Goal: Task Accomplishment & Management: Complete application form

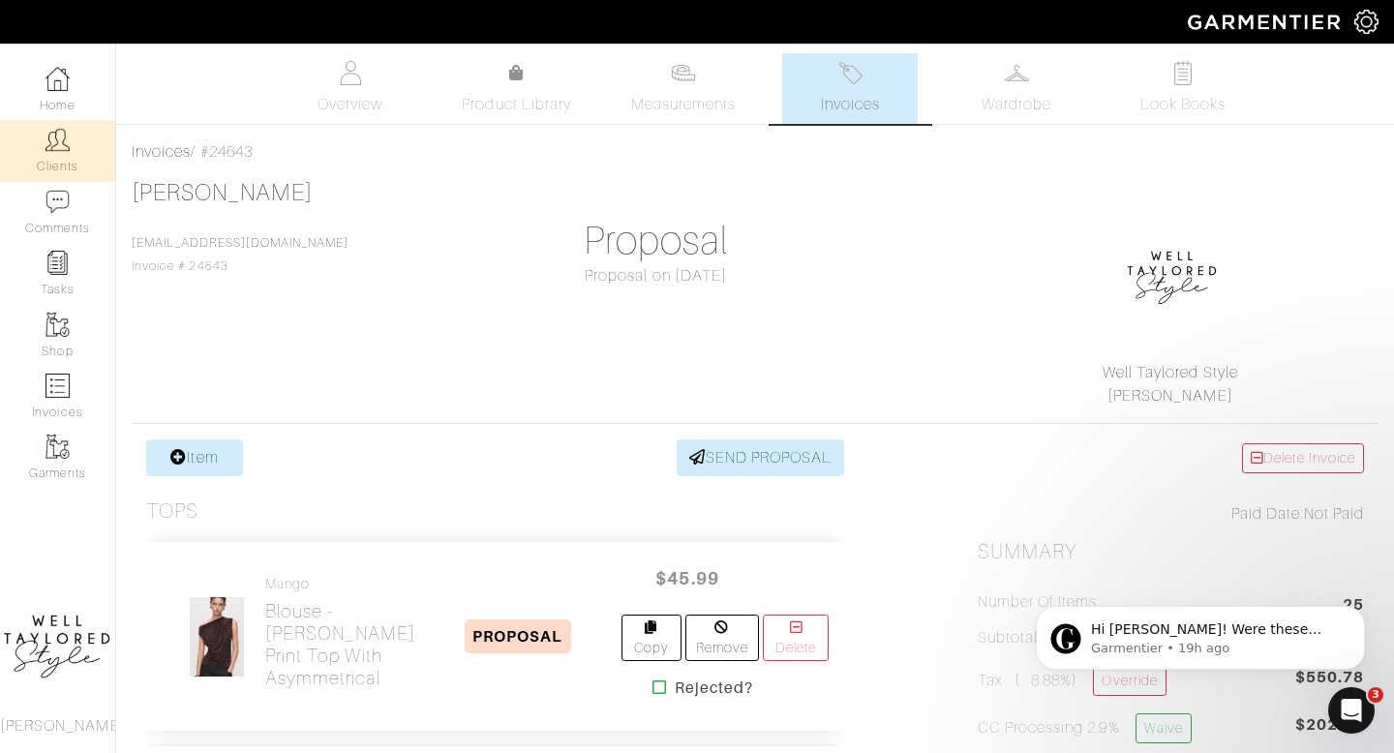
click at [67, 138] on img at bounding box center [58, 140] width 24 height 24
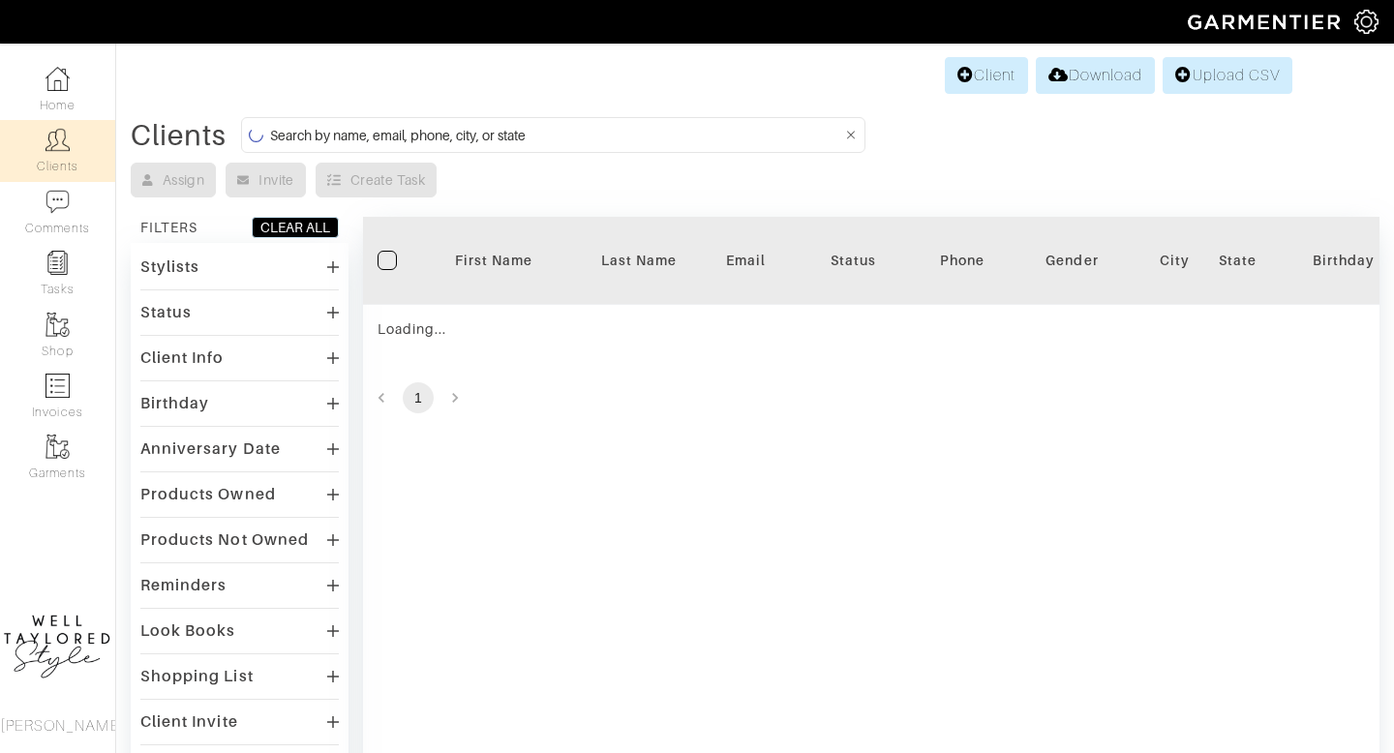
click at [345, 142] on input at bounding box center [556, 135] width 572 height 24
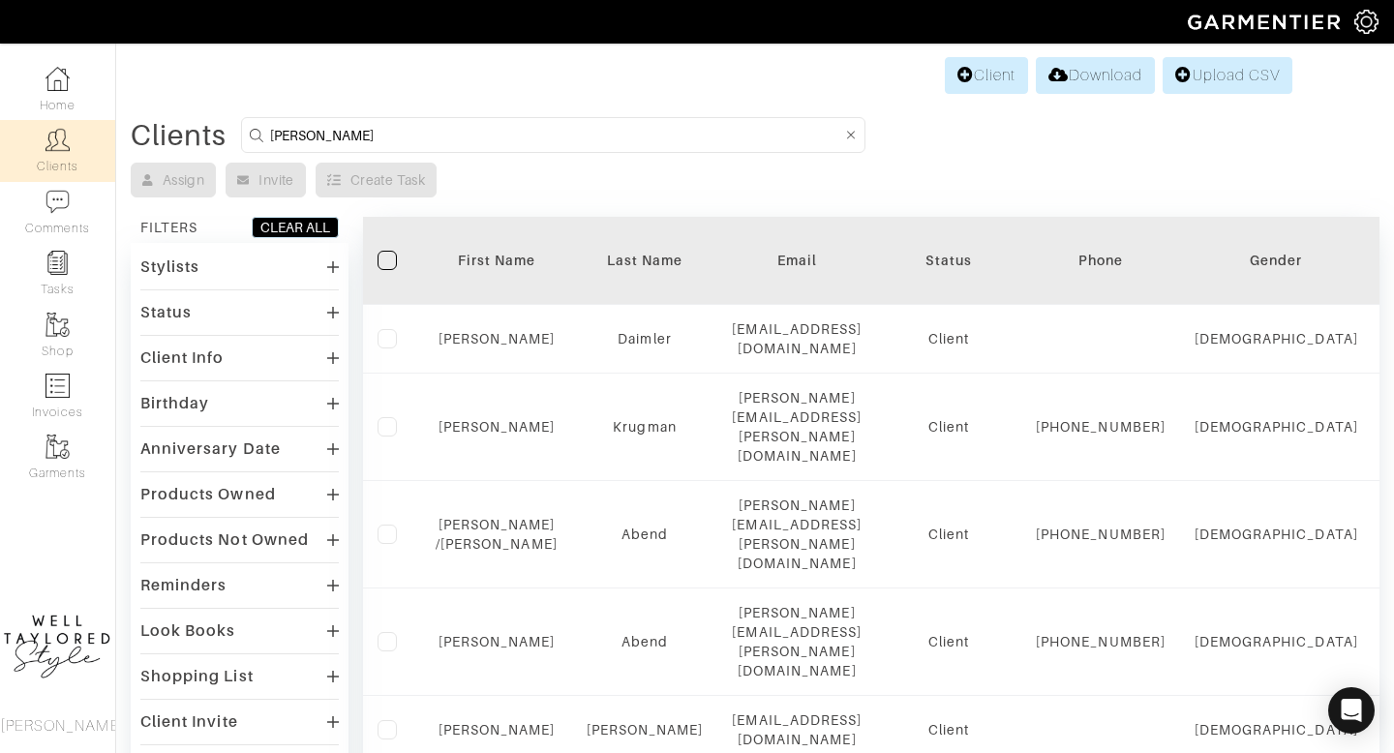
type input "DAN P"
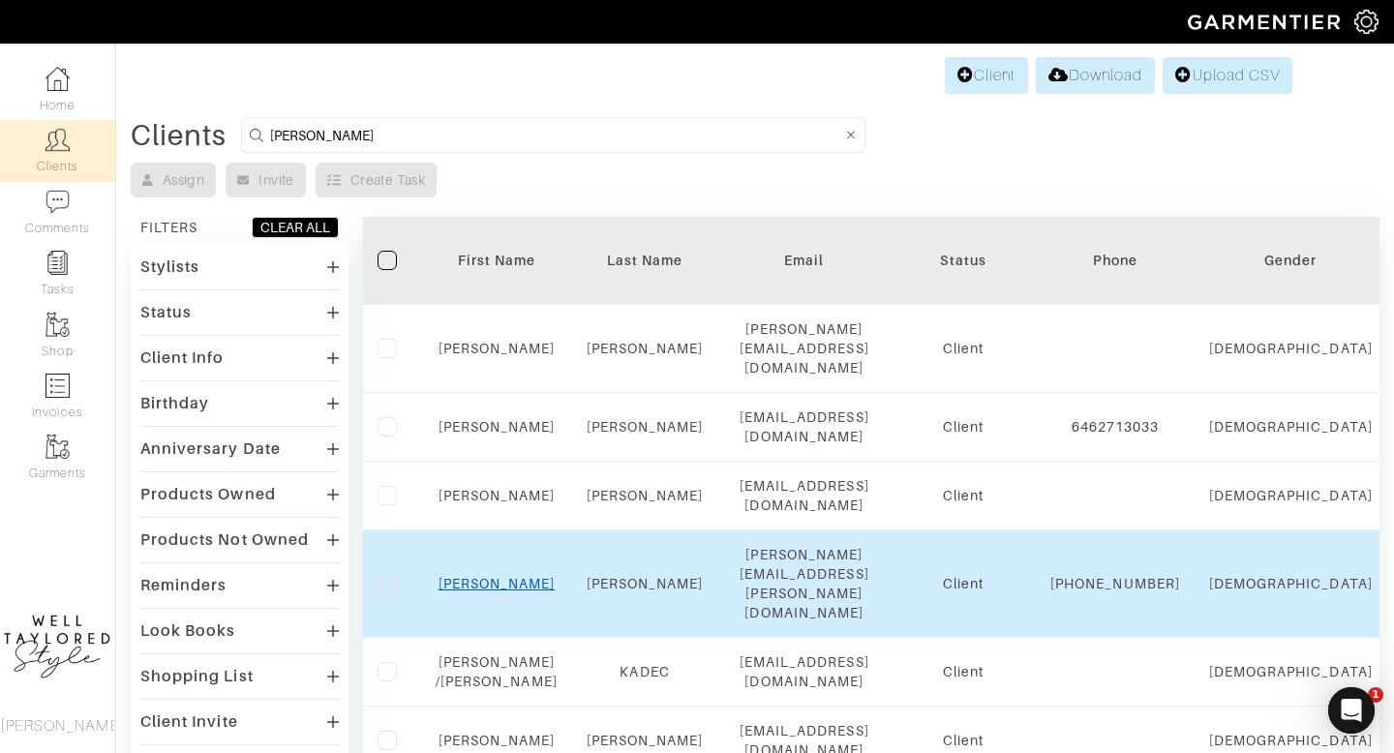
click at [497, 576] on link "[PERSON_NAME]" at bounding box center [497, 583] width 117 height 15
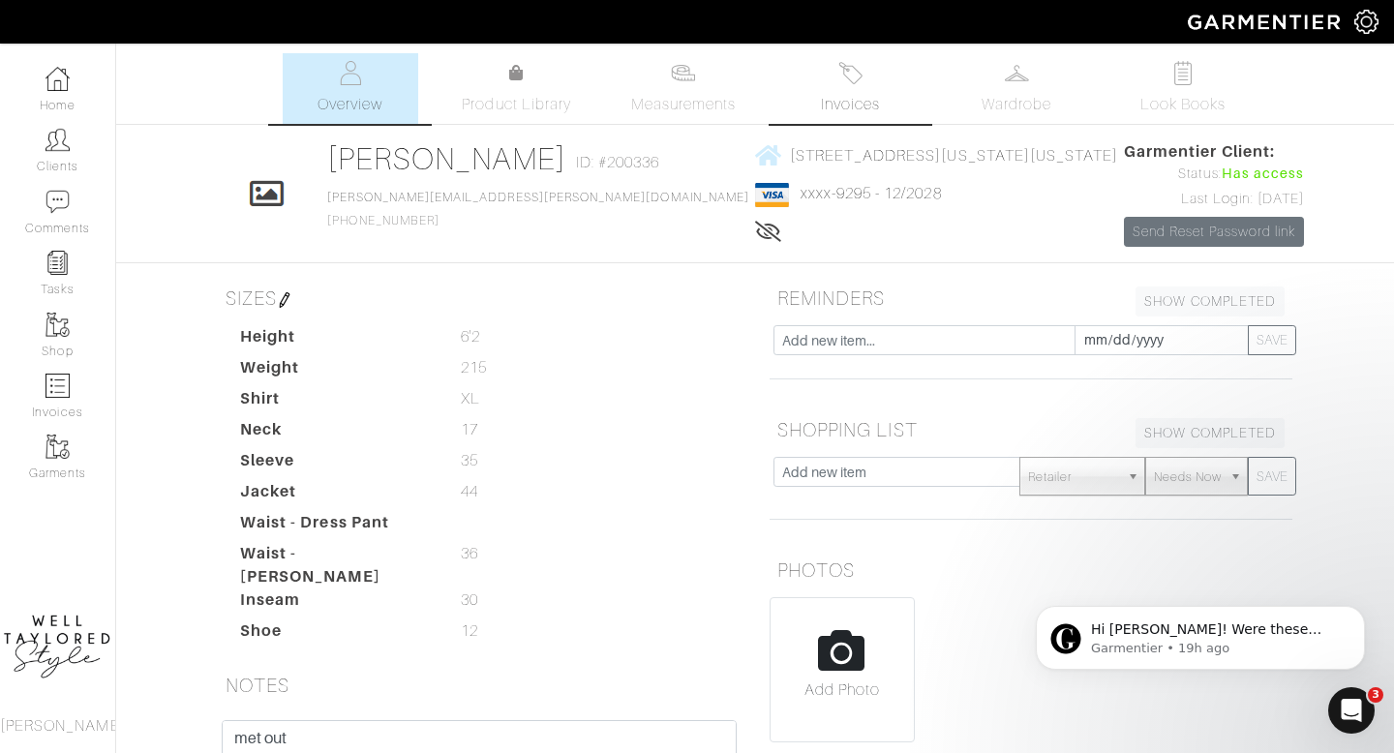
click at [841, 72] on img at bounding box center [851, 73] width 24 height 24
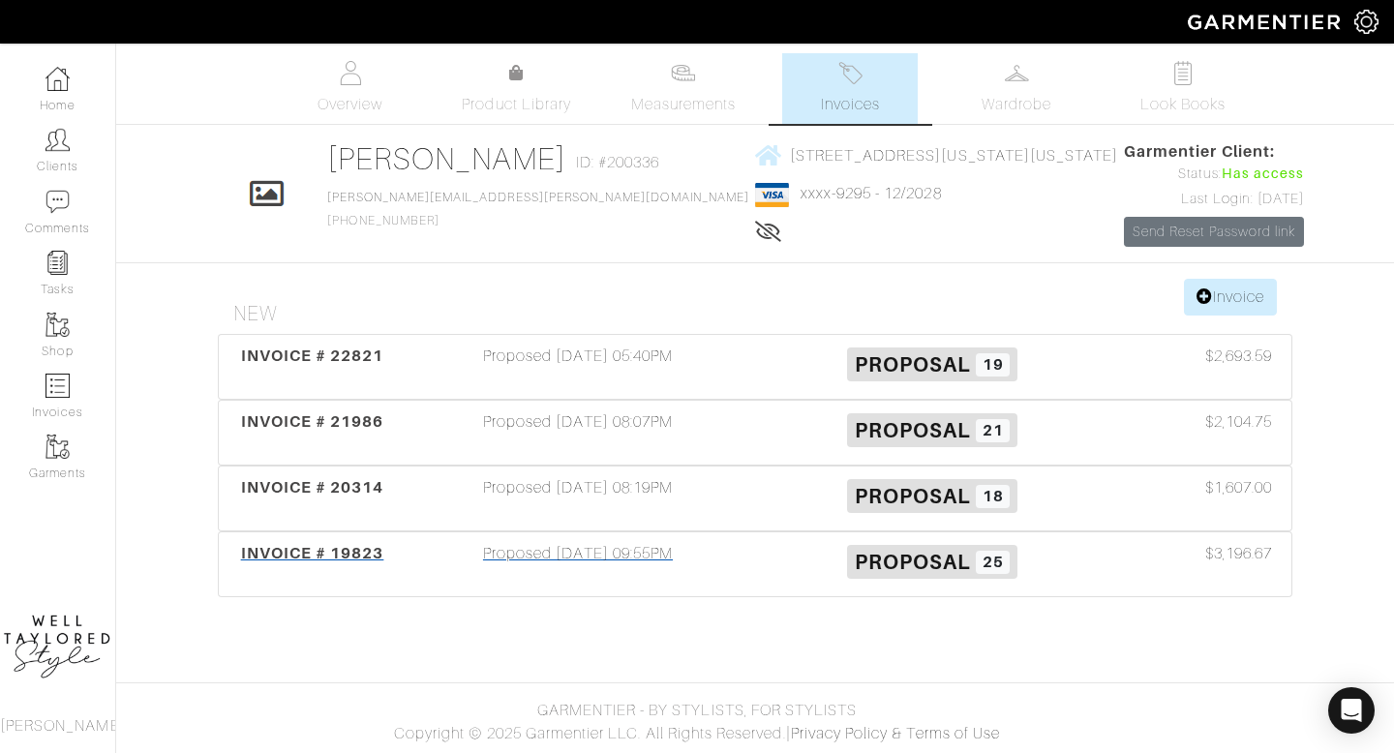
click at [626, 563] on div "Proposed 04/17/24 09:55PM" at bounding box center [578, 564] width 354 height 45
click at [60, 82] on img at bounding box center [58, 79] width 24 height 24
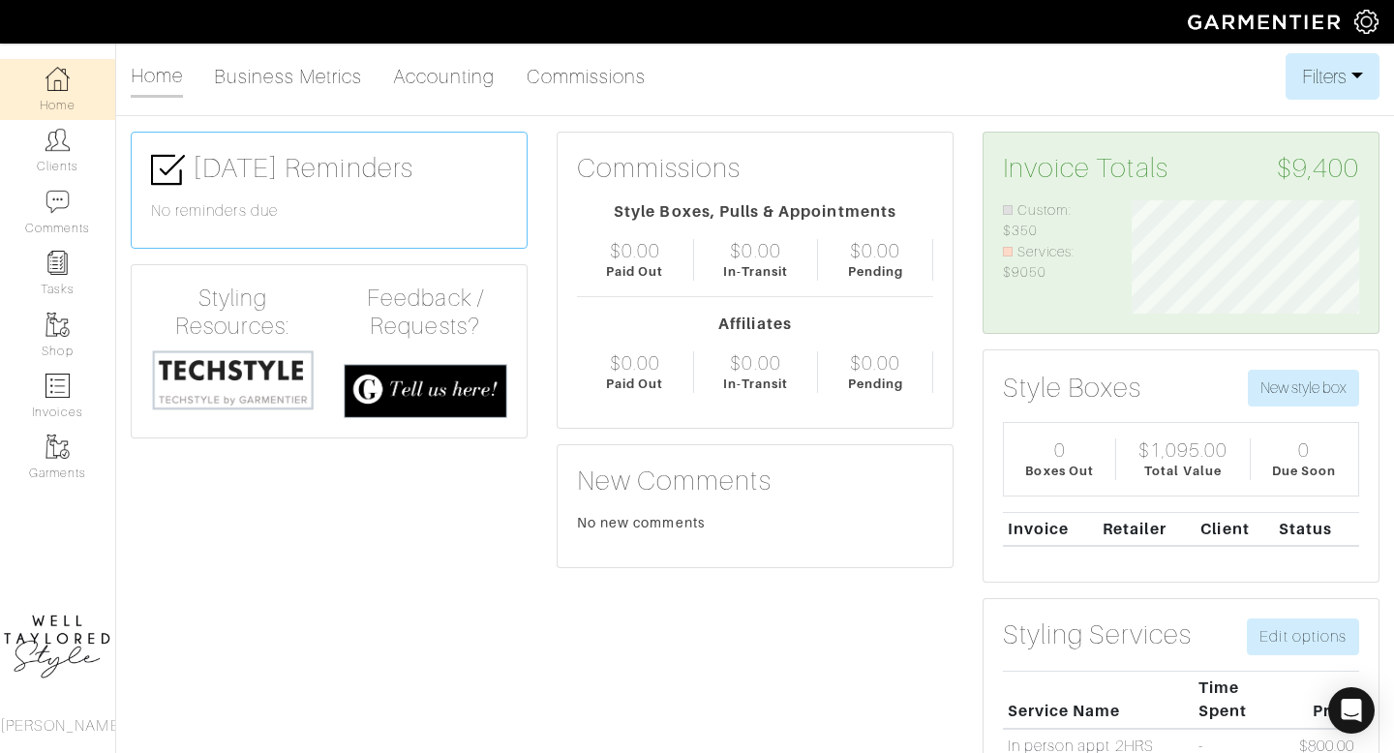
scroll to position [113, 258]
click at [58, 149] on img at bounding box center [58, 140] width 24 height 24
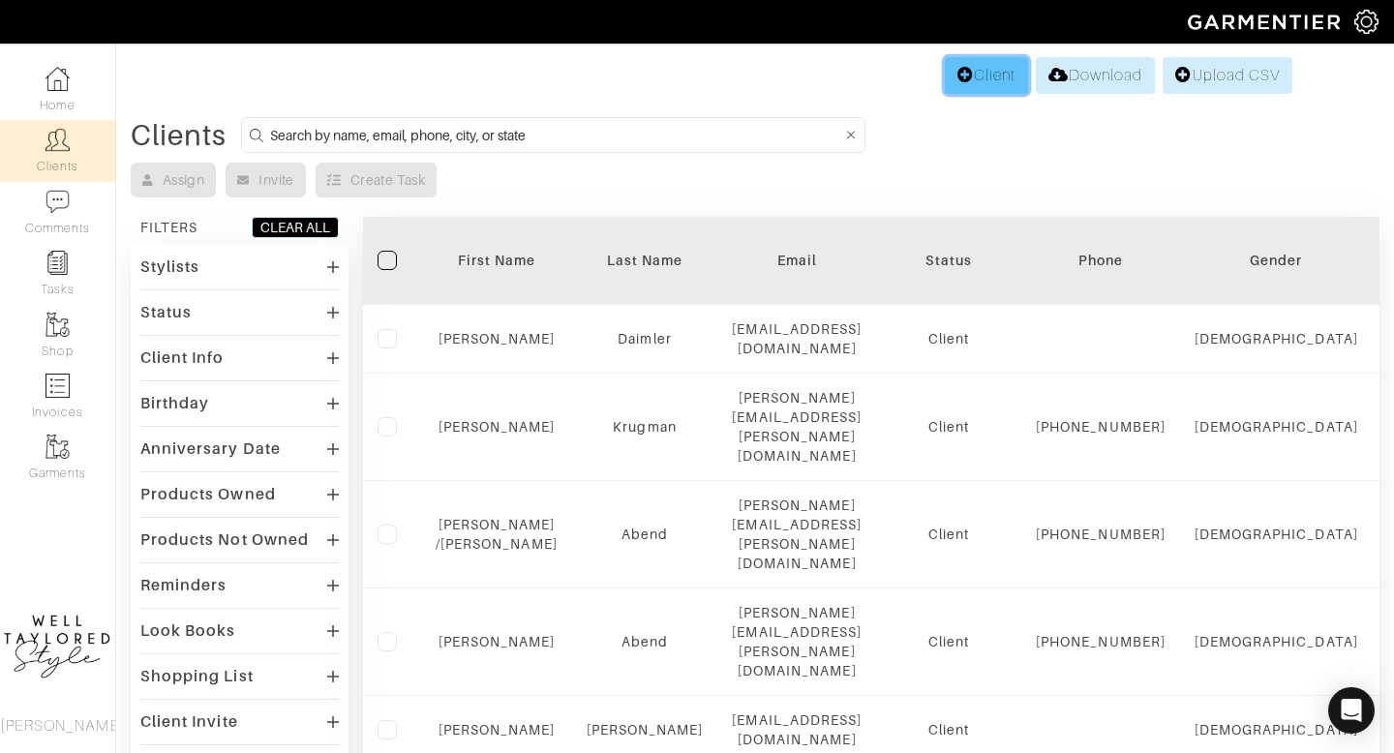
click at [976, 84] on link "Client" at bounding box center [986, 75] width 83 height 37
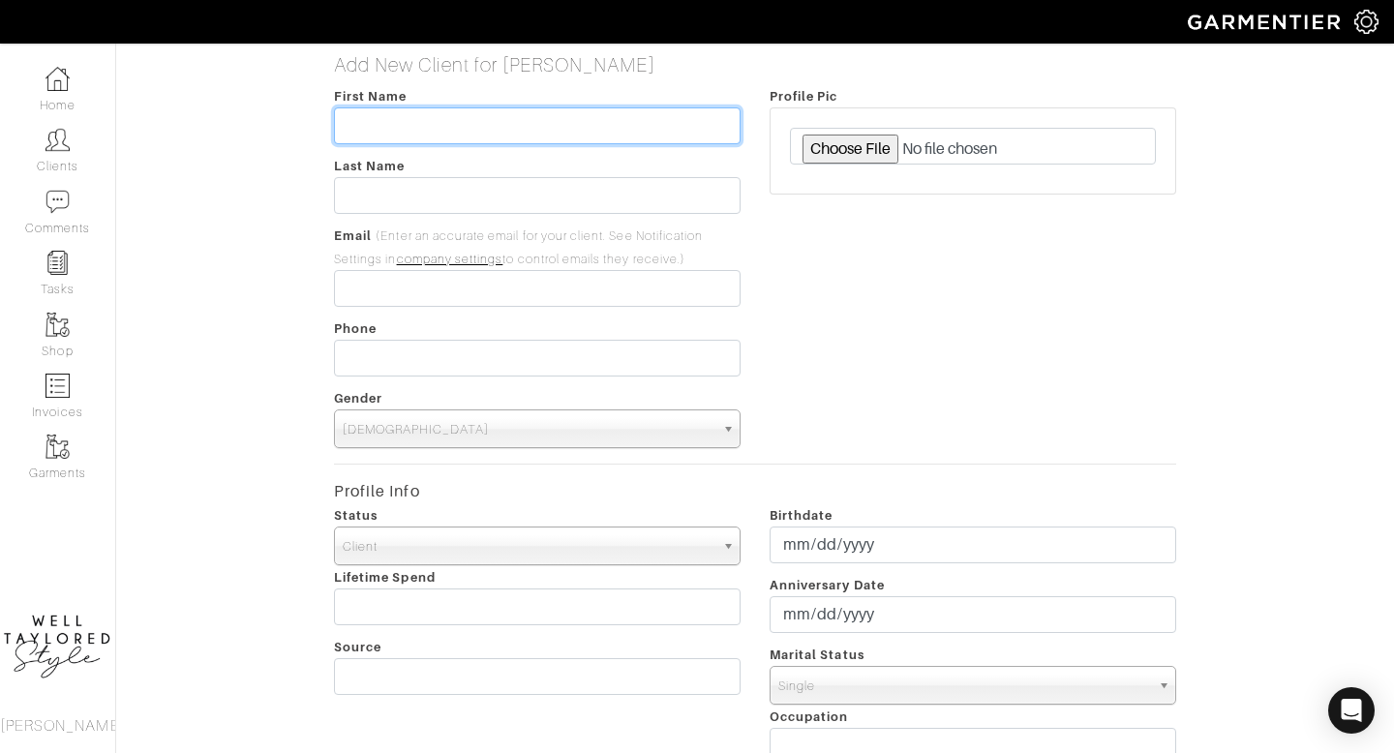
click at [459, 130] on input "text" at bounding box center [537, 125] width 407 height 37
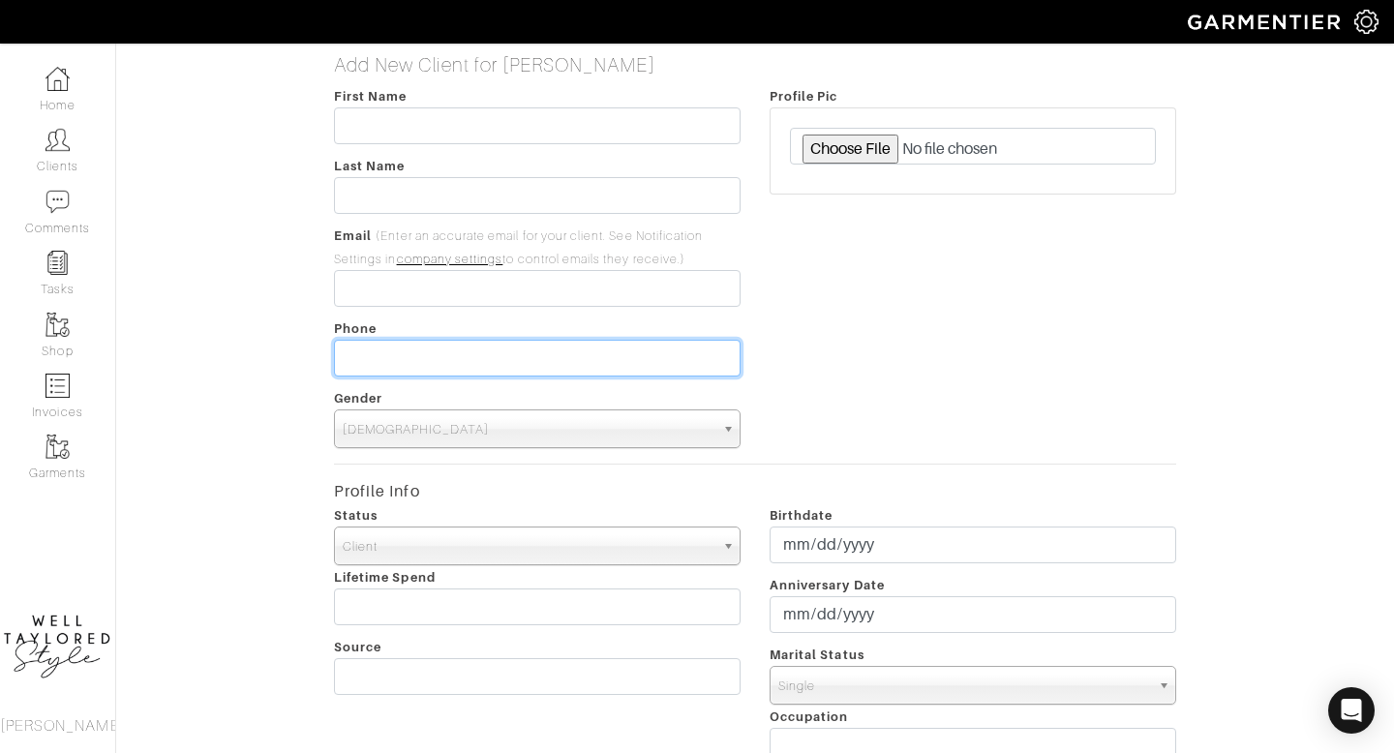
type input "___-___-____"
click at [368, 354] on input "___-___-____" at bounding box center [537, 358] width 407 height 37
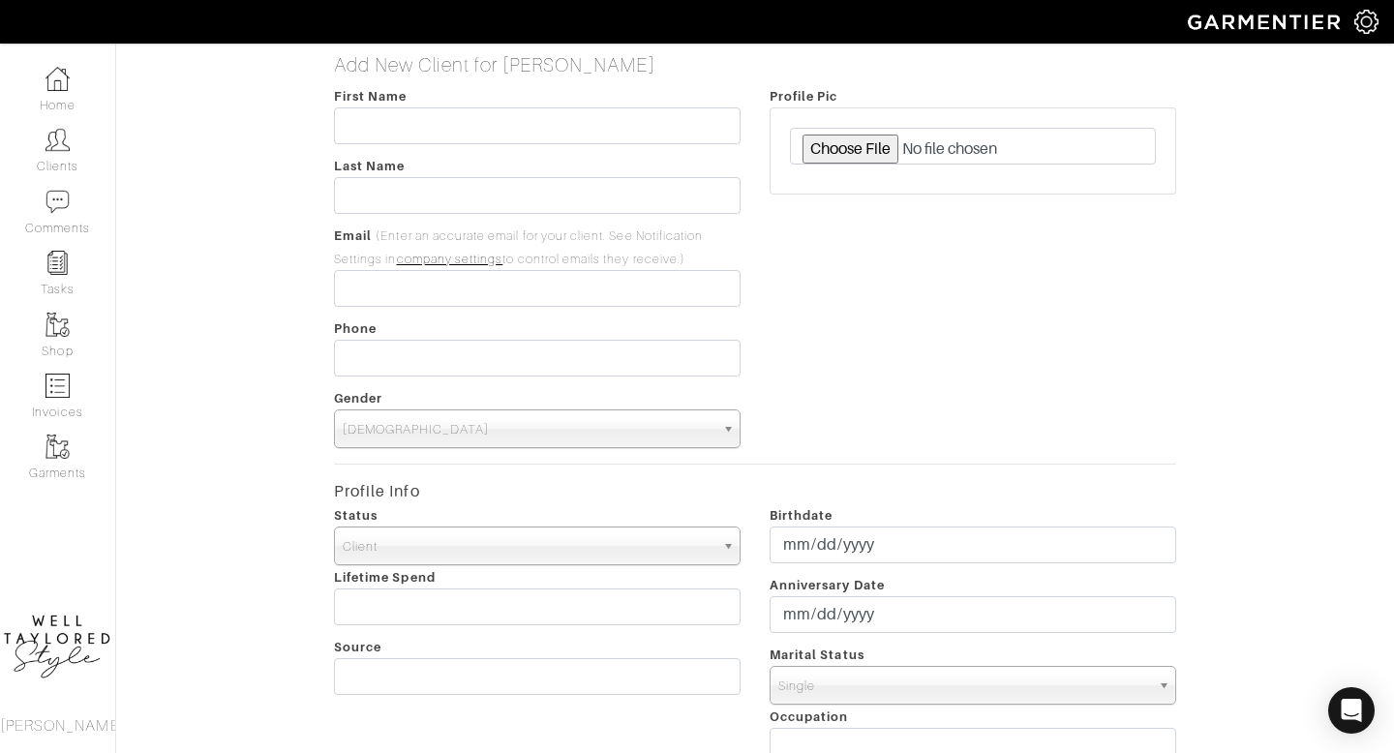
click at [402, 145] on div "First Name Last Name Email (Enter an accurate email for your client. See Notifi…" at bounding box center [538, 266] width 436 height 364
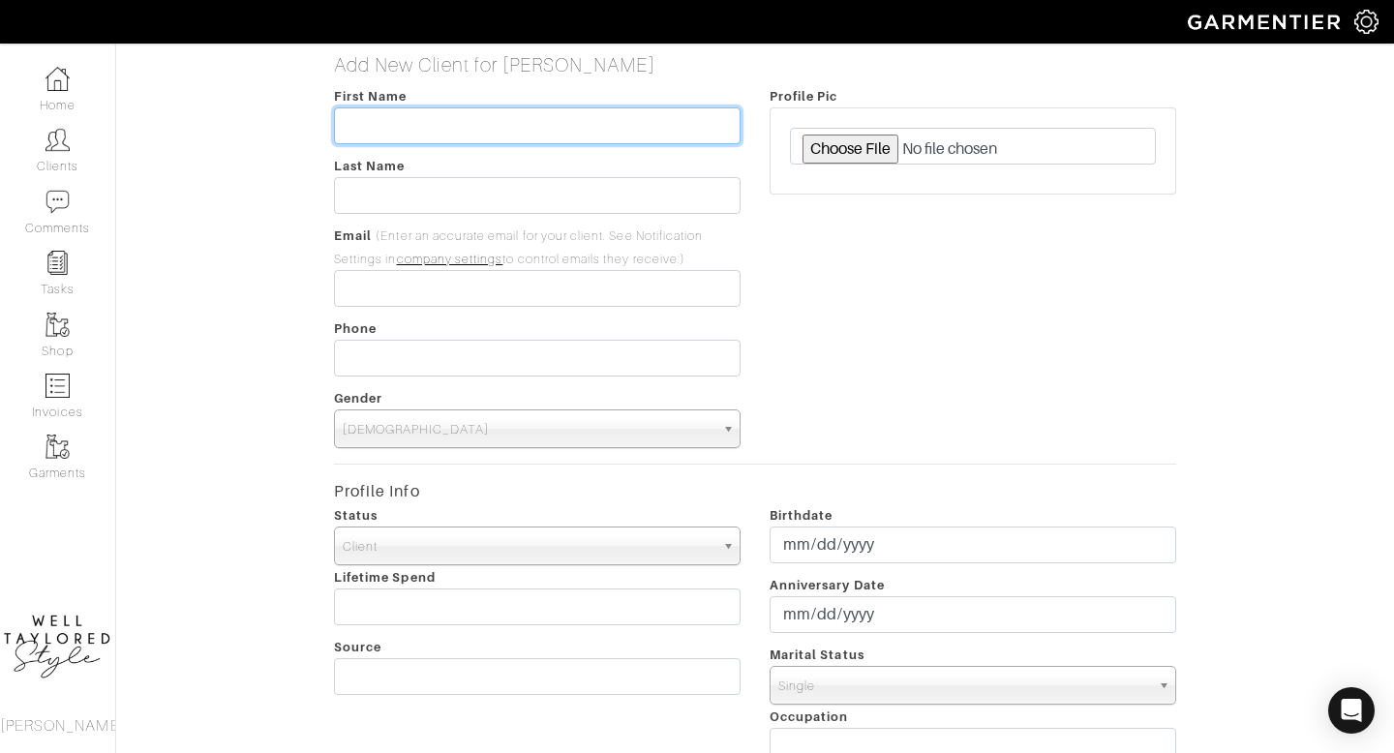
click at [384, 121] on input "text" at bounding box center [537, 125] width 407 height 37
type input "KRISTEN"
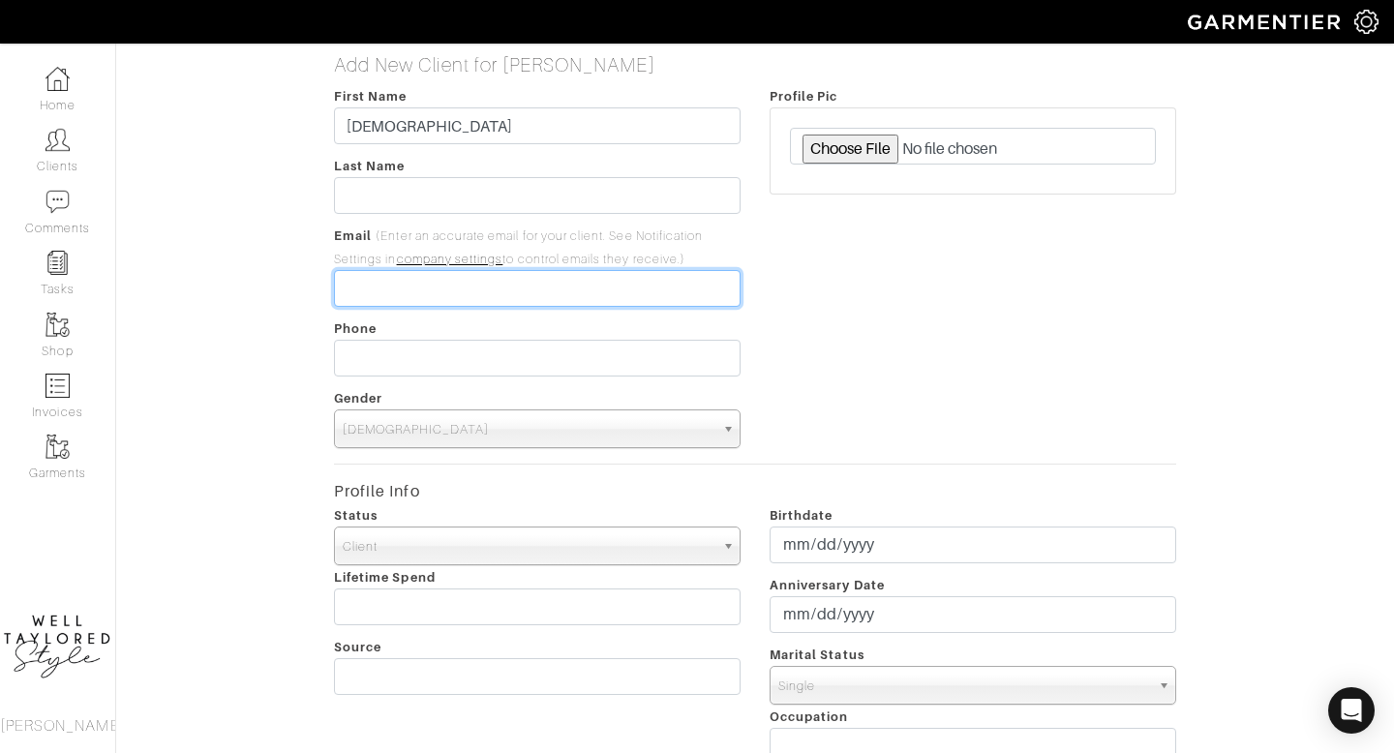
click at [404, 280] on input "email" at bounding box center [537, 288] width 407 height 37
paste input "[PERSON_NAME][EMAIL_ADDRESS][PERSON_NAME][DOMAIN_NAME]"
type input "[PERSON_NAME][EMAIL_ADDRESS][PERSON_NAME][DOMAIN_NAME]"
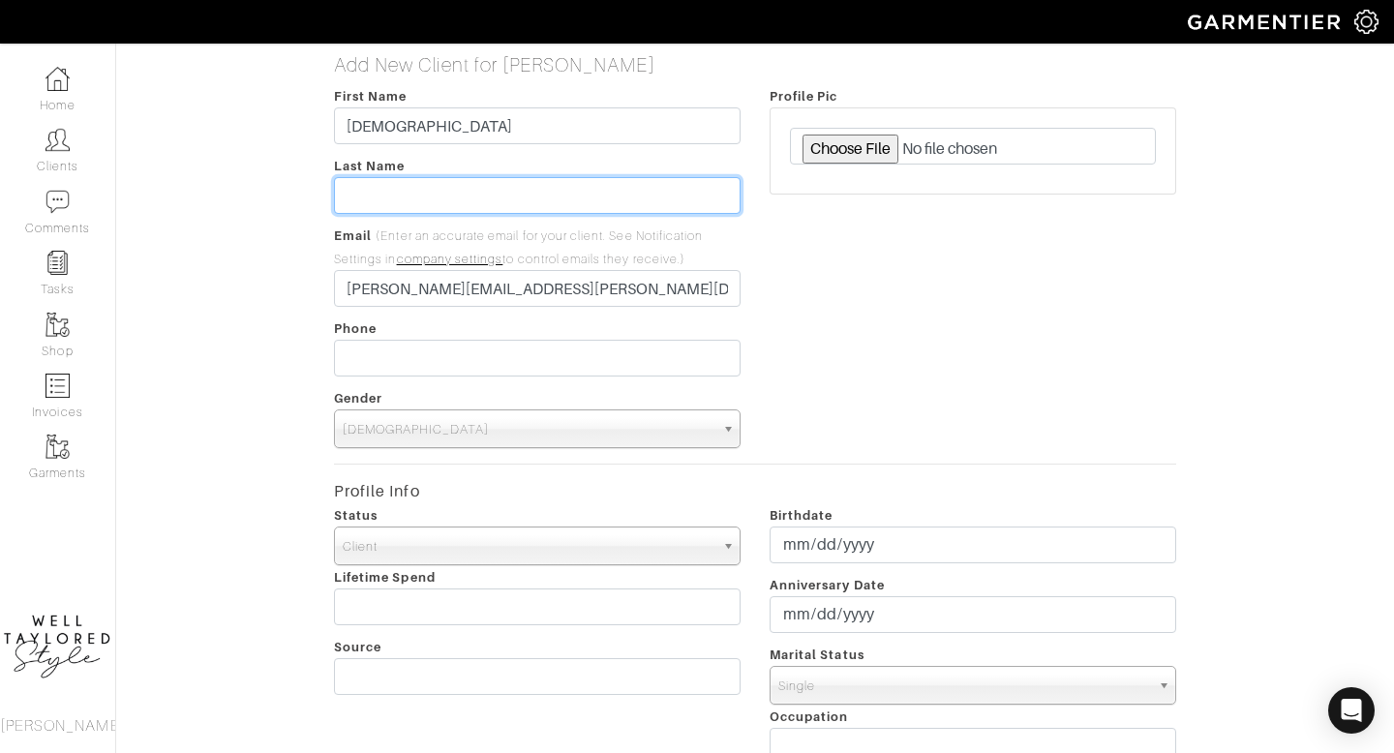
click at [393, 203] on input "text" at bounding box center [537, 195] width 407 height 37
type input "PILLITERI"
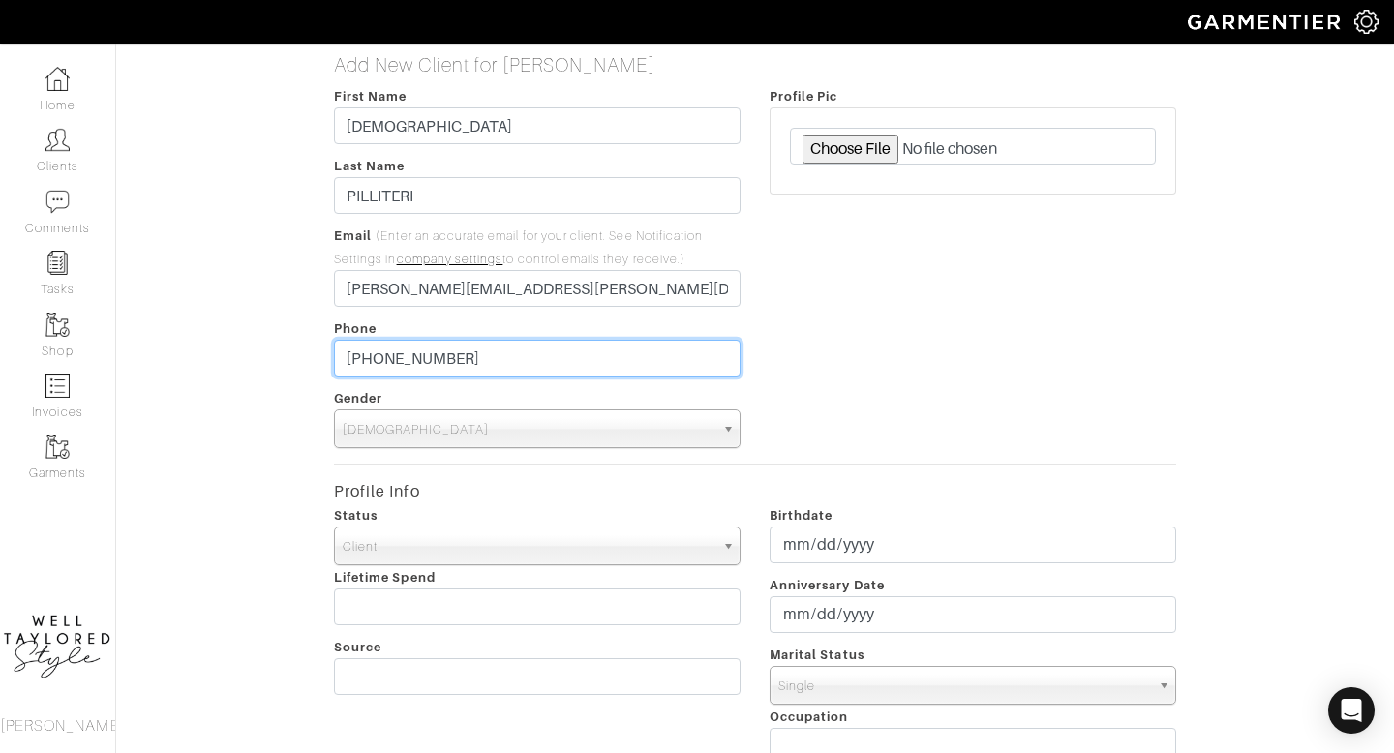
click at [443, 375] on input "516-987-5335" at bounding box center [537, 358] width 407 height 37
type input "___-___-____"
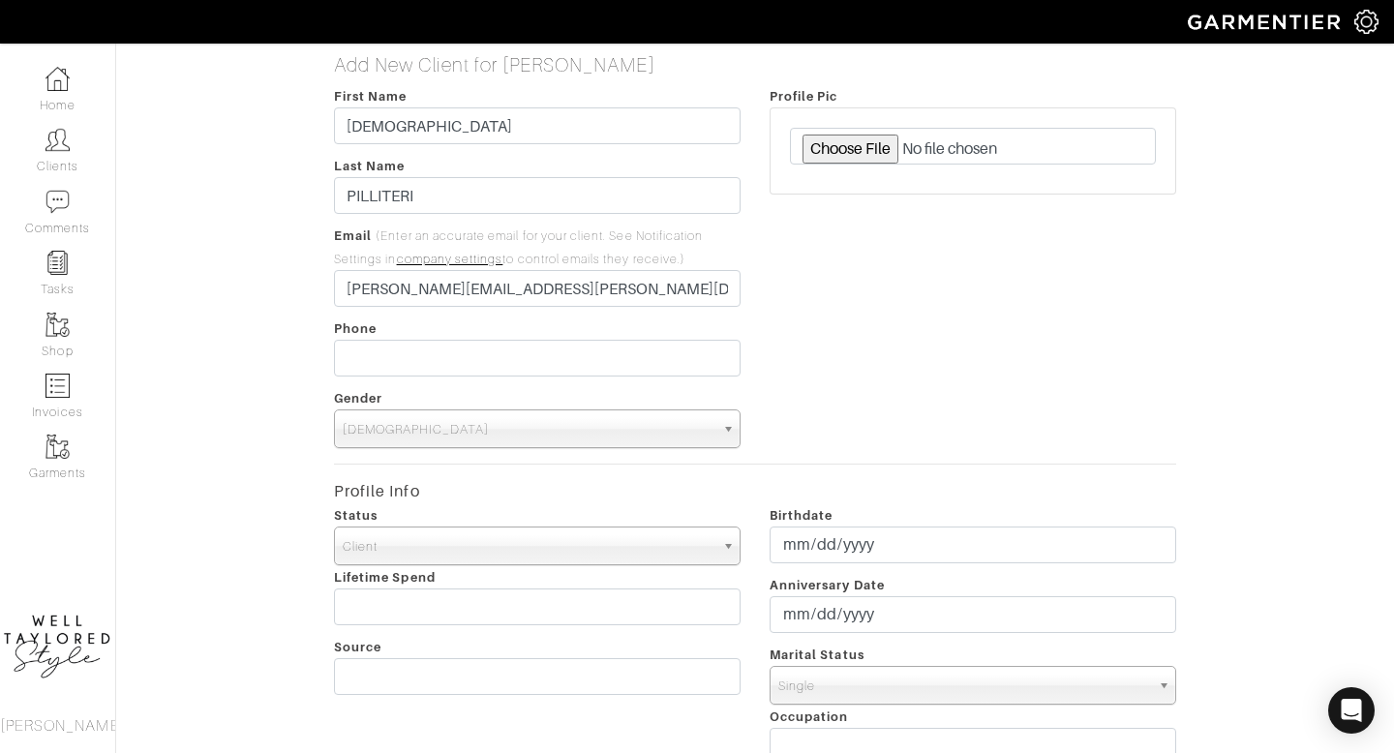
click at [435, 431] on span "Male" at bounding box center [529, 430] width 372 height 39
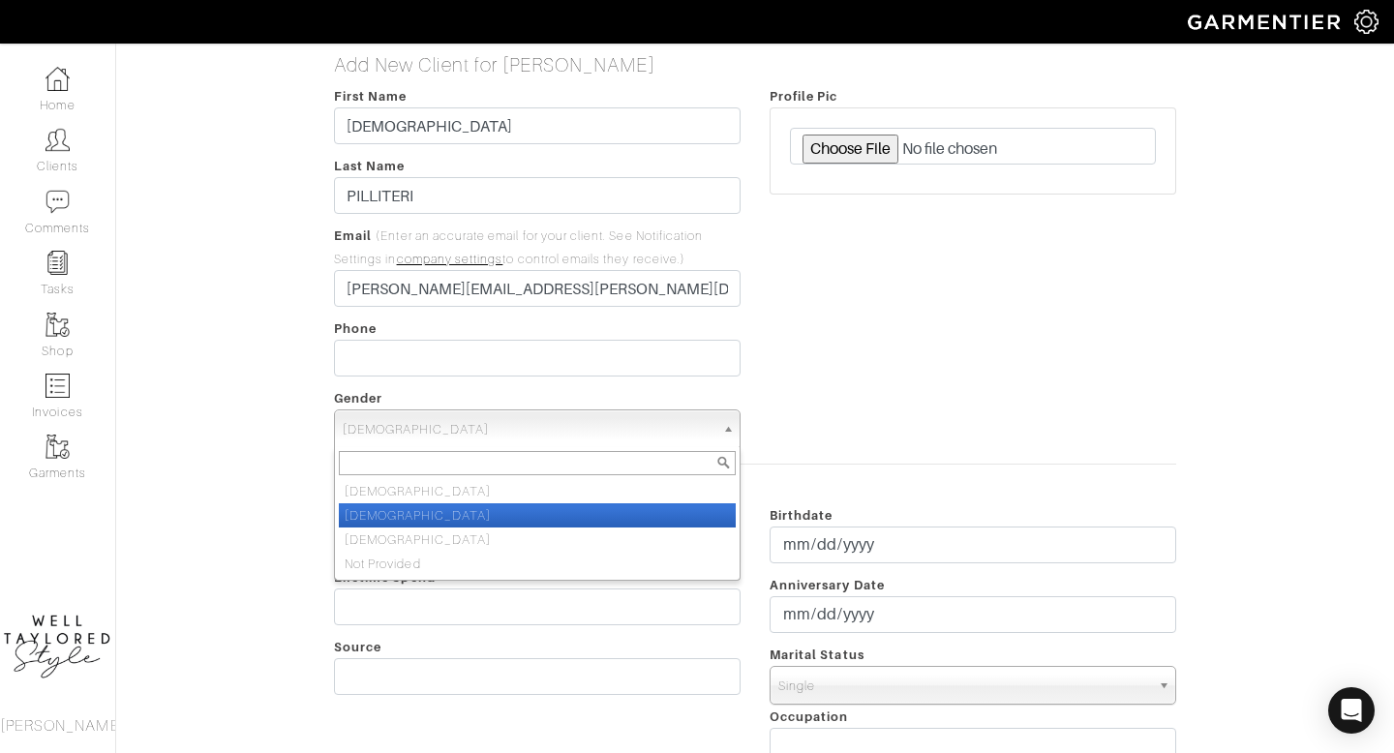
click at [417, 511] on li "Female" at bounding box center [537, 516] width 397 height 24
select select "Female"
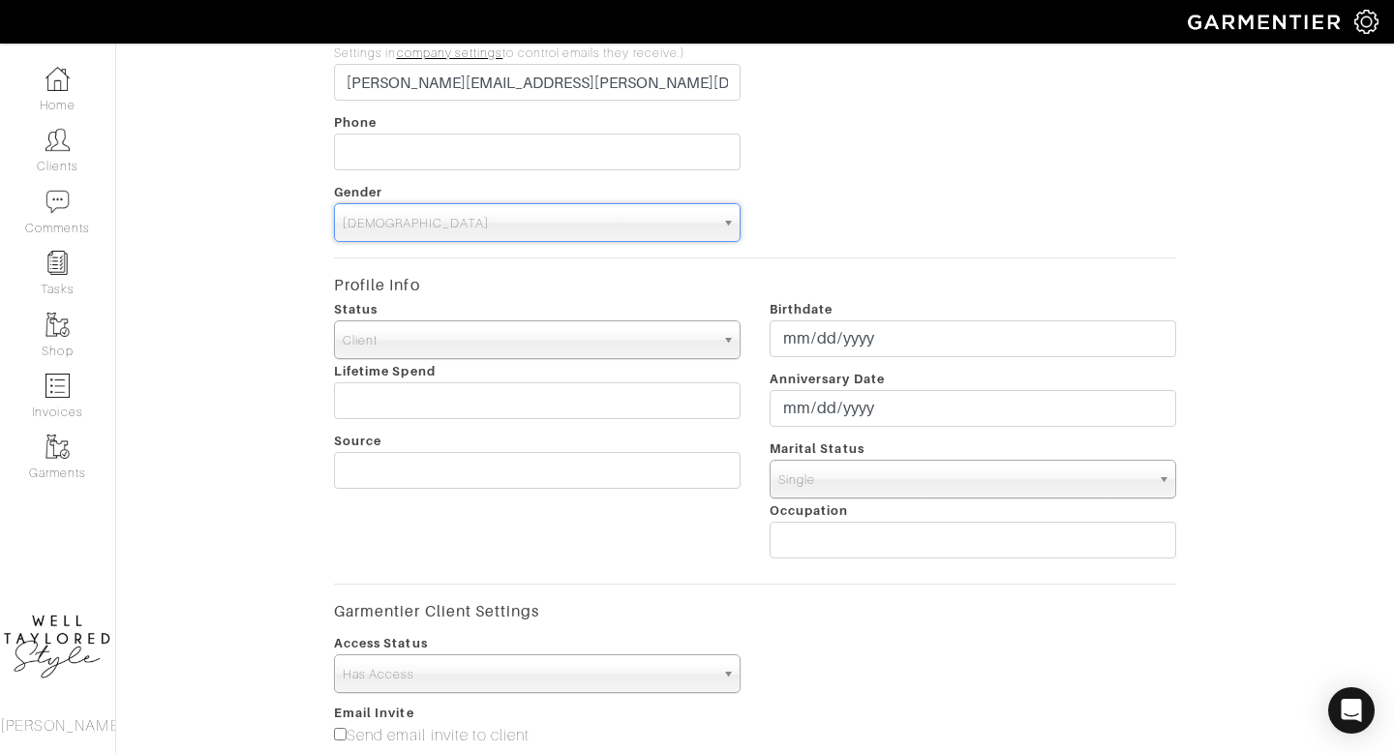
scroll to position [364, 0]
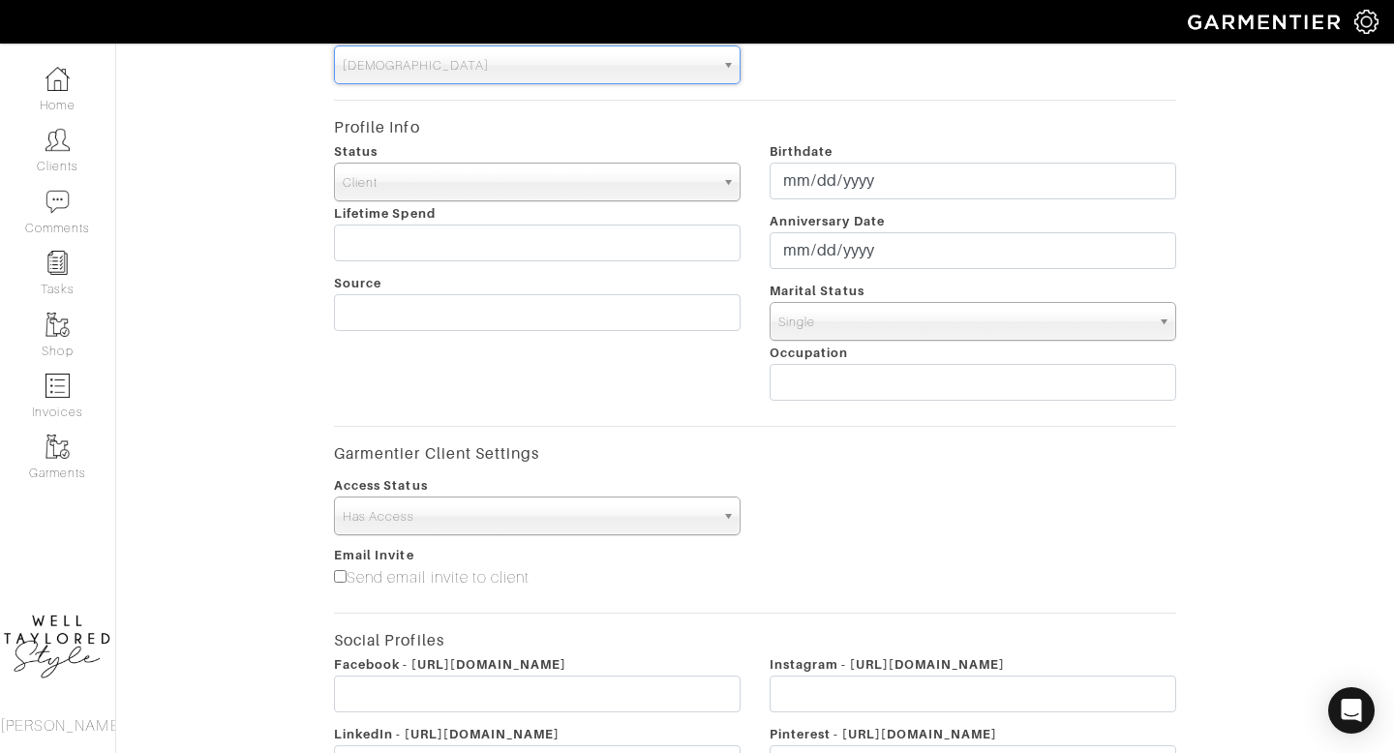
click at [335, 577] on input"] "Send email invite to client" at bounding box center [340, 576] width 13 height 13
checkbox input"] "true"
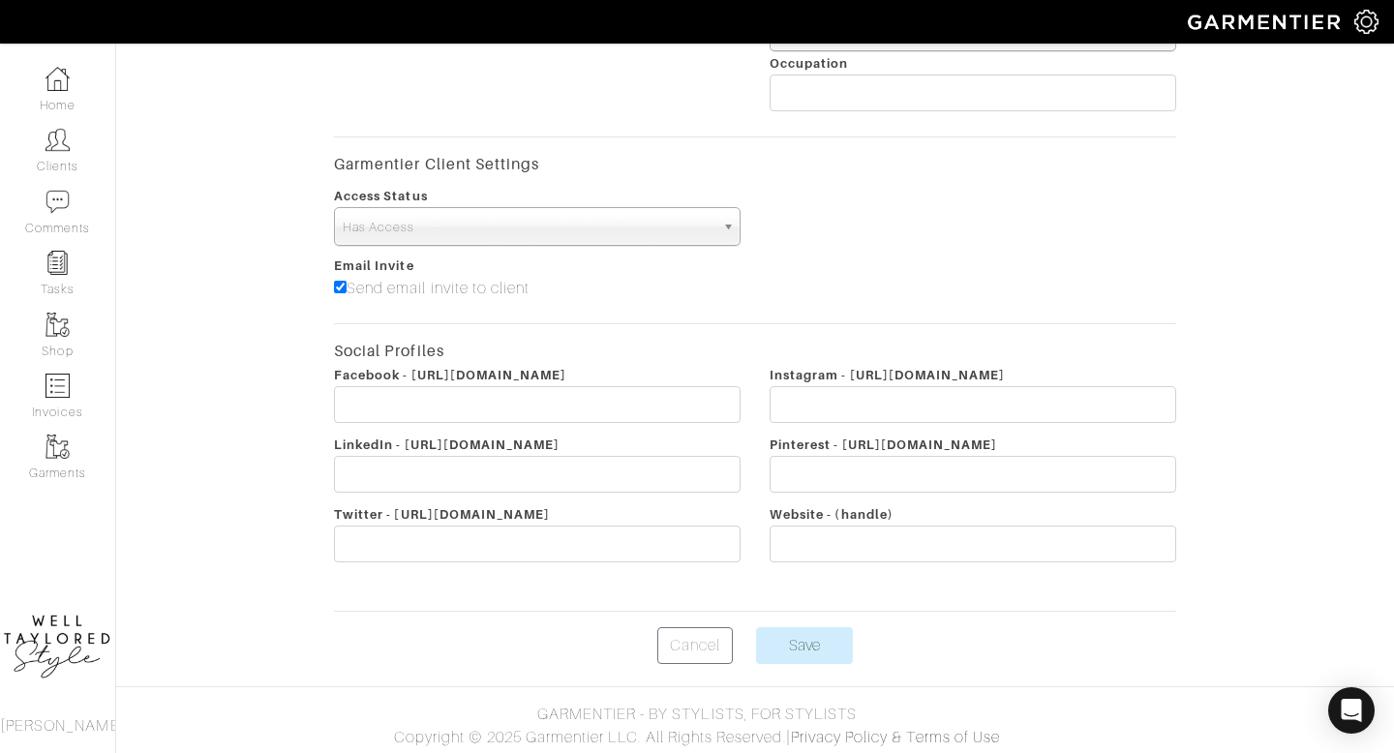
scroll to position [658, 0]
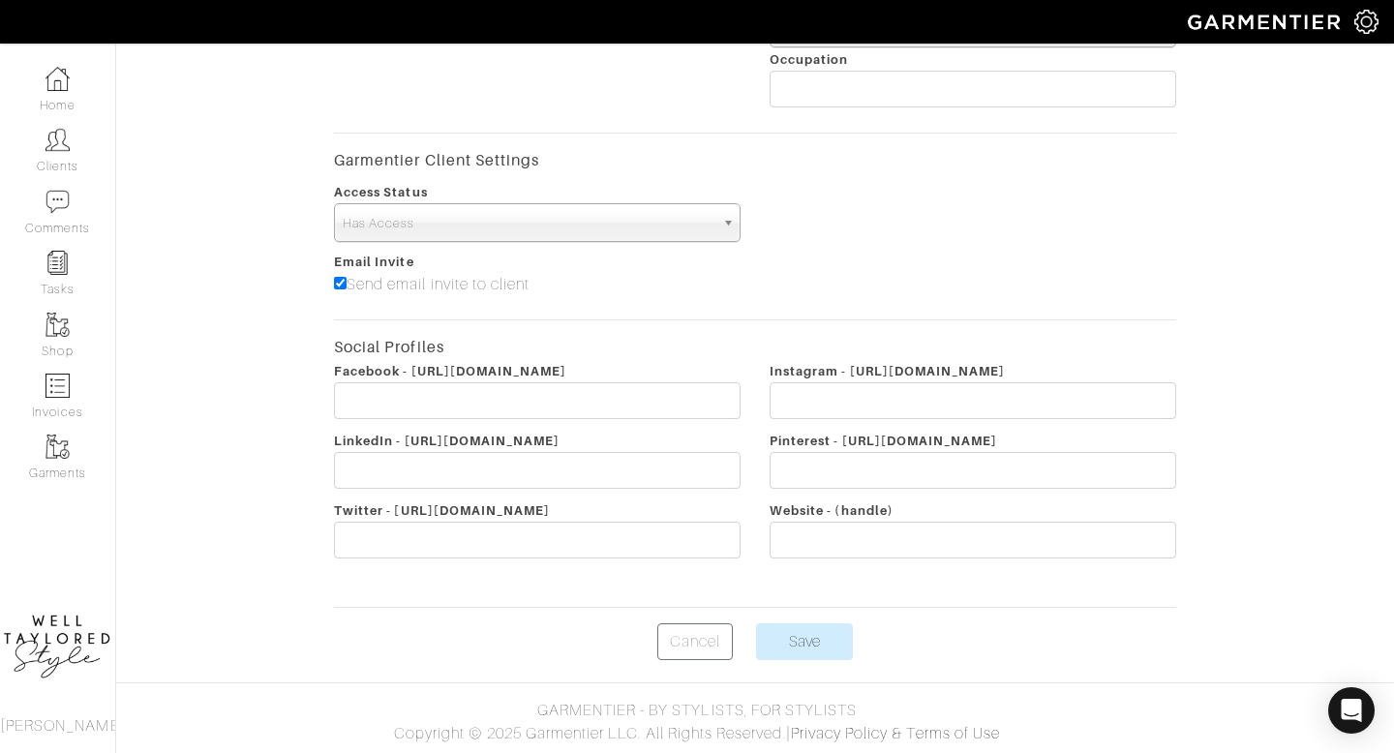
click at [793, 662] on body "Well Taylored Style Taylor Rapoport Home Clients Invoices Comments Reminders St…" at bounding box center [697, 47] width 1394 height 1411
click at [793, 660] on body "Well Taylored Style Taylor Rapoport Home Clients Invoices Comments Reminders St…" at bounding box center [697, 47] width 1394 height 1411
click at [788, 645] on input "Save" at bounding box center [804, 642] width 97 height 37
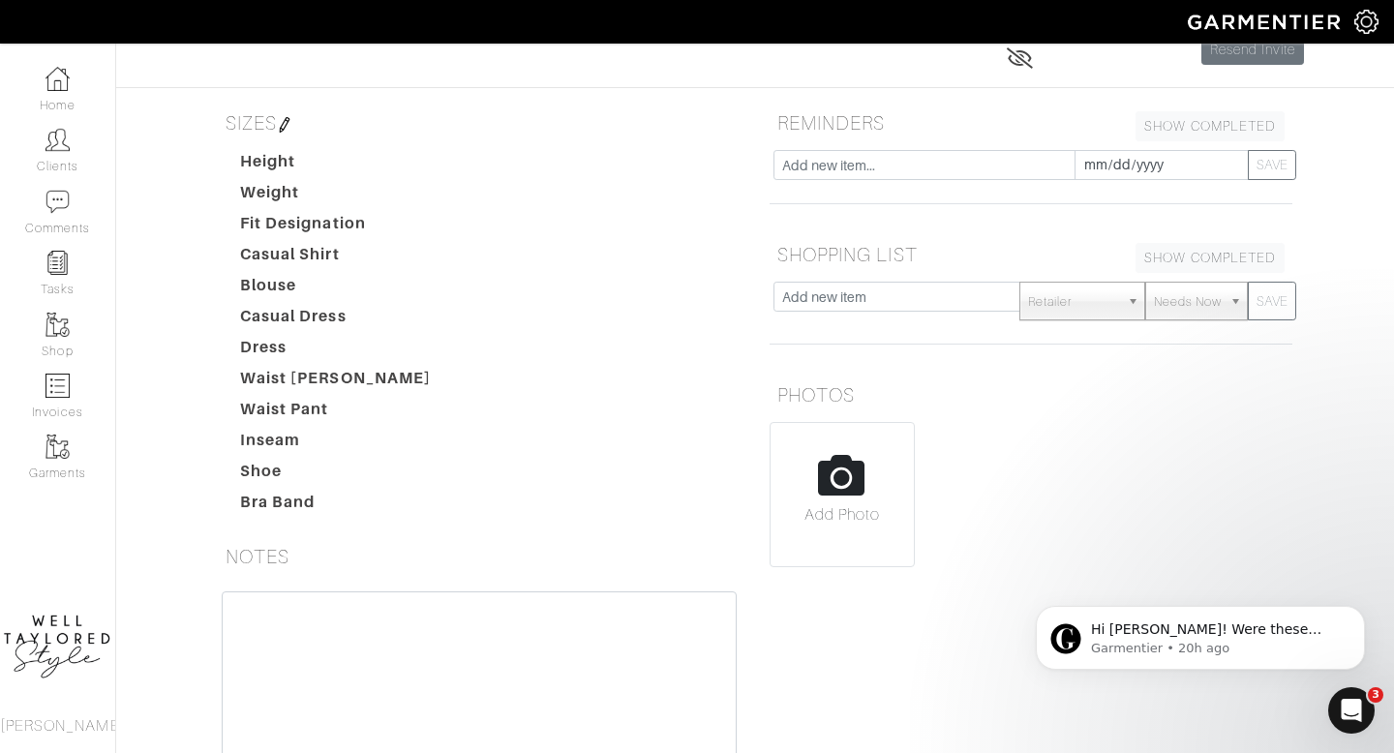
scroll to position [184, 0]
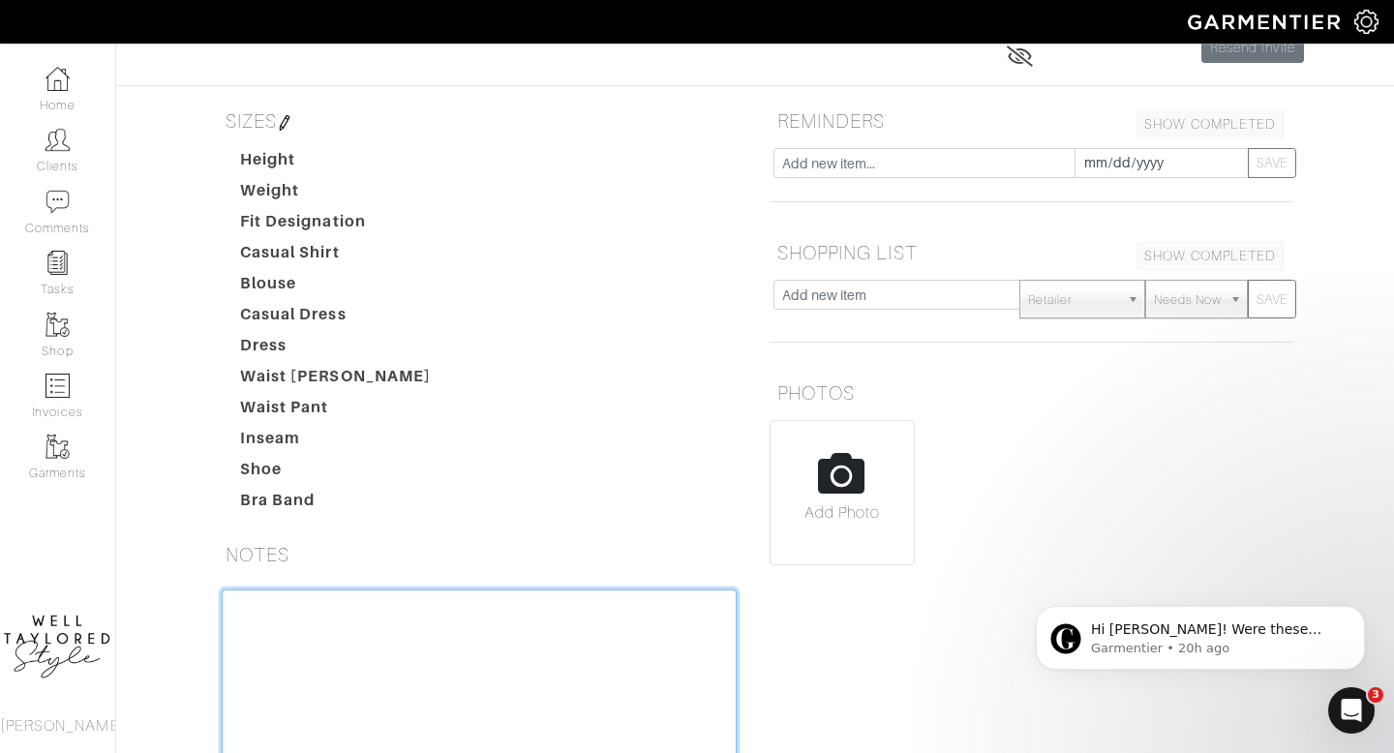
click at [340, 603] on textarea at bounding box center [479, 713] width 515 height 246
click at [354, 604] on textarea "[PERSON_NAME] PILITERI ( 300 FOR LOOKBOOK 350 AN HOURLY" at bounding box center [479, 713] width 515 height 246
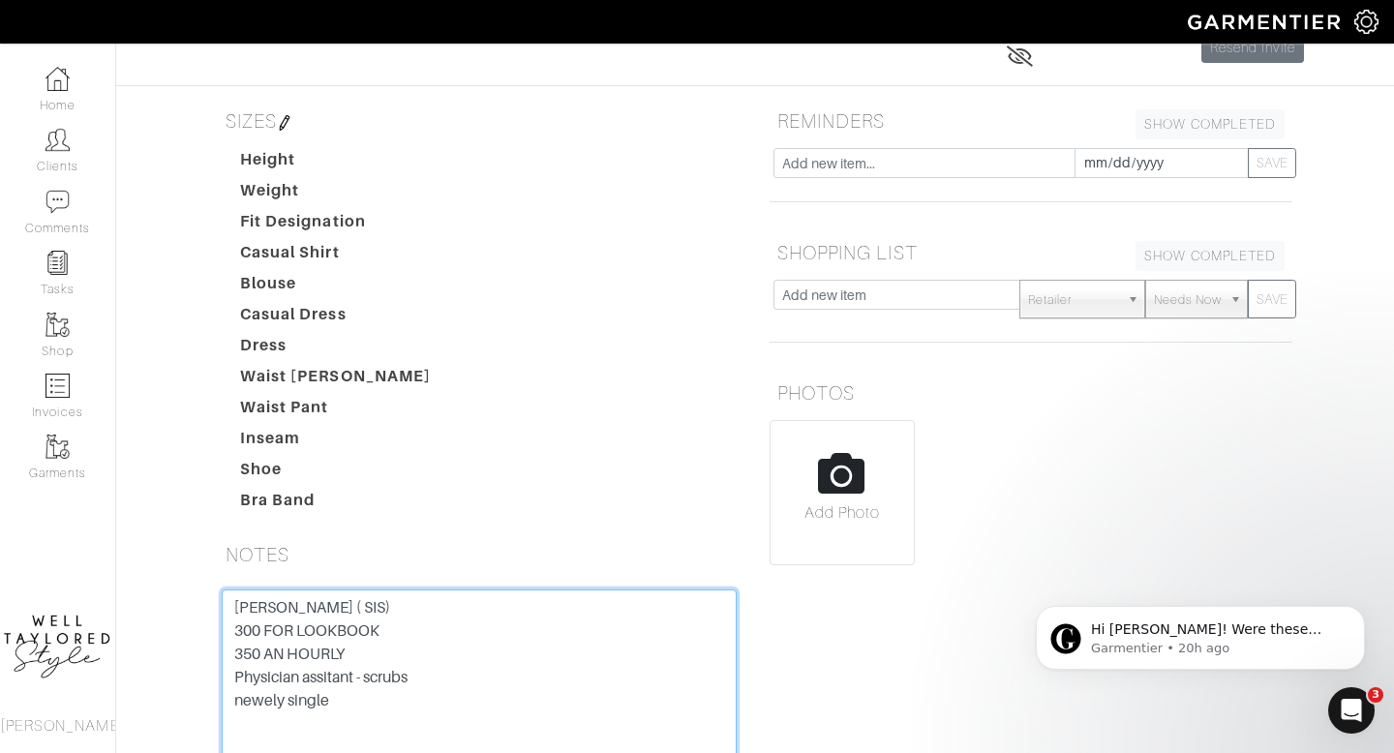
click at [271, 698] on textarea "DAN PILITERI ( SIS) 300 FOR LOOKBOOK 350 AN HOURLY Physician assitant - scrubs …" at bounding box center [479, 713] width 515 height 246
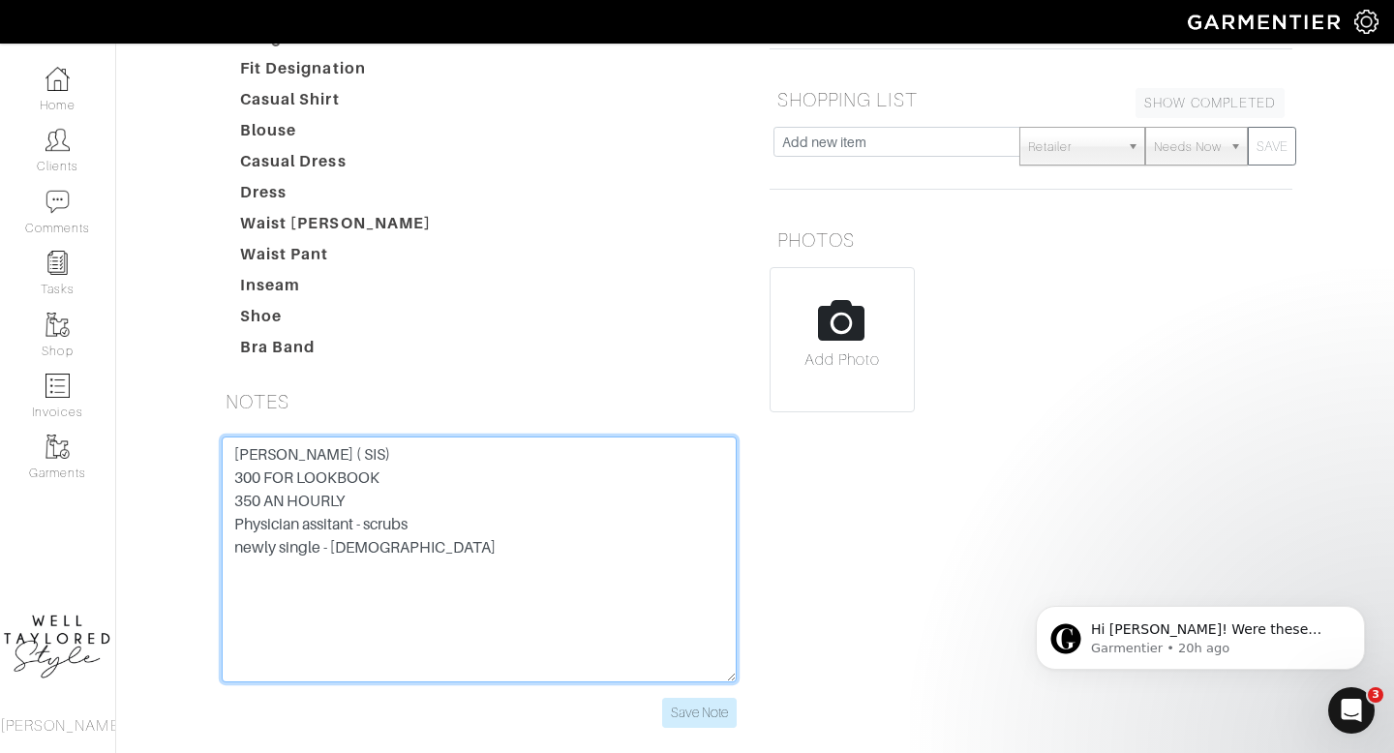
scroll to position [341, 0]
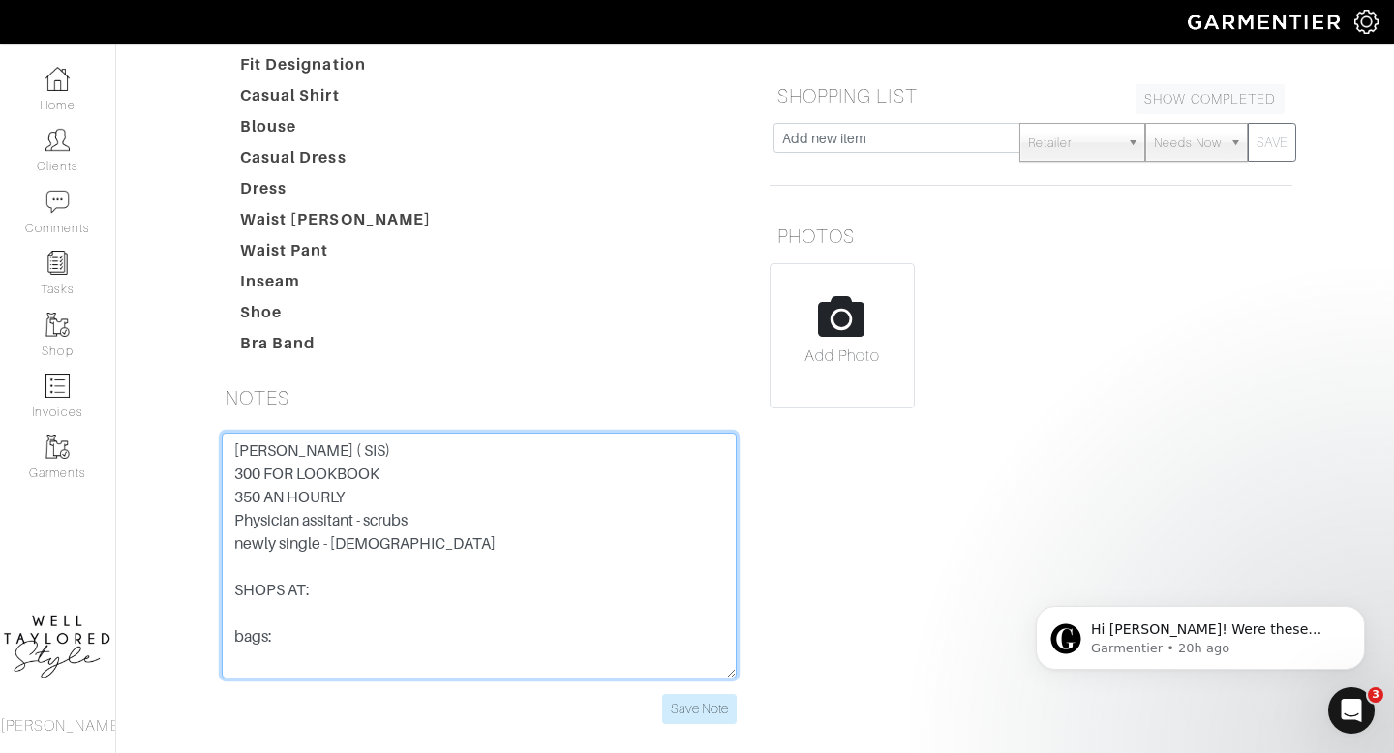
click at [332, 592] on textarea "DAN PILITERI ( SIS) 300 FOR LOOKBOOK 350 AN HOURLY Physician assitant - scrubs …" at bounding box center [479, 556] width 515 height 246
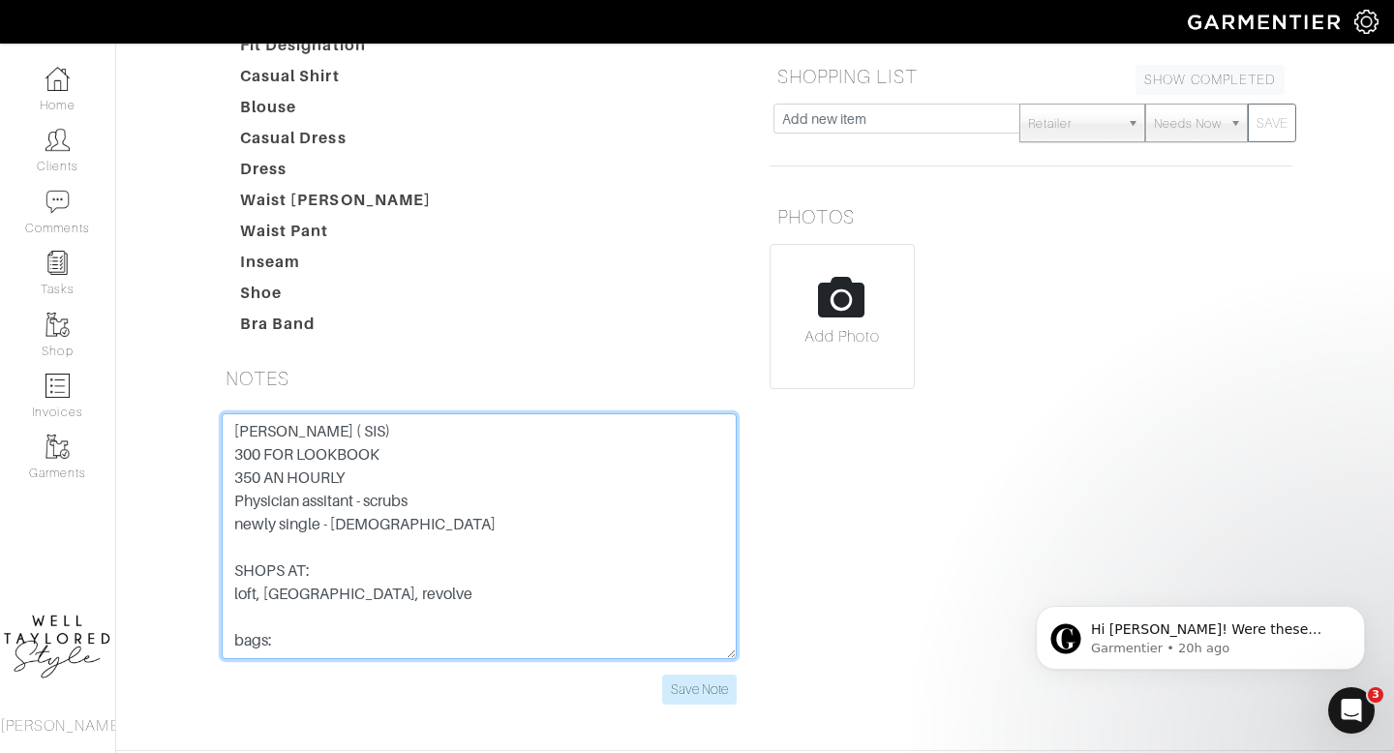
scroll to position [364, 0]
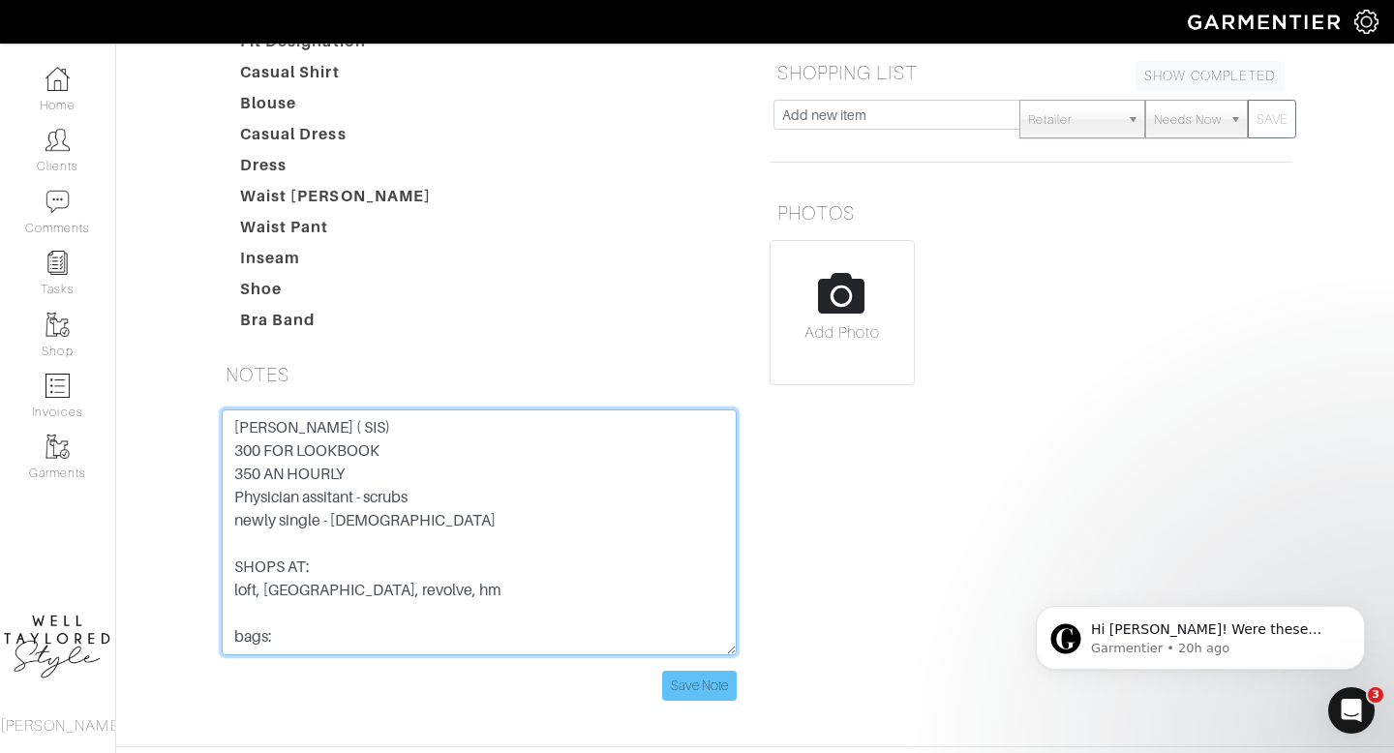
type textarea "DAN PILITERI ( SIS) 300 FOR LOOKBOOK 350 AN HOURLY Physician assitant - scrubs …"
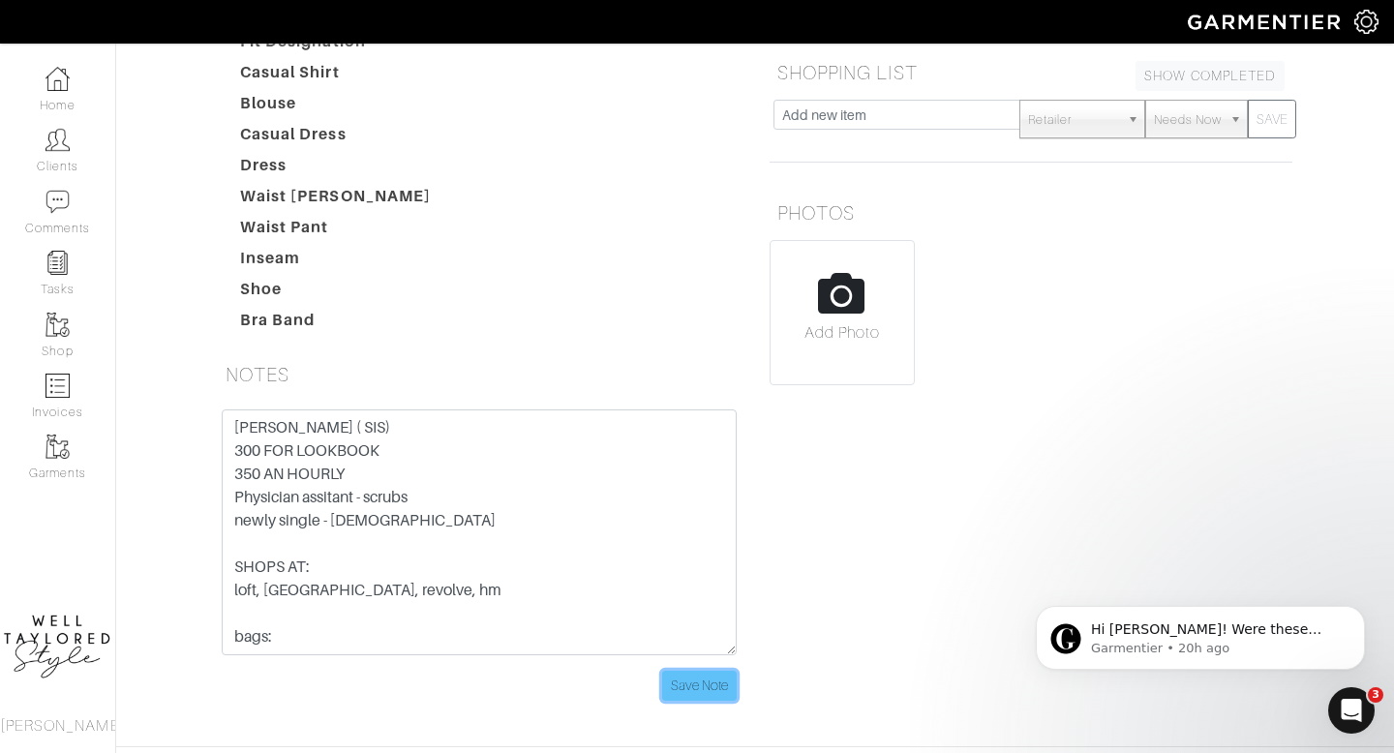
click at [702, 689] on input "Save Note" at bounding box center [699, 686] width 75 height 30
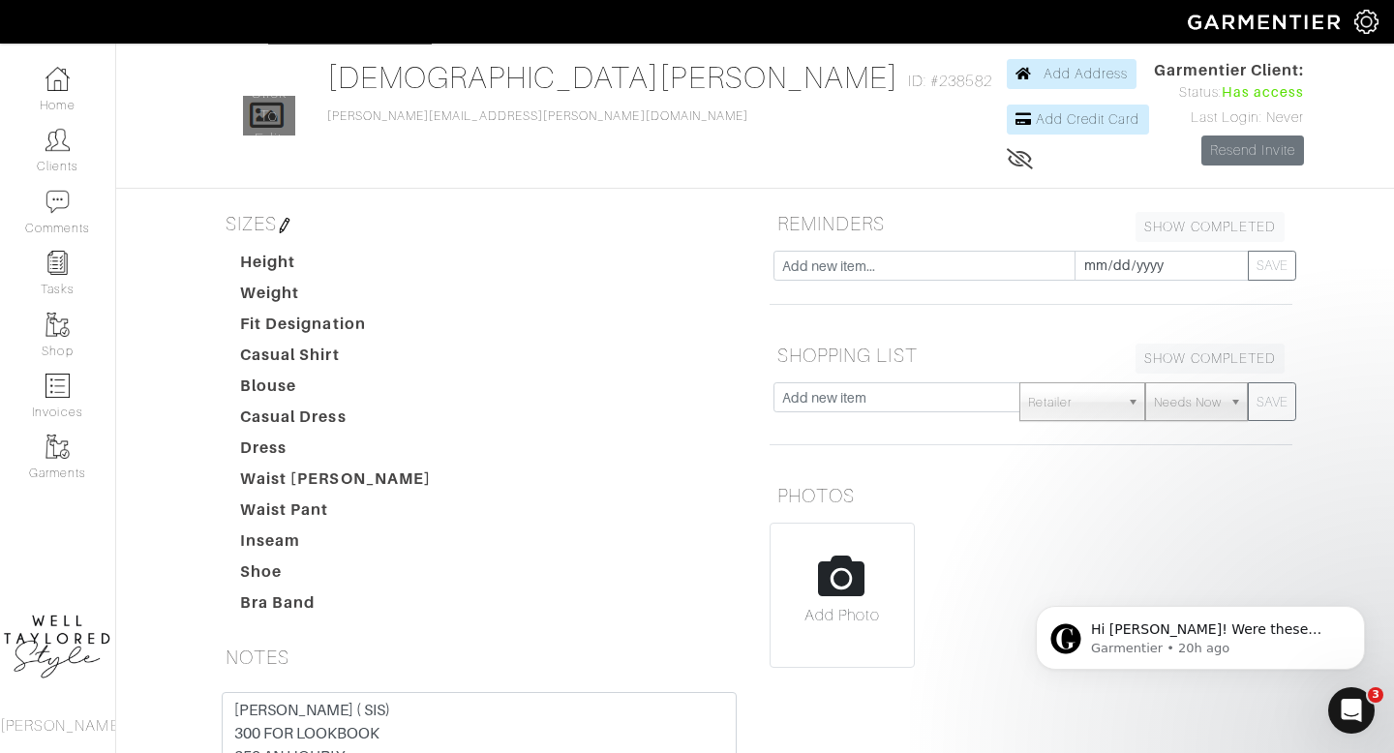
scroll to position [0, 0]
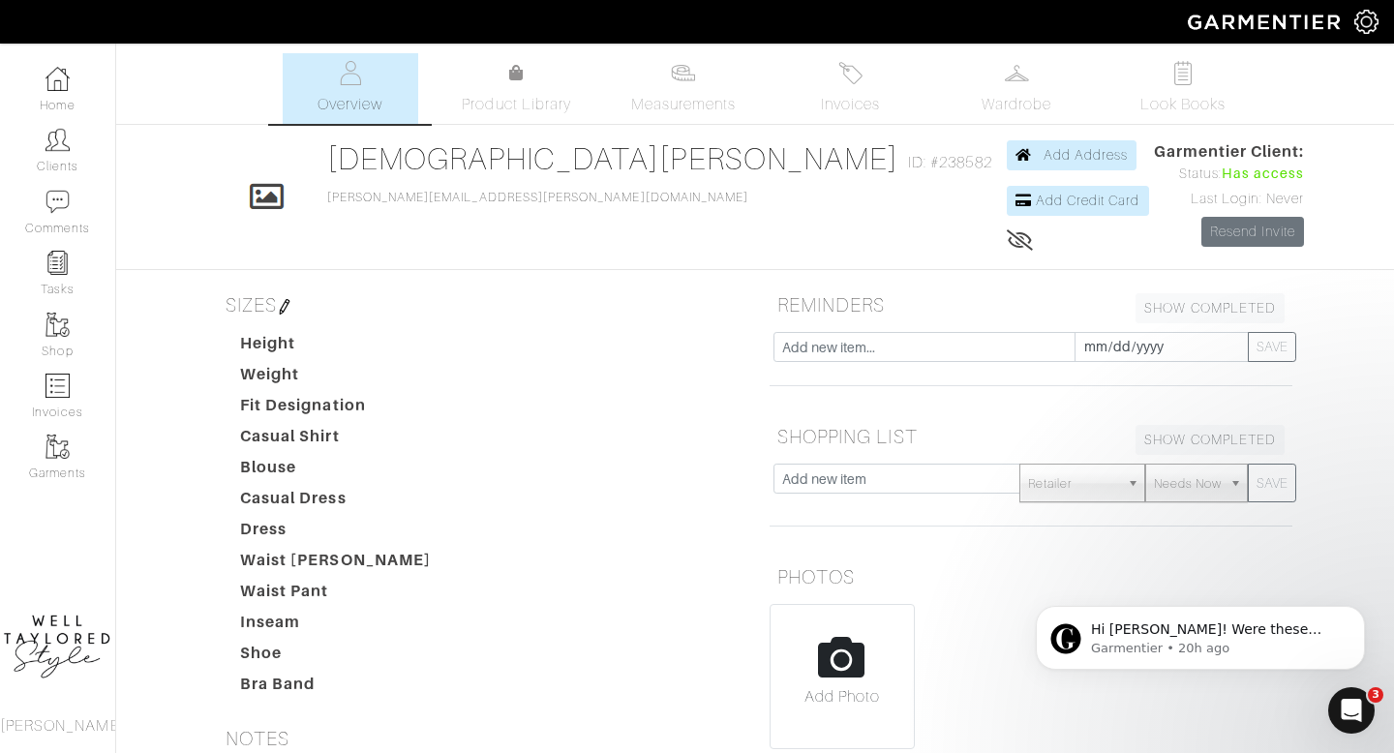
click at [289, 304] on img at bounding box center [284, 306] width 15 height 15
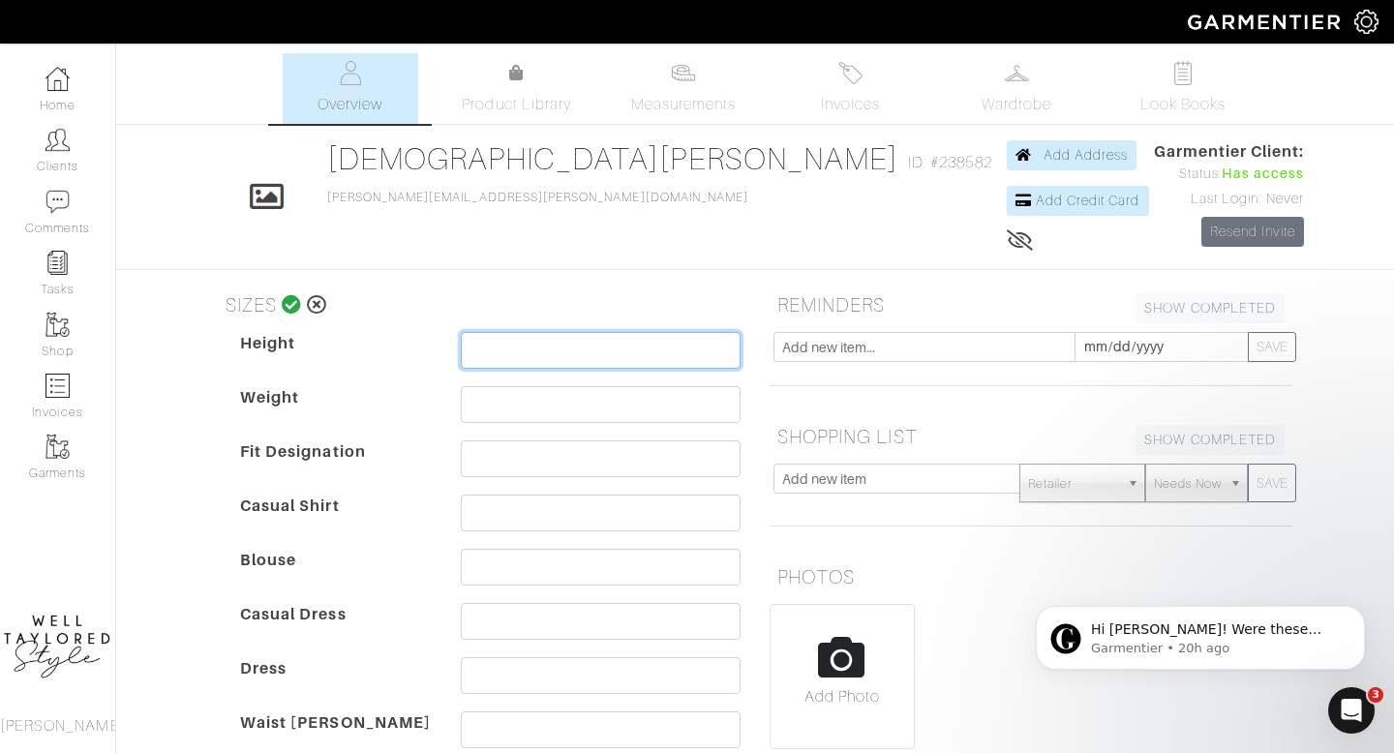
click at [542, 348] on input "text" at bounding box center [601, 350] width 280 height 37
type input "5'7"
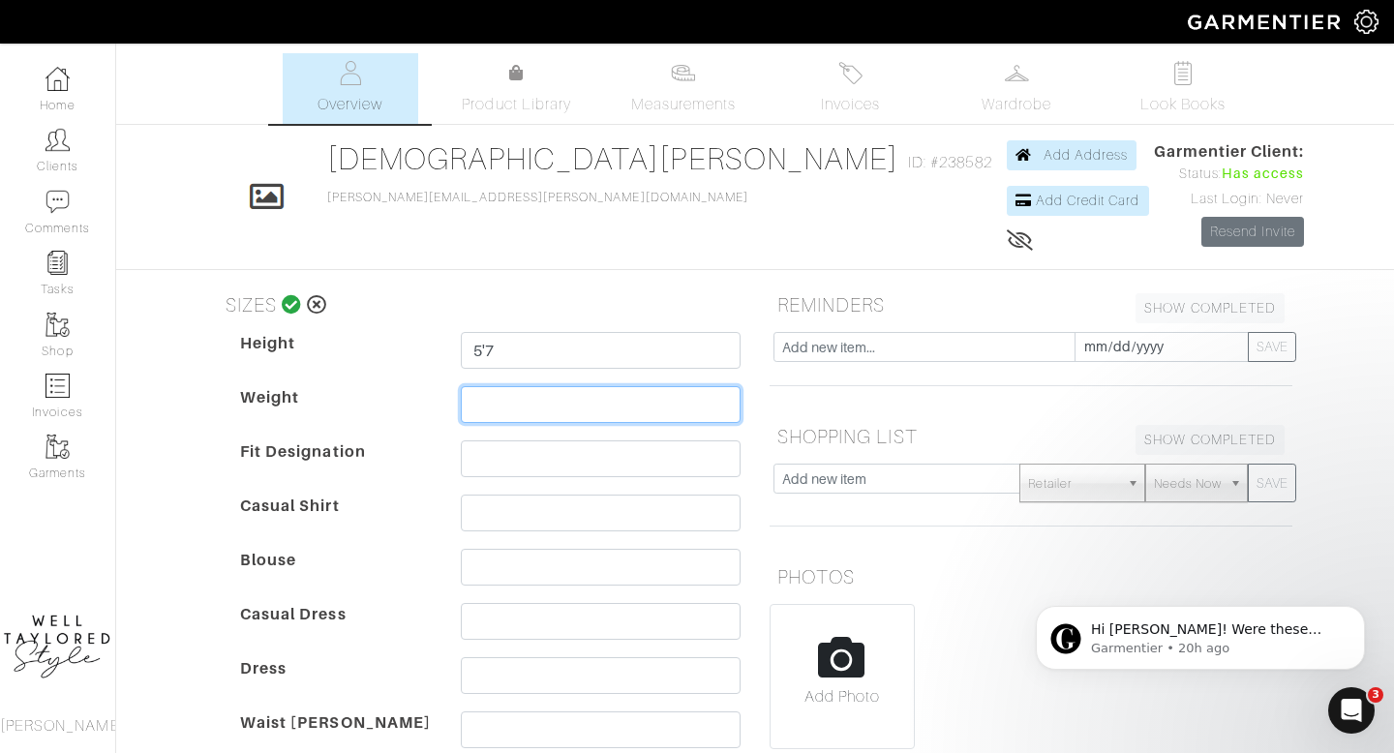
click at [510, 396] on input "text" at bounding box center [601, 404] width 280 height 37
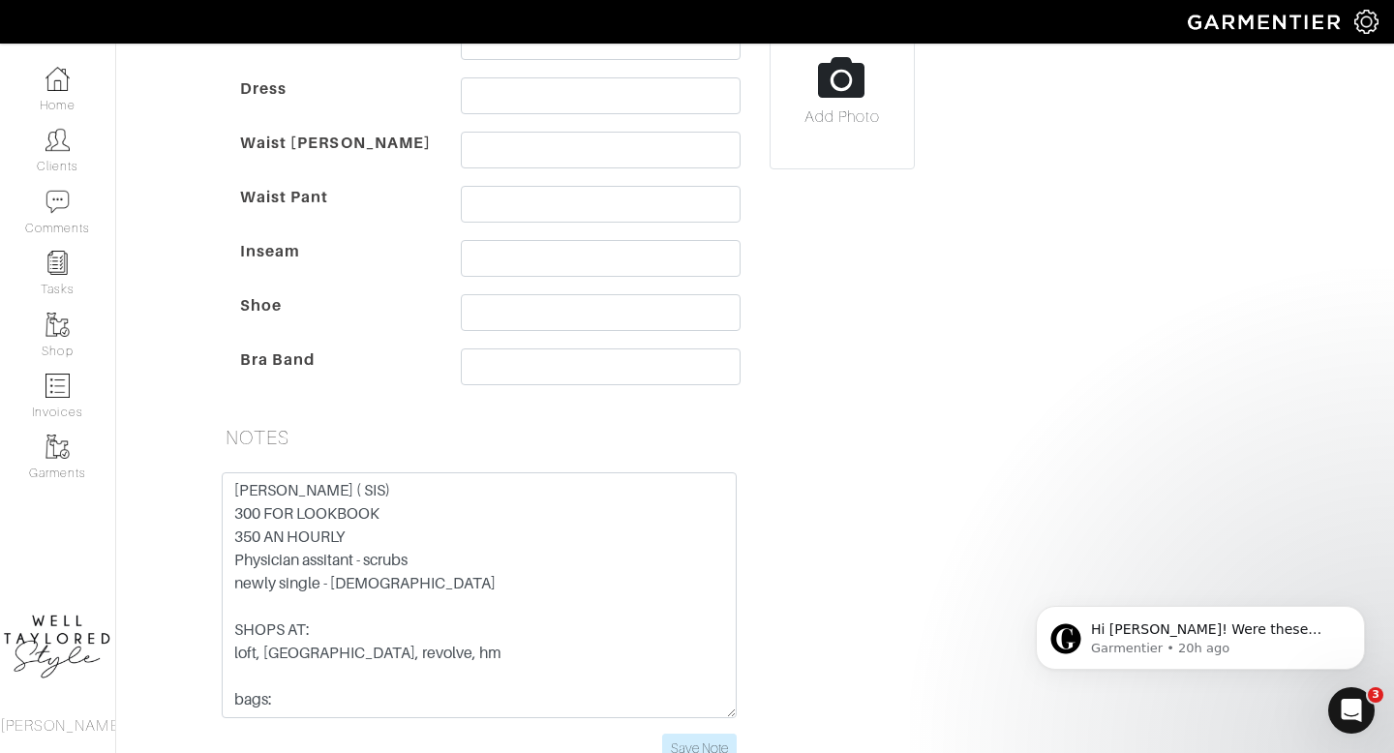
scroll to position [600, 0]
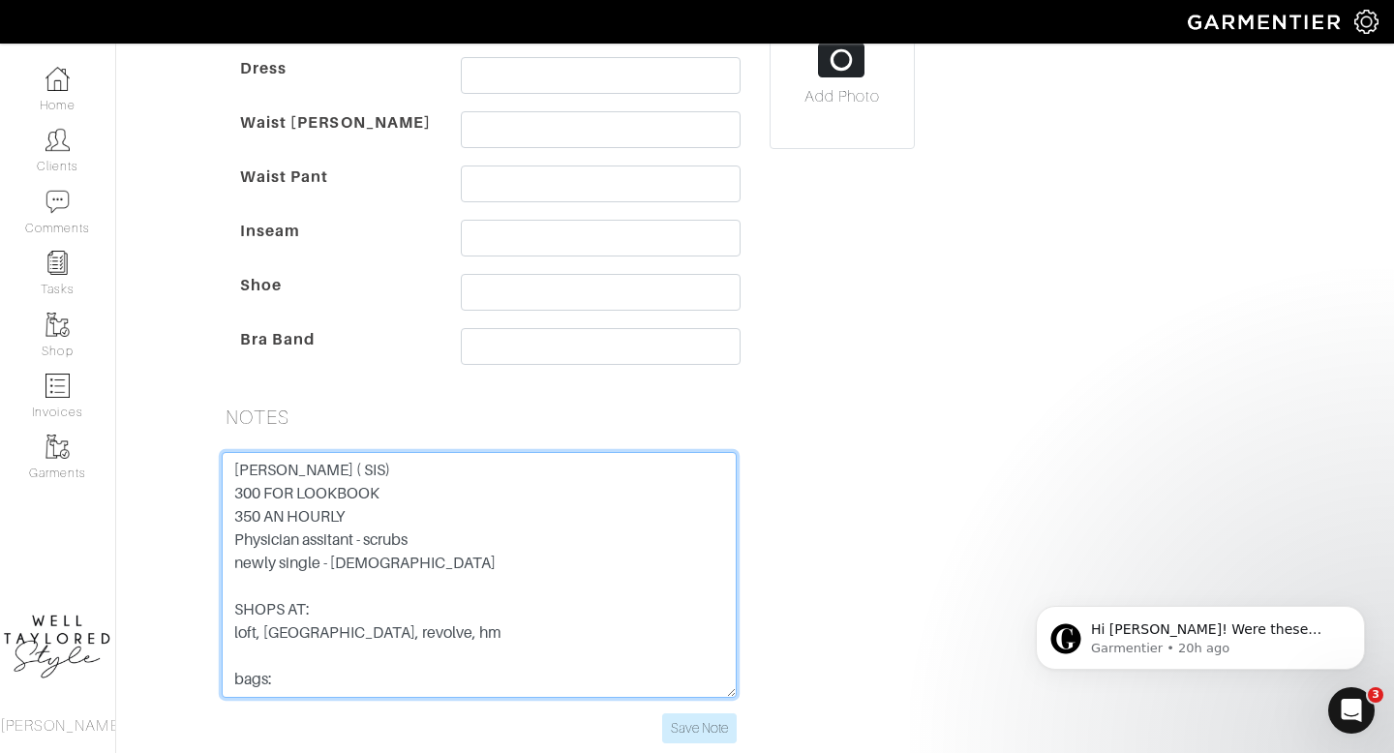
click at [383, 640] on textarea "DAN PILITERI ( SIS) 300 FOR LOOKBOOK 350 AN HOURLY Physician assitant - scrubs …" at bounding box center [479, 575] width 515 height 246
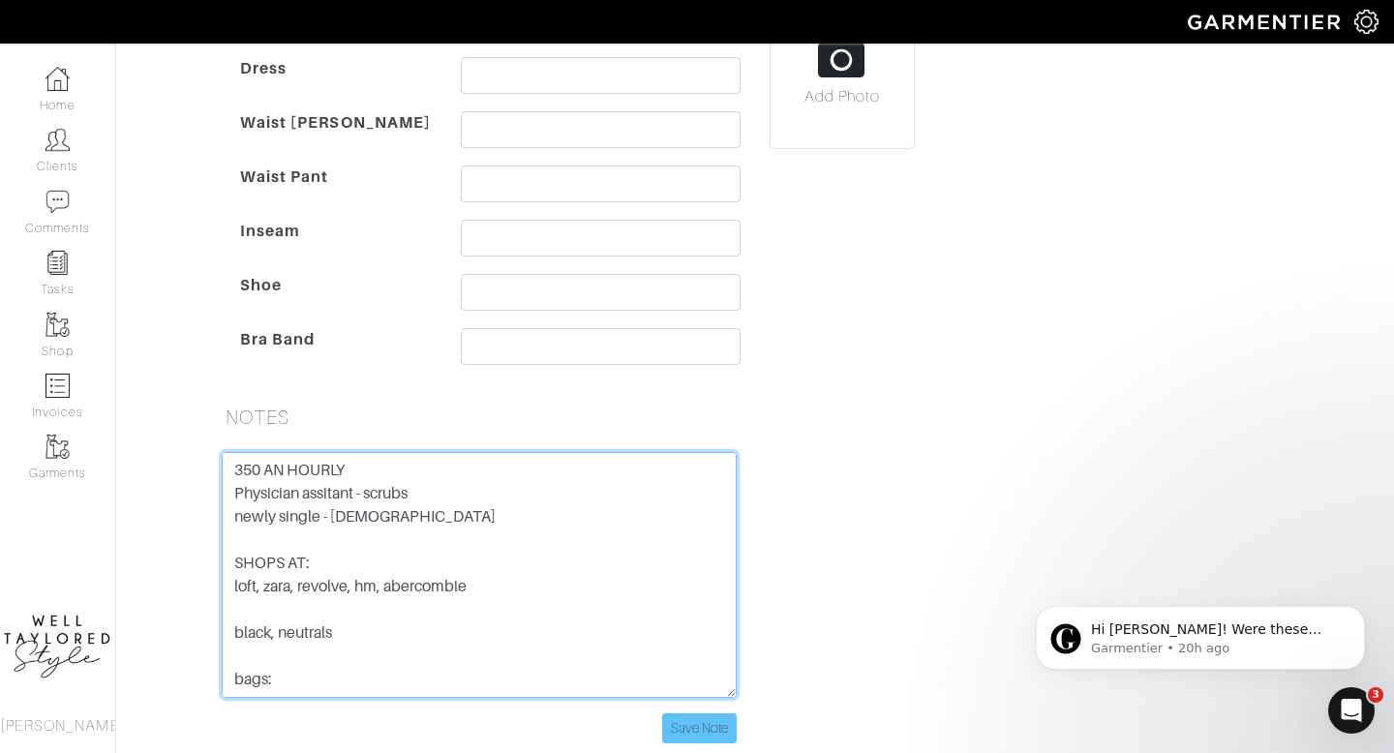
type textarea "DAN PILITERI ( SIS) 300 FOR LOOKBOOK 350 AN HOURLY Physician assitant - scrubs …"
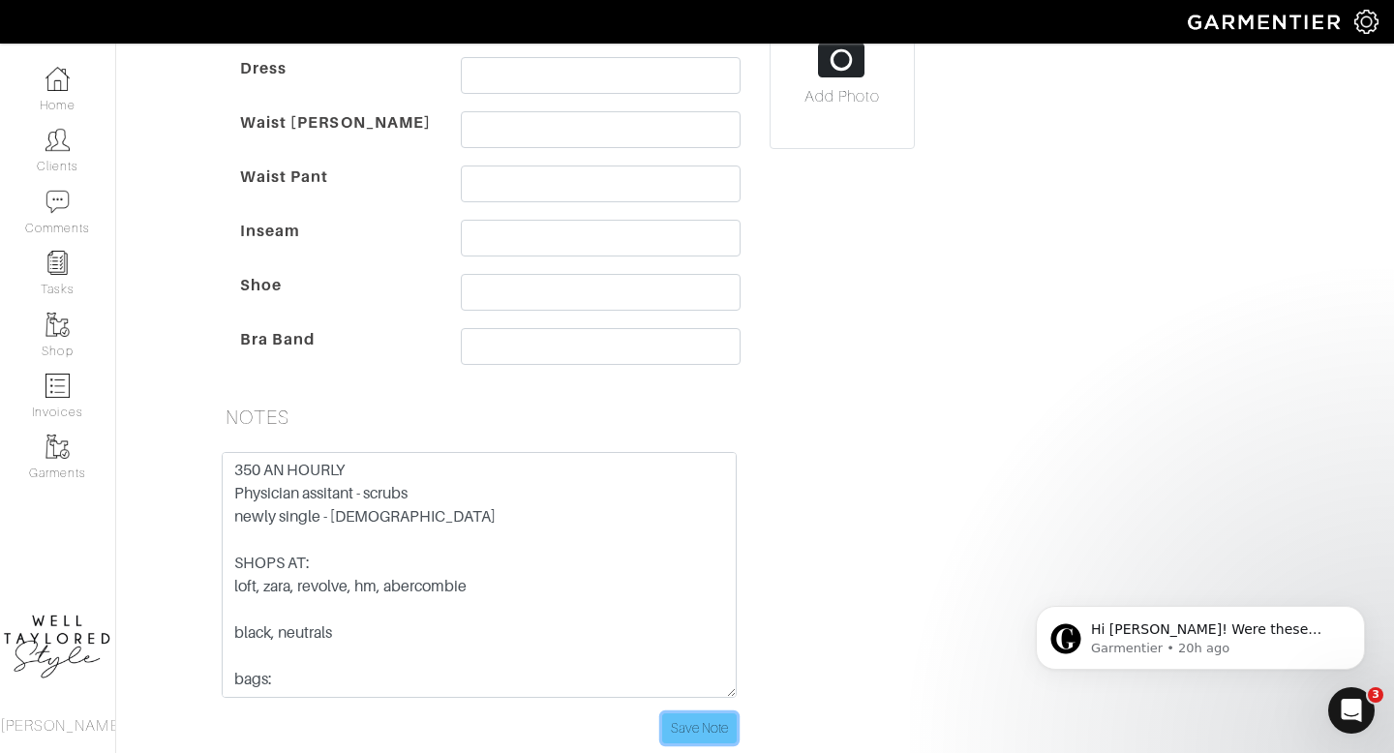
click at [669, 717] on input "Save Note" at bounding box center [699, 729] width 75 height 30
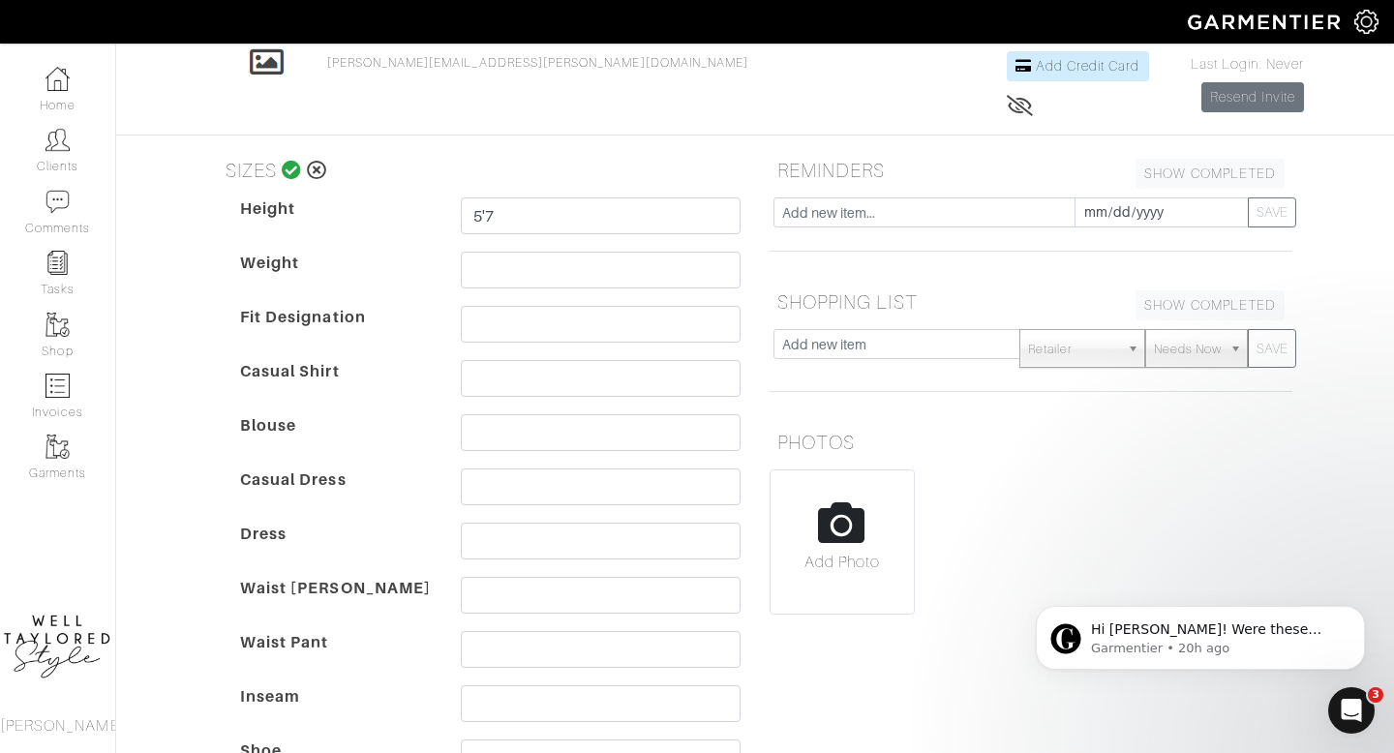
scroll to position [107, 0]
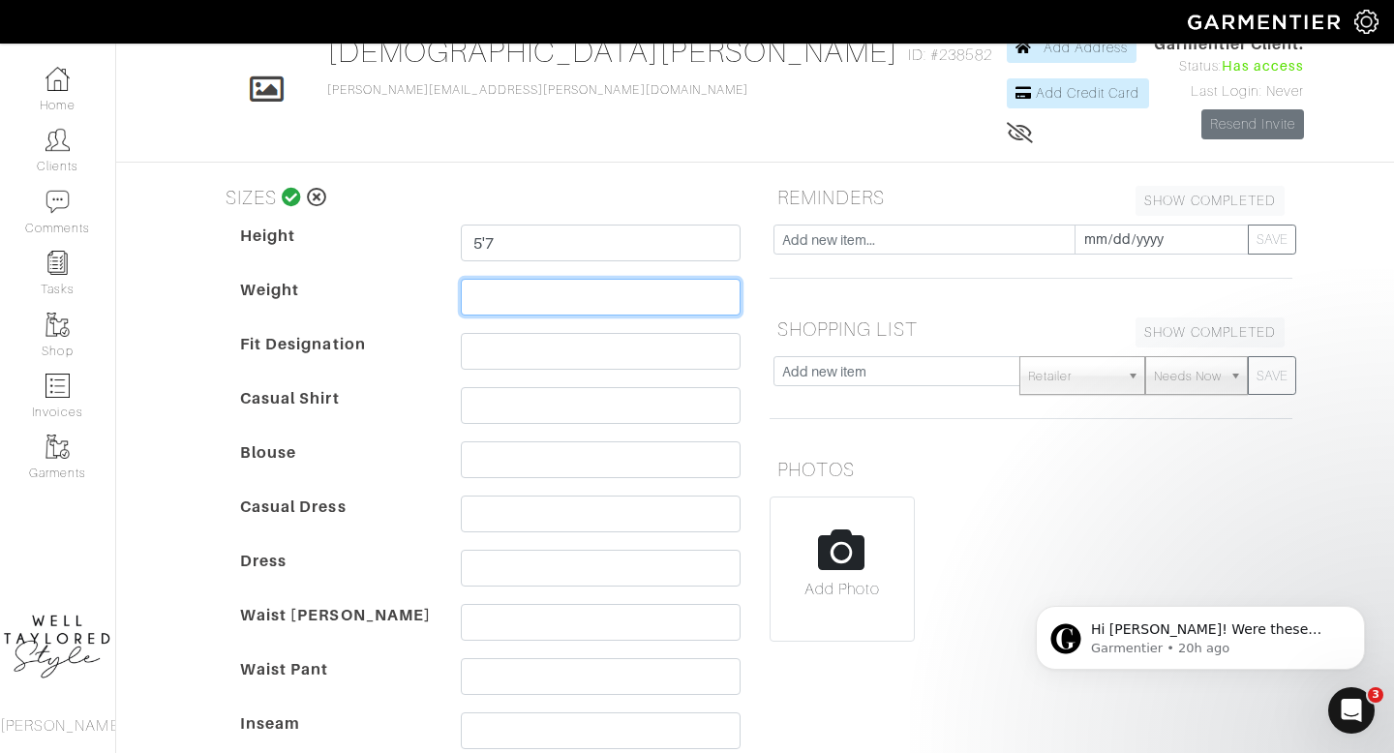
click at [508, 288] on input "text" at bounding box center [601, 297] width 280 height 37
type input "130"
click at [500, 352] on input "text" at bounding box center [601, 351] width 280 height 37
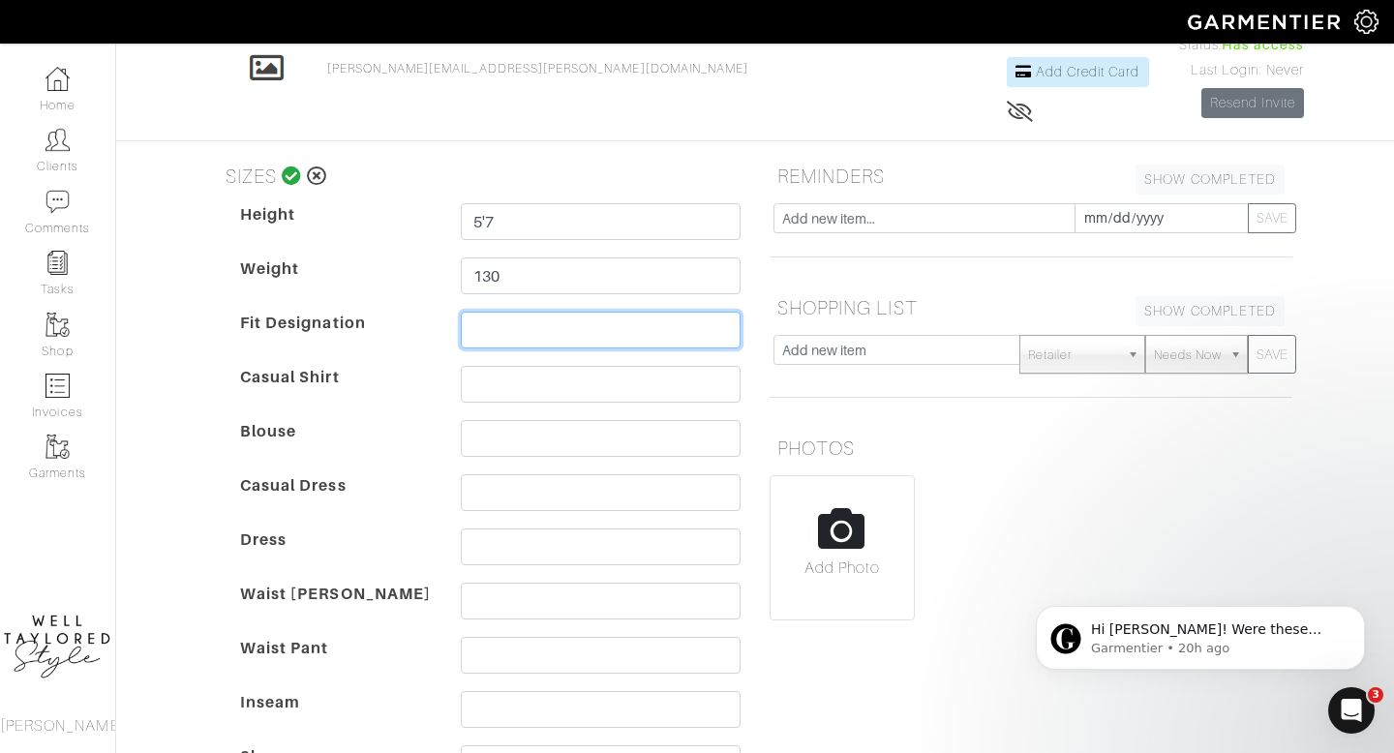
scroll to position [136, 0]
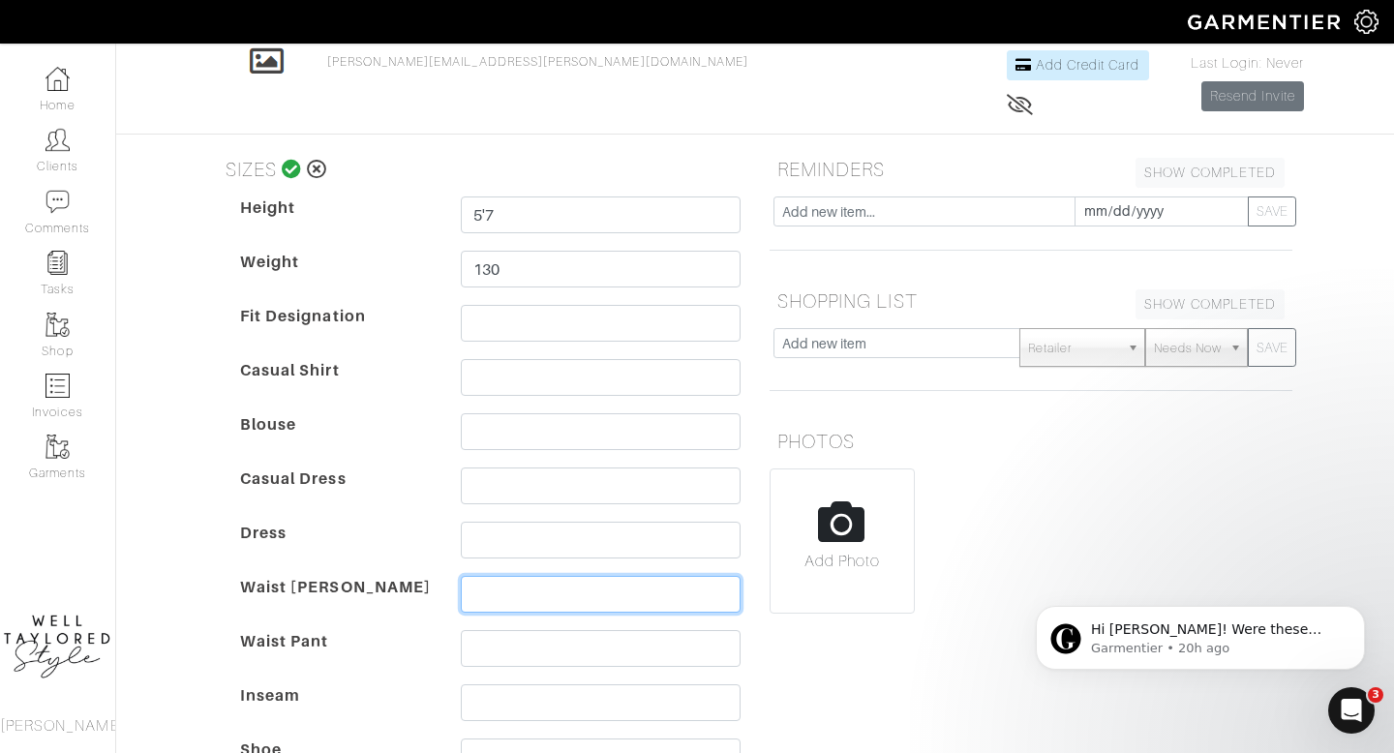
click at [483, 596] on input "text" at bounding box center [601, 594] width 280 height 37
type input "25"
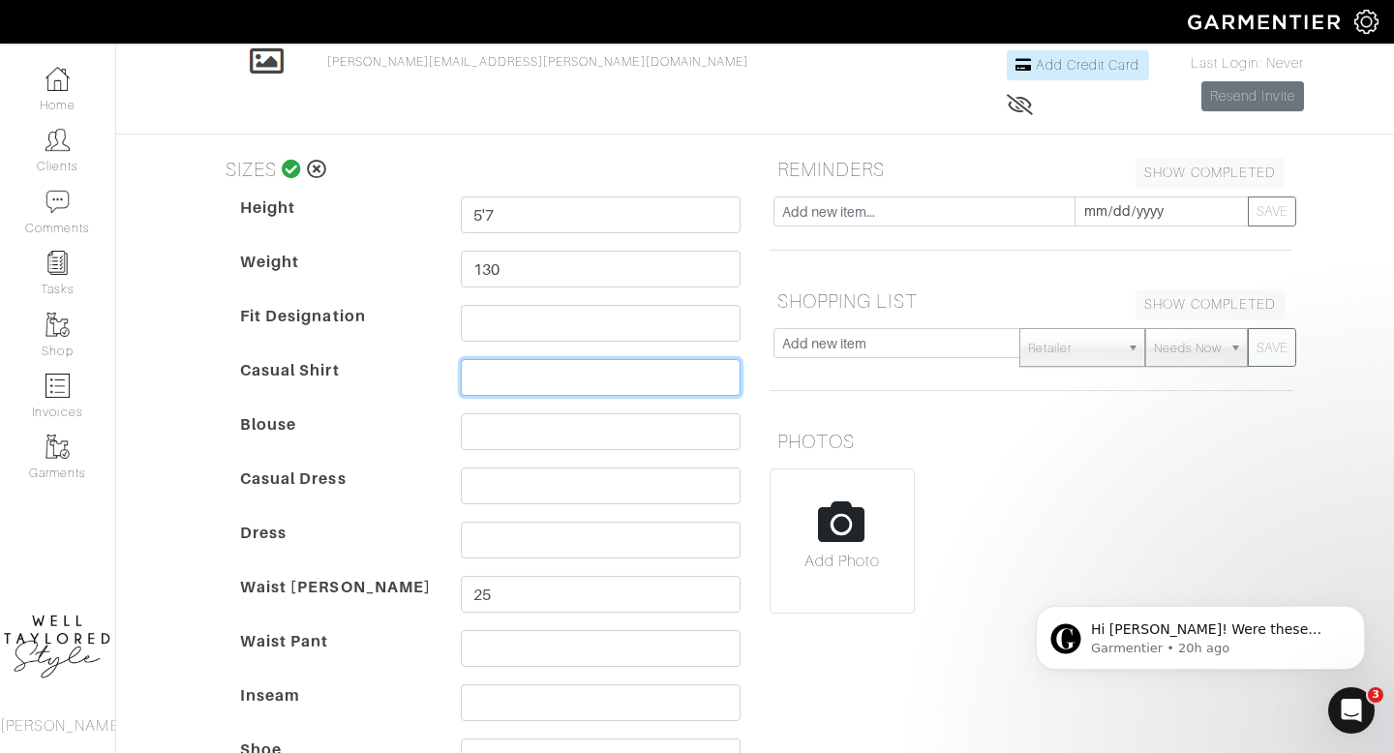
click at [476, 377] on input "text" at bounding box center [601, 377] width 280 height 37
type input "s"
type input "xs/sm"
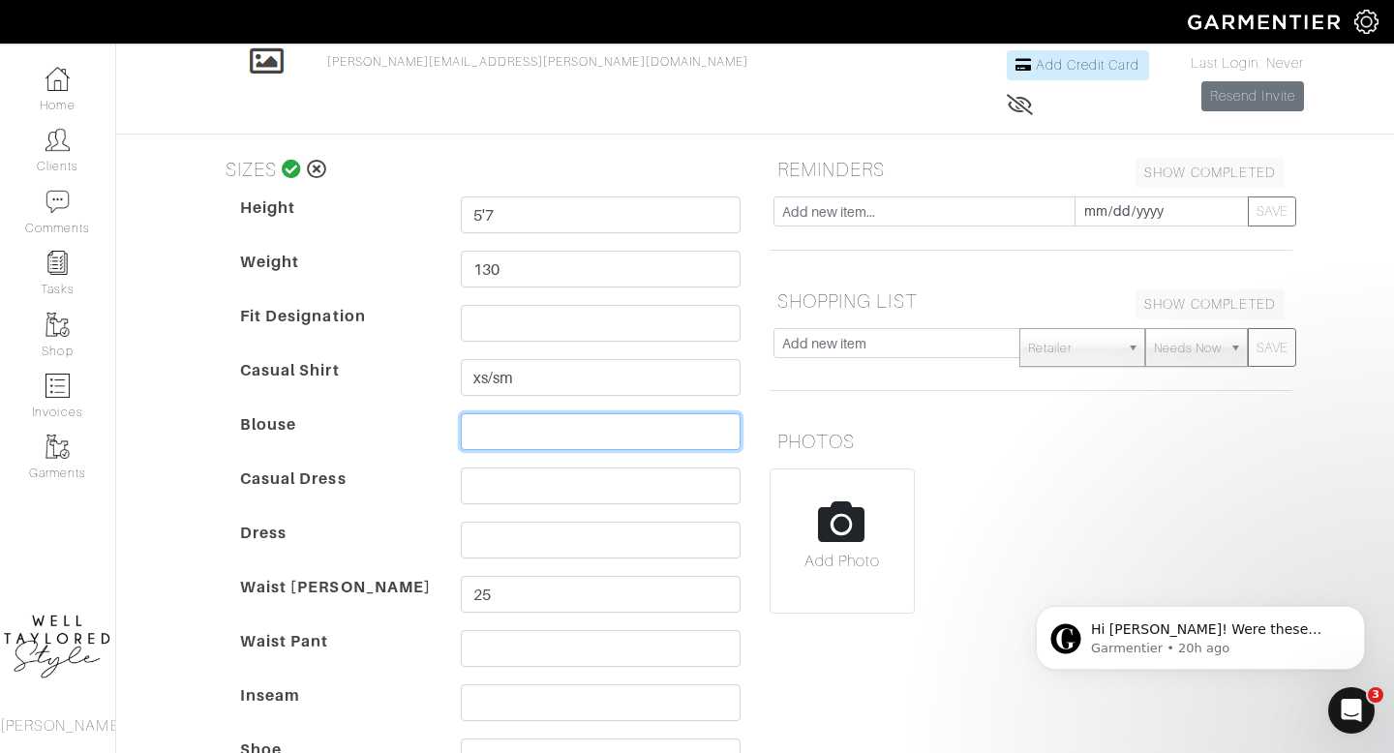
click at [471, 438] on input "text" at bounding box center [601, 431] width 280 height 37
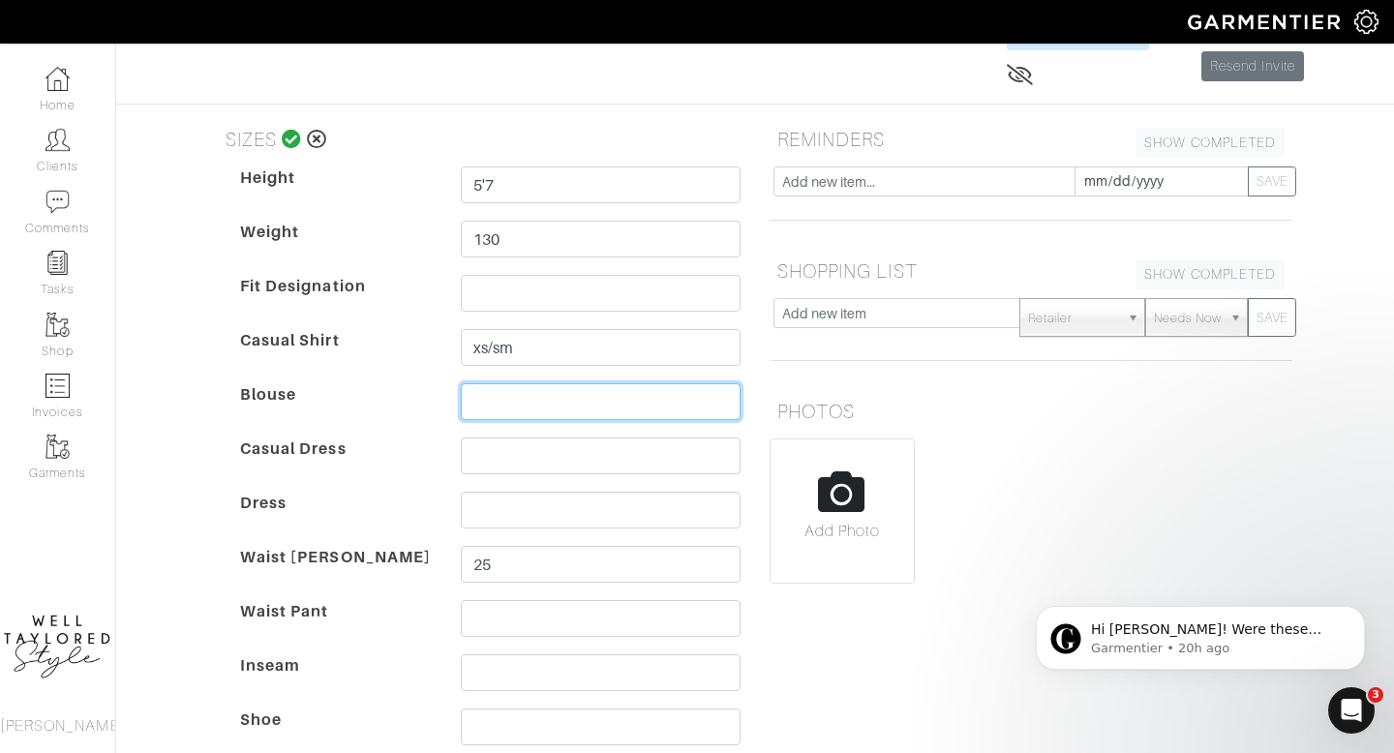
scroll to position [165, 0]
type input "2/4"
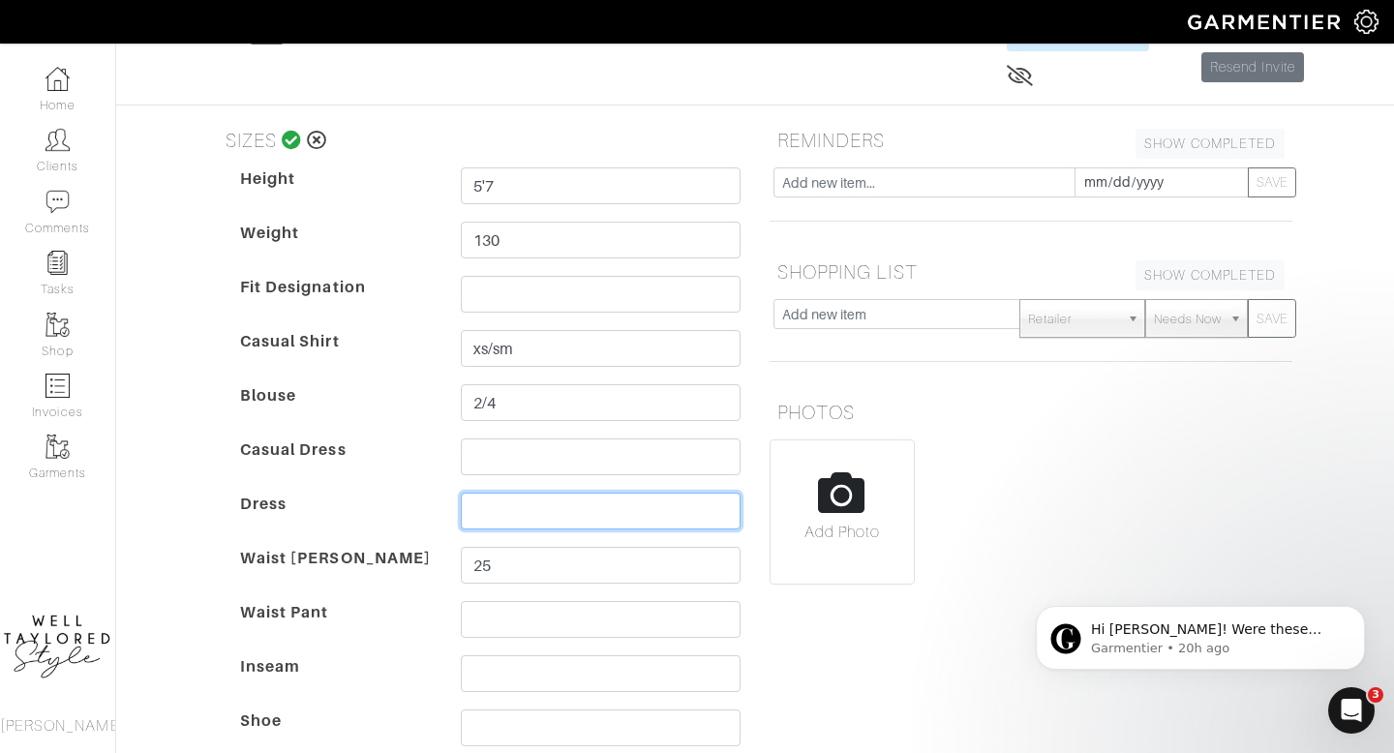
click at [481, 525] on input "text" at bounding box center [601, 511] width 280 height 37
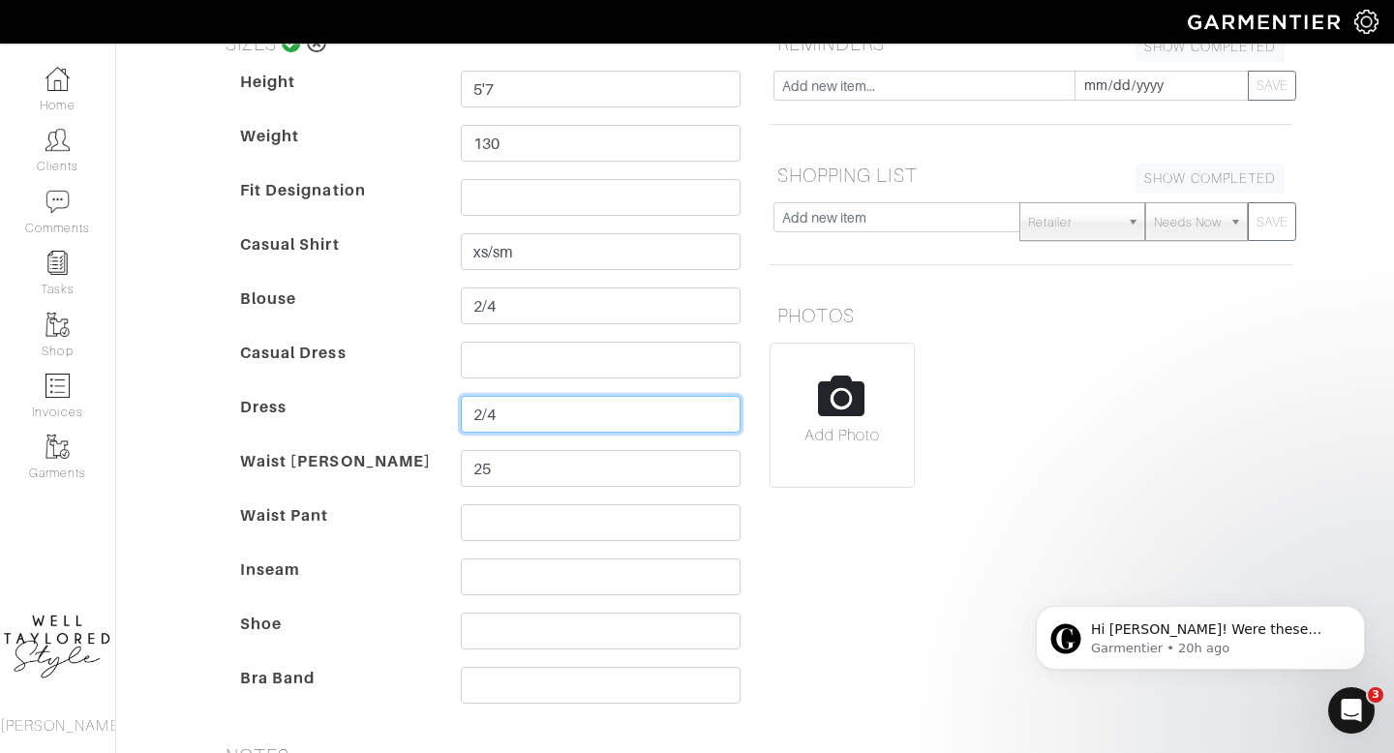
scroll to position [280, 0]
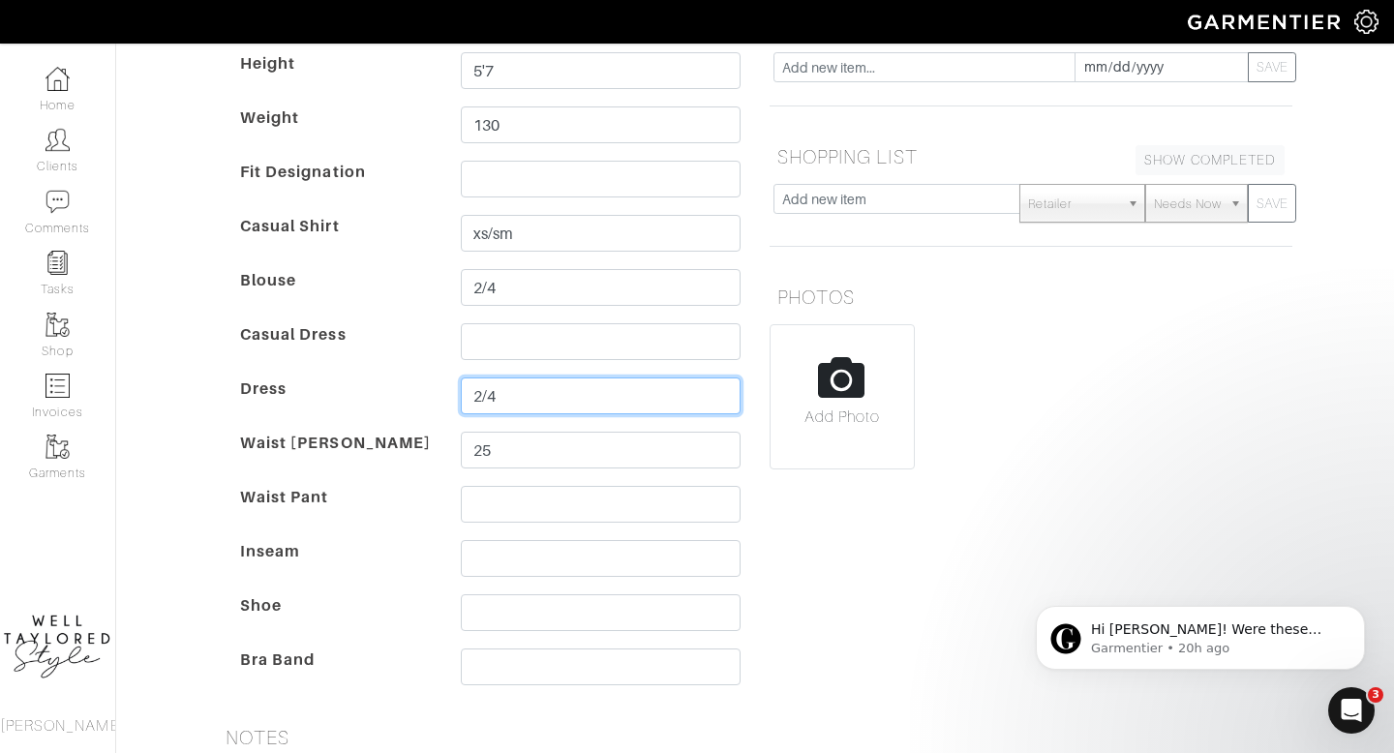
type input "2/4"
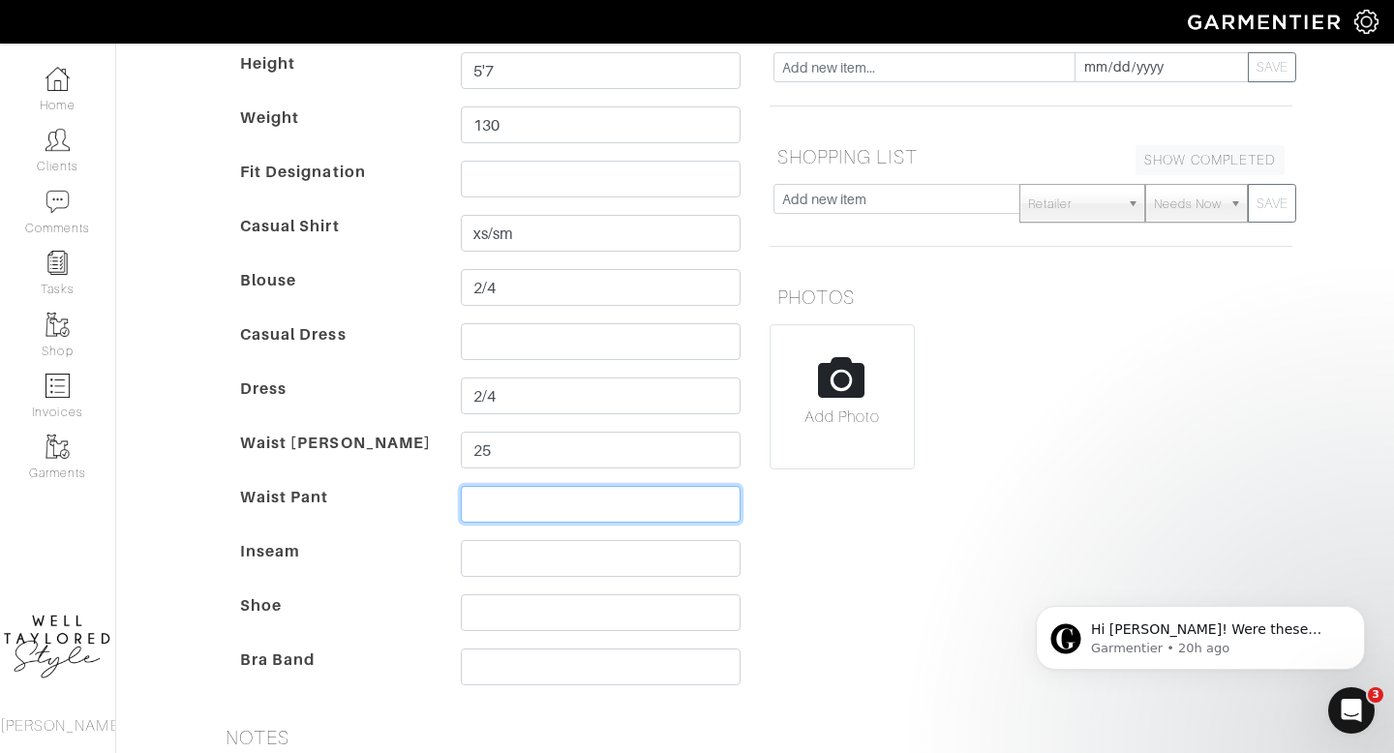
click at [491, 502] on input "text" at bounding box center [601, 504] width 280 height 37
type input "2/4"
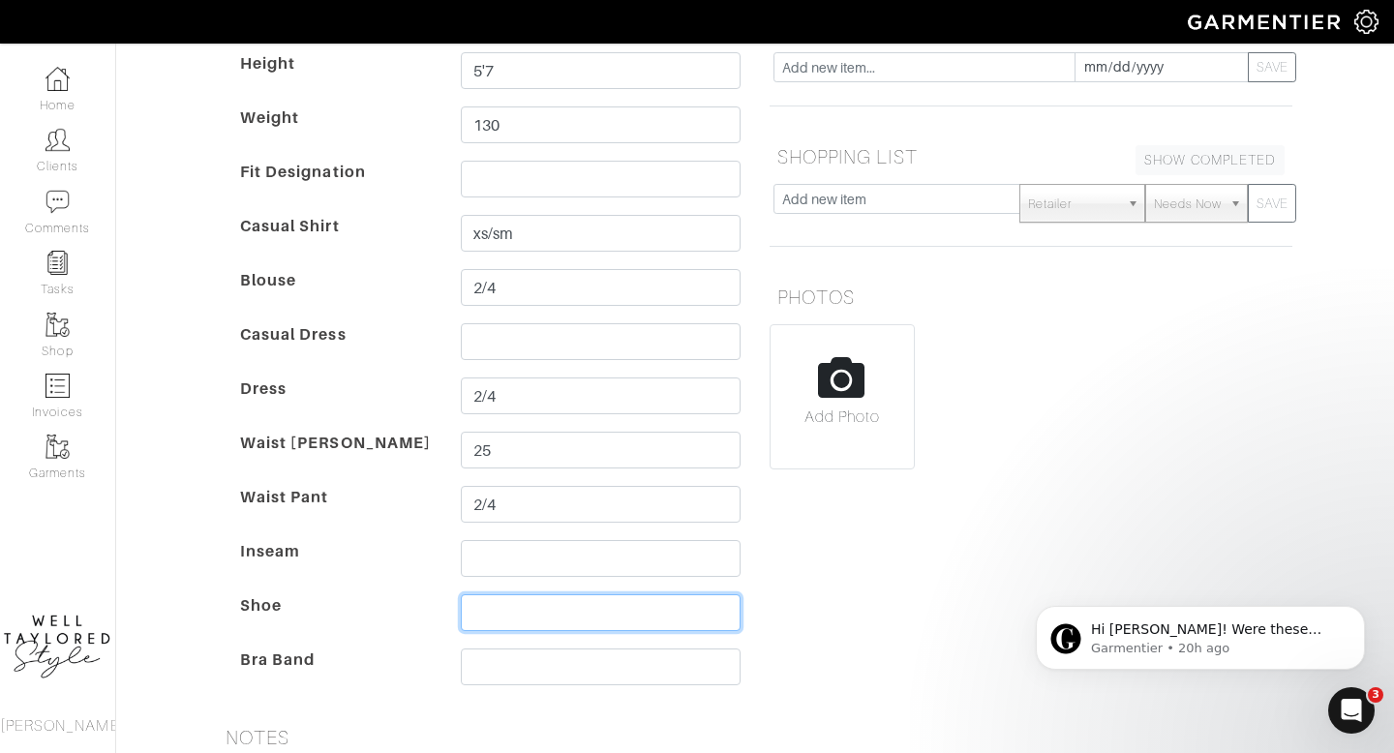
click at [498, 612] on input "text" at bounding box center [601, 613] width 280 height 37
type input "8/8.5"
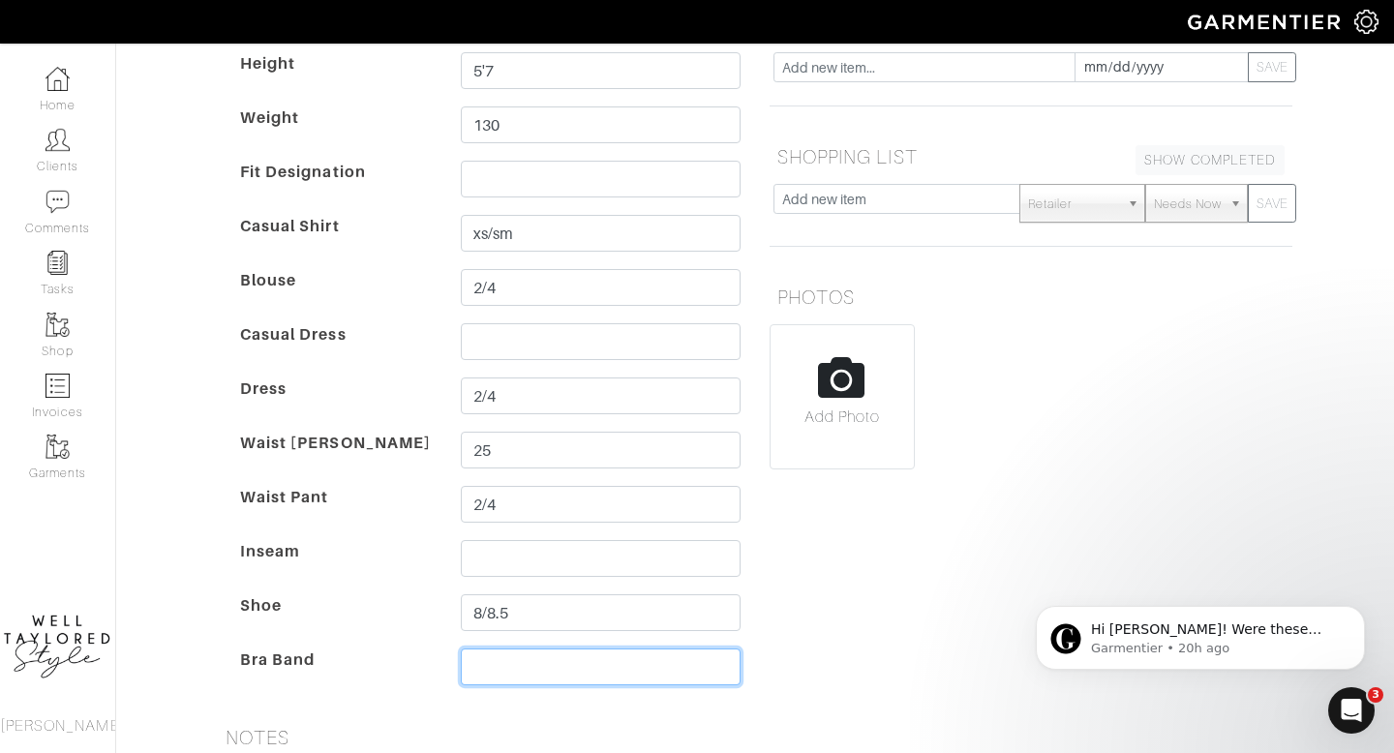
click at [485, 669] on input "text" at bounding box center [601, 667] width 280 height 37
type input "32c"
click at [377, 590] on dt "Inseam" at bounding box center [336, 567] width 221 height 54
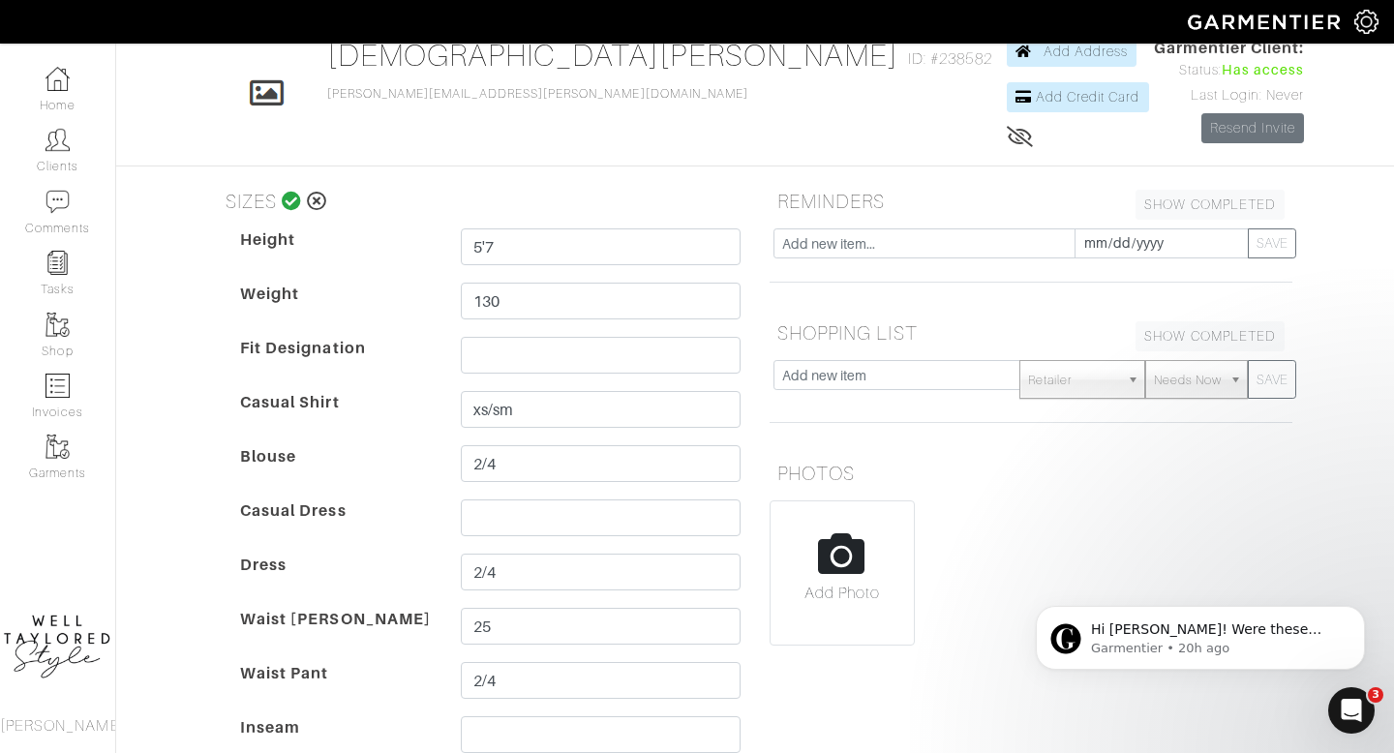
scroll to position [94, 0]
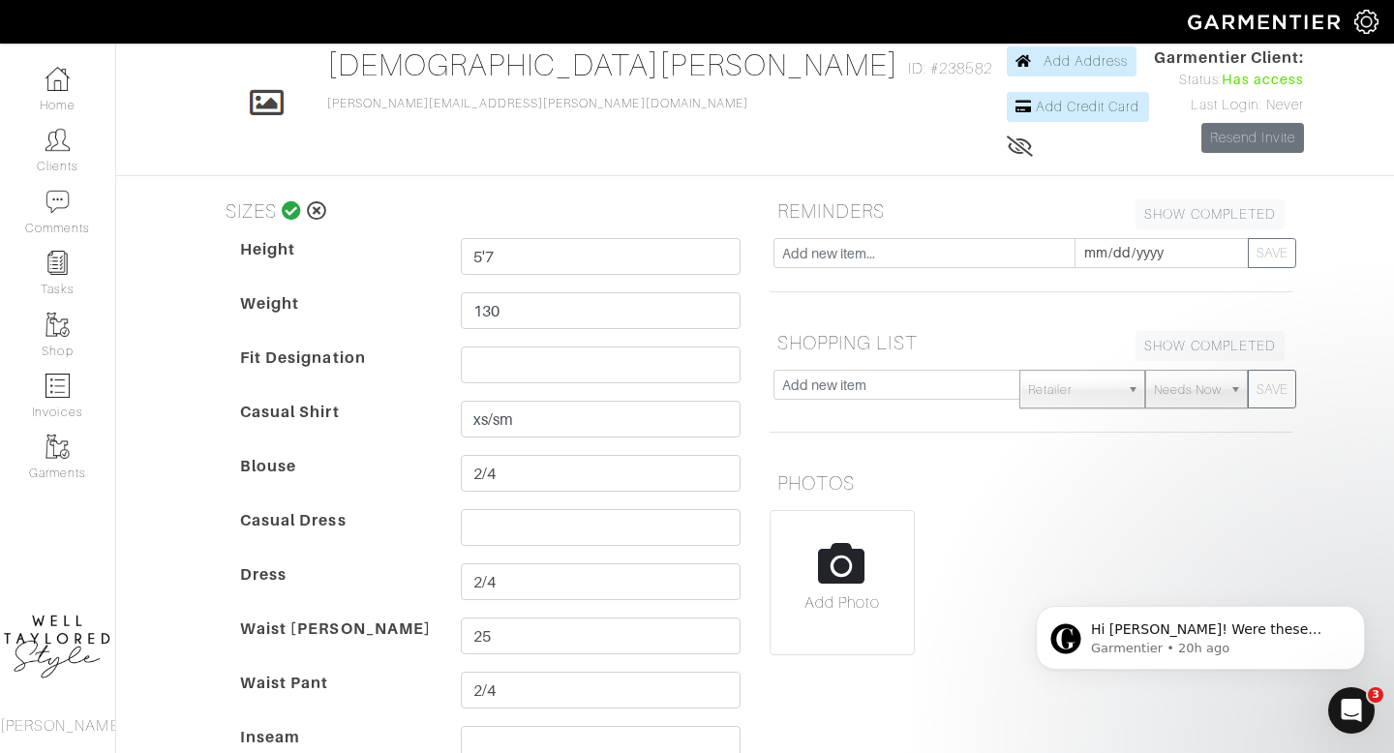
click at [284, 209] on icon at bounding box center [292, 210] width 20 height 19
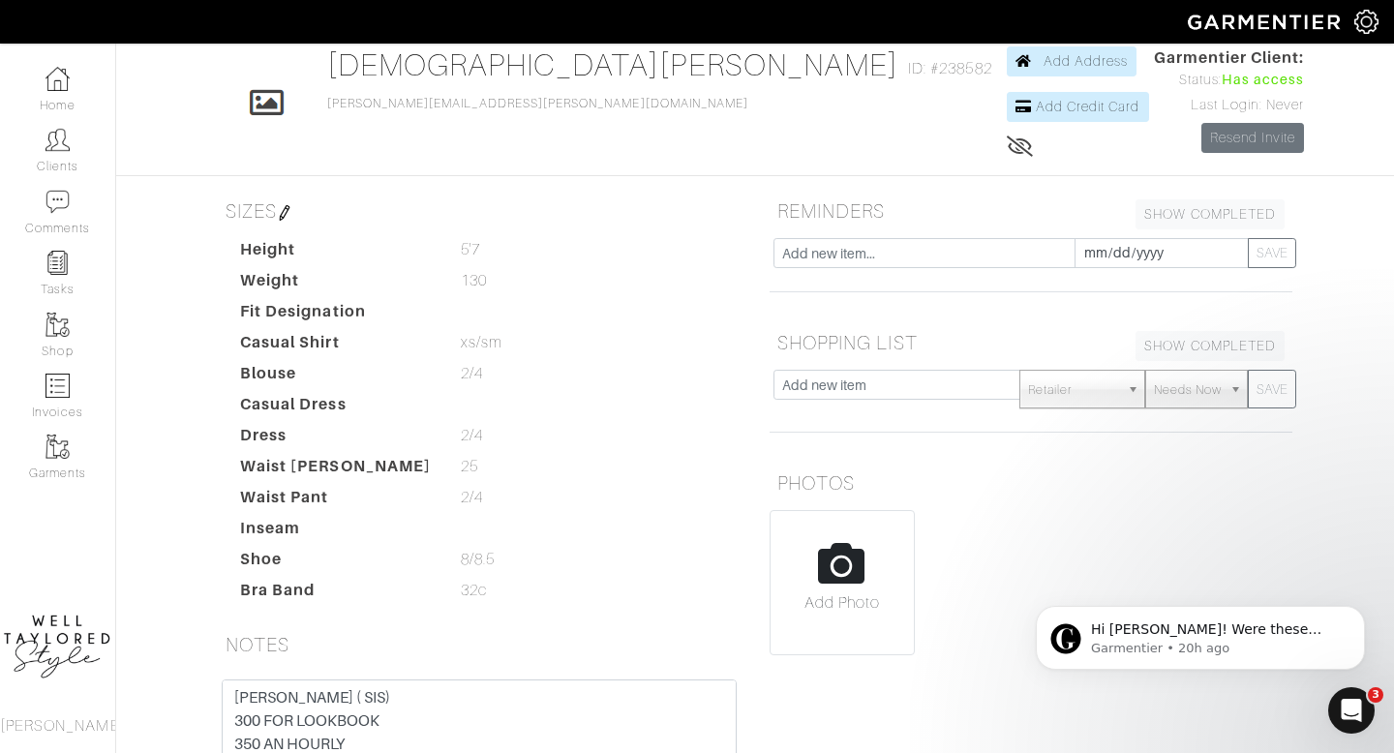
scroll to position [428, 0]
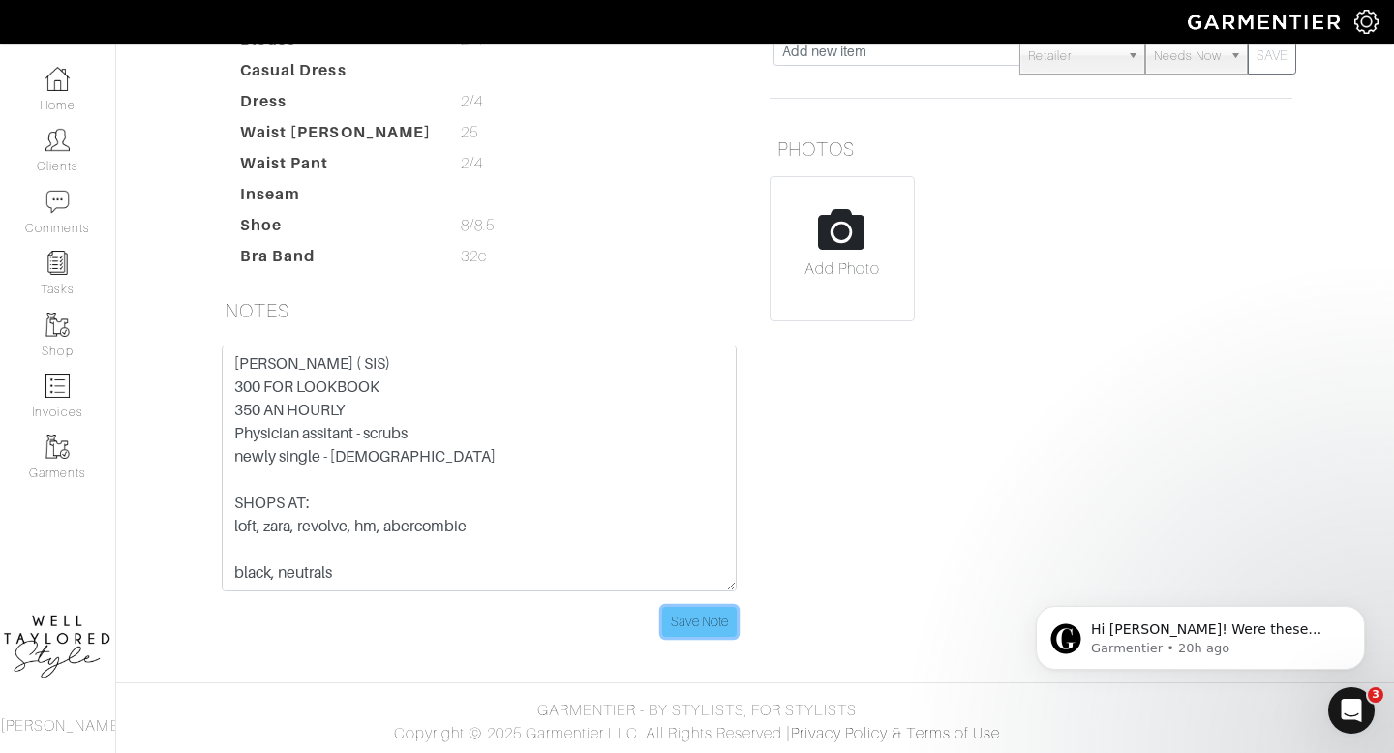
click at [720, 623] on input "Save Note" at bounding box center [699, 622] width 75 height 30
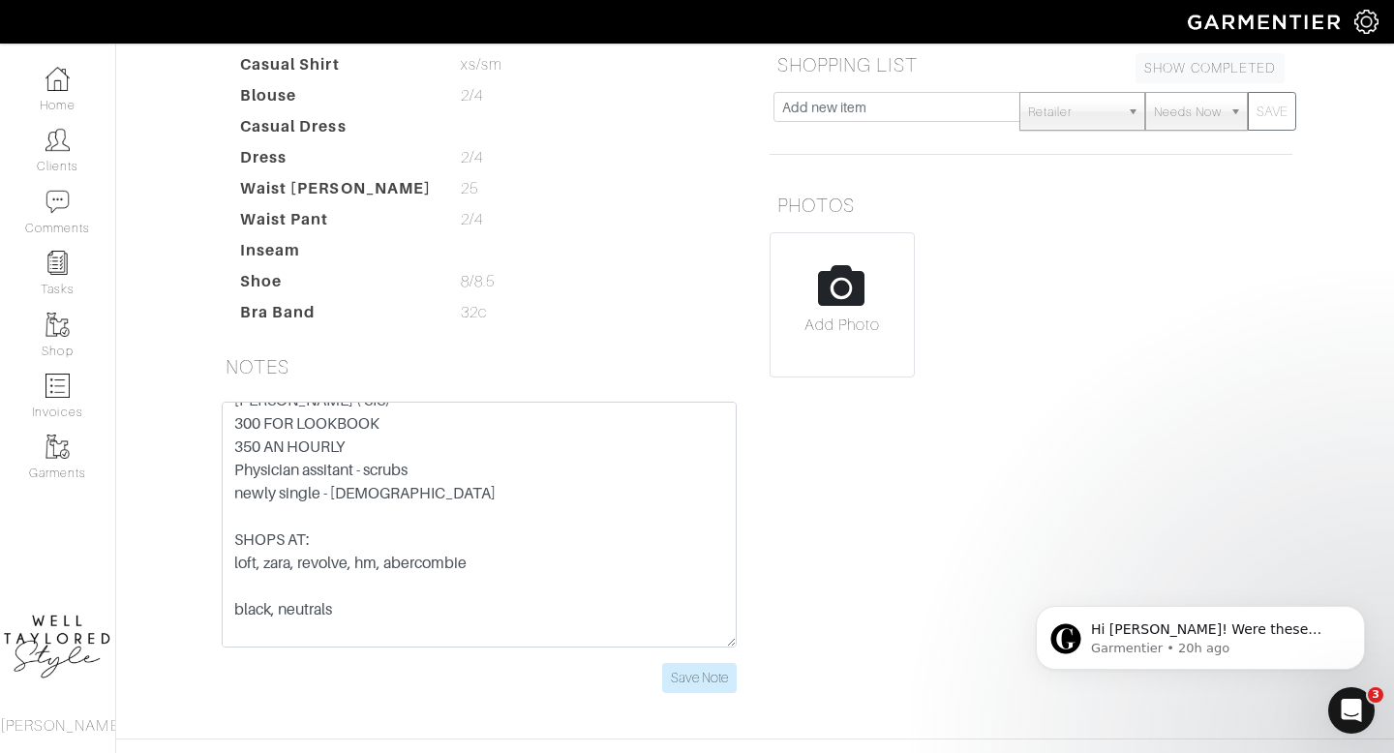
scroll to position [20, 0]
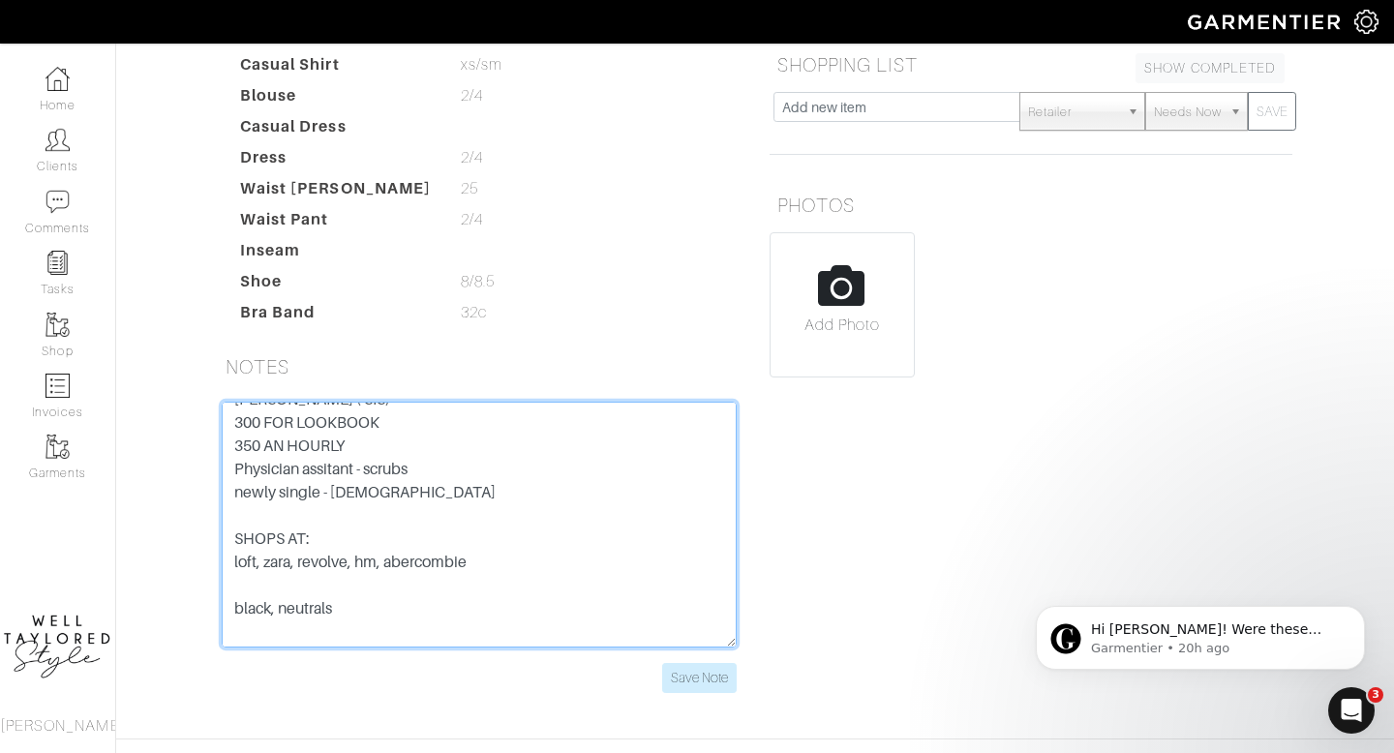
click at [454, 471] on textarea "DAN PILITERI ( SIS) 300 FOR LOOKBOOK 350 AN HOURLY Physician assitant - scrubs …" at bounding box center [479, 525] width 515 height 246
type textarea "DAN PILITERI ( SIS) 300 FOR LOOKBOOK 350 AN HOURLY Physician assitant - scrubs …"
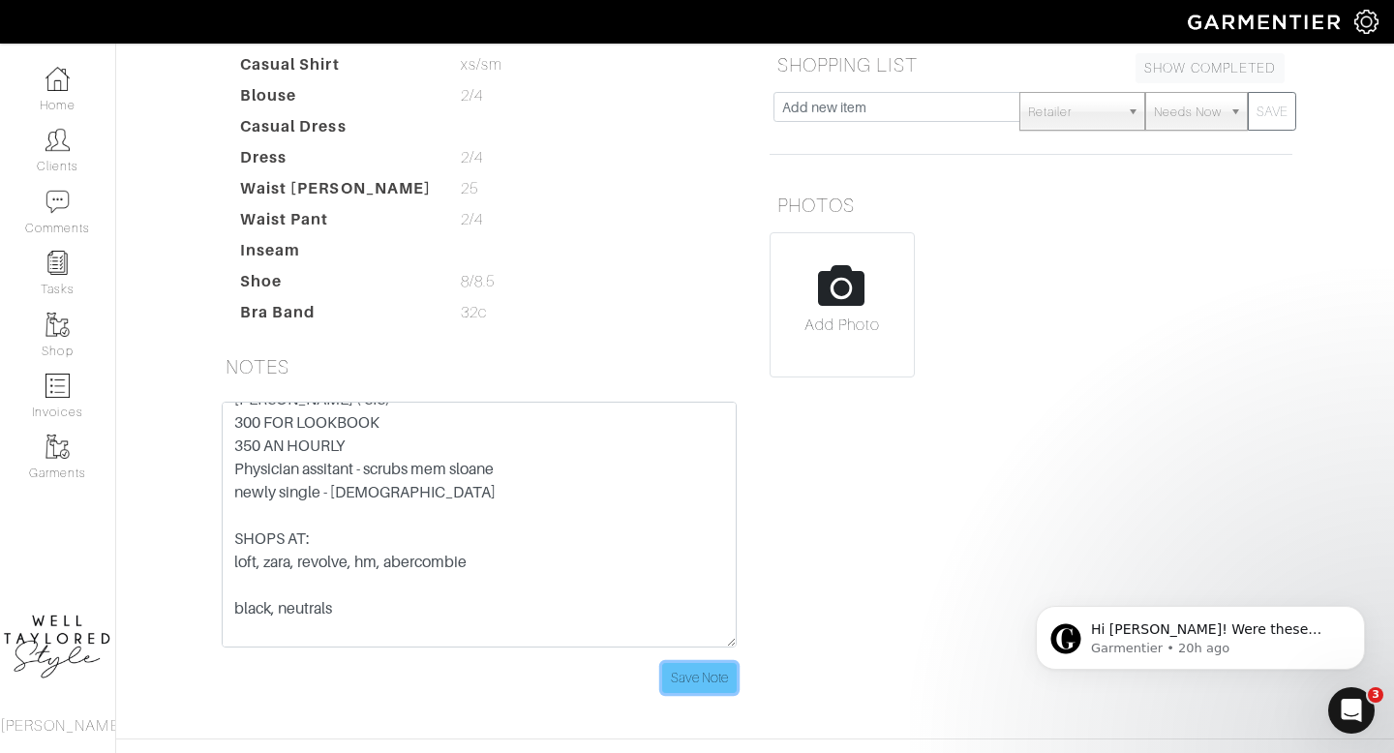
click at [690, 672] on input "Save Note" at bounding box center [699, 678] width 75 height 30
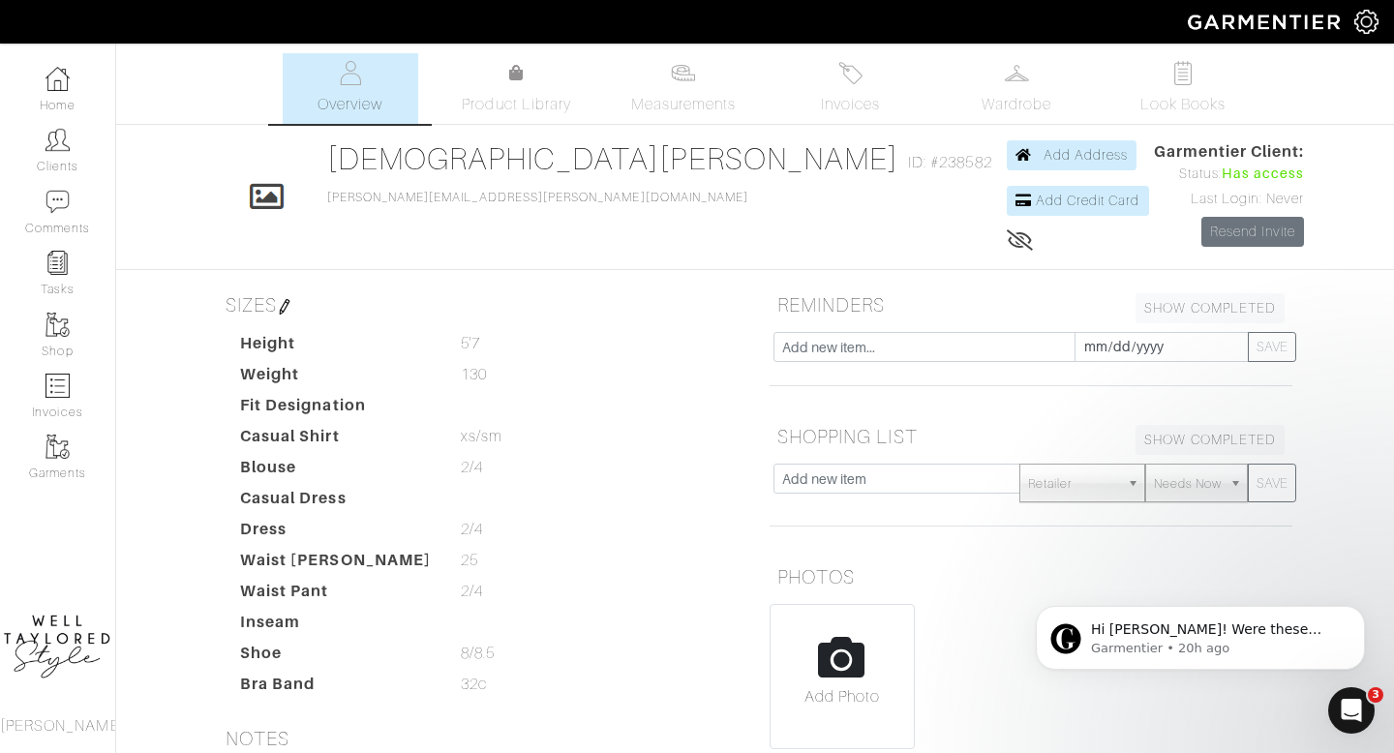
scroll to position [17, 0]
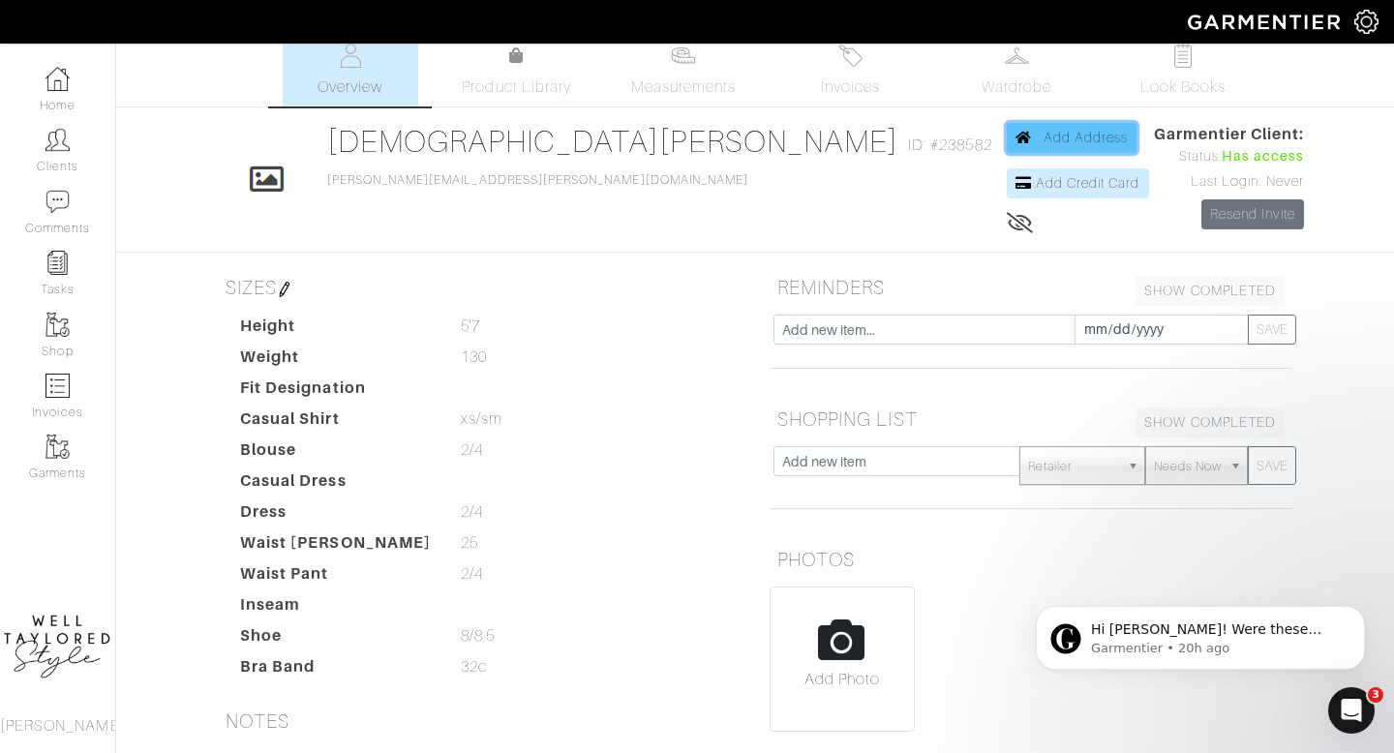
click at [1007, 145] on link "Add Address" at bounding box center [1072, 138] width 131 height 30
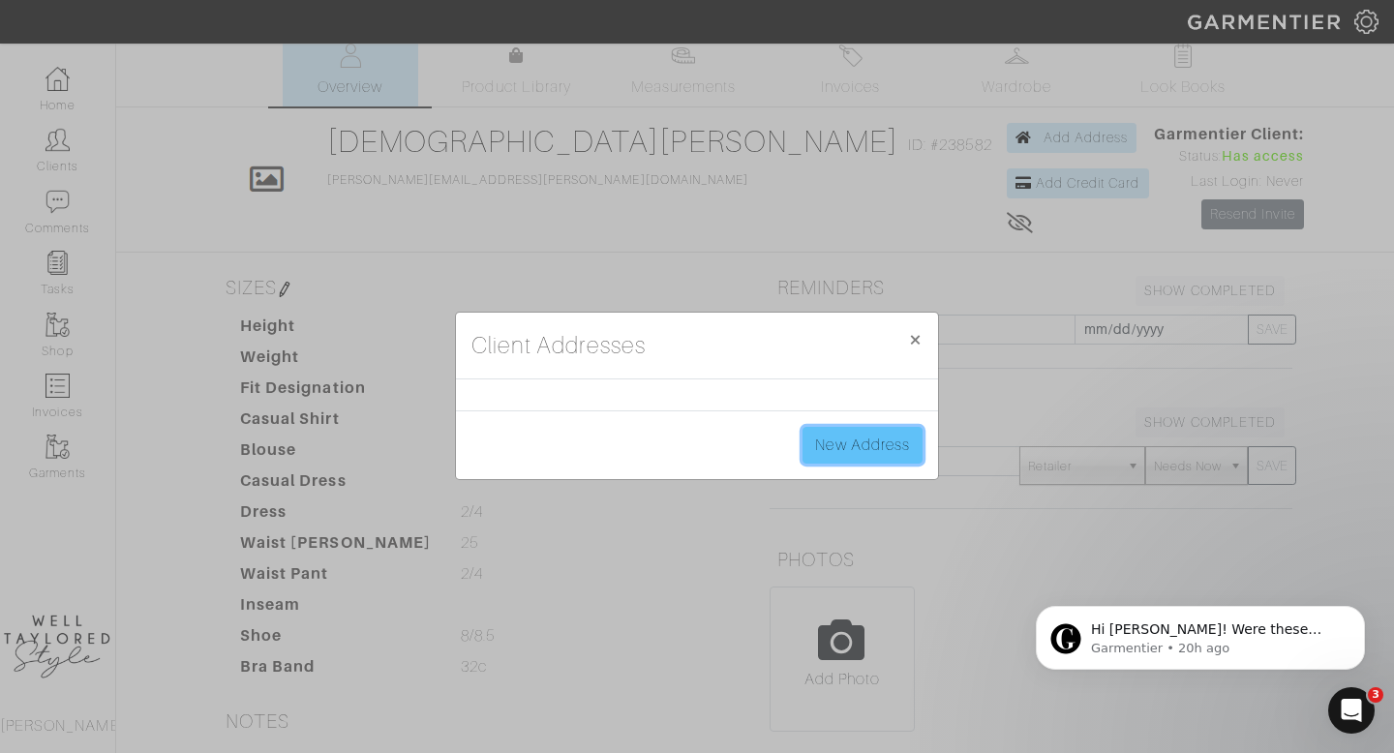
click at [866, 441] on link "New Address" at bounding box center [863, 445] width 120 height 37
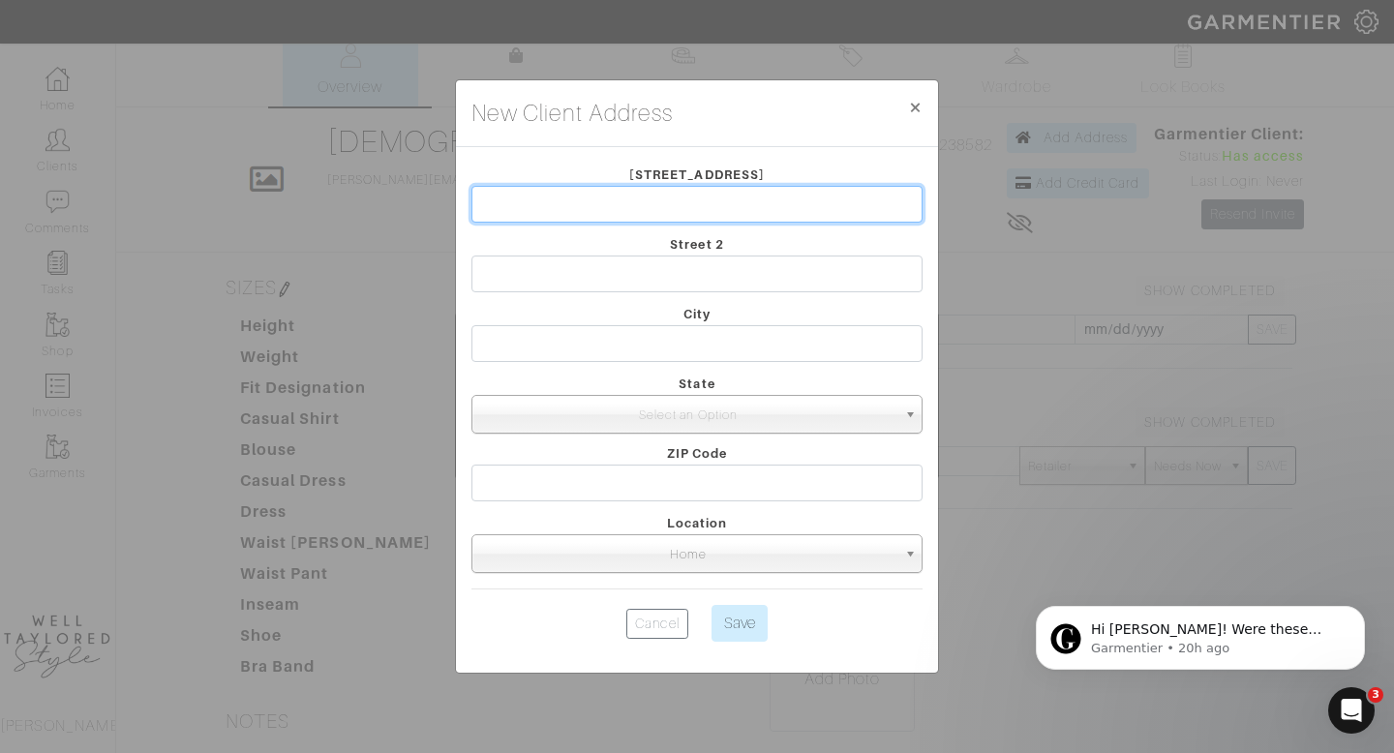
click at [627, 202] on input "text" at bounding box center [697, 204] width 451 height 37
type input "[STREET_ADDRESS]"
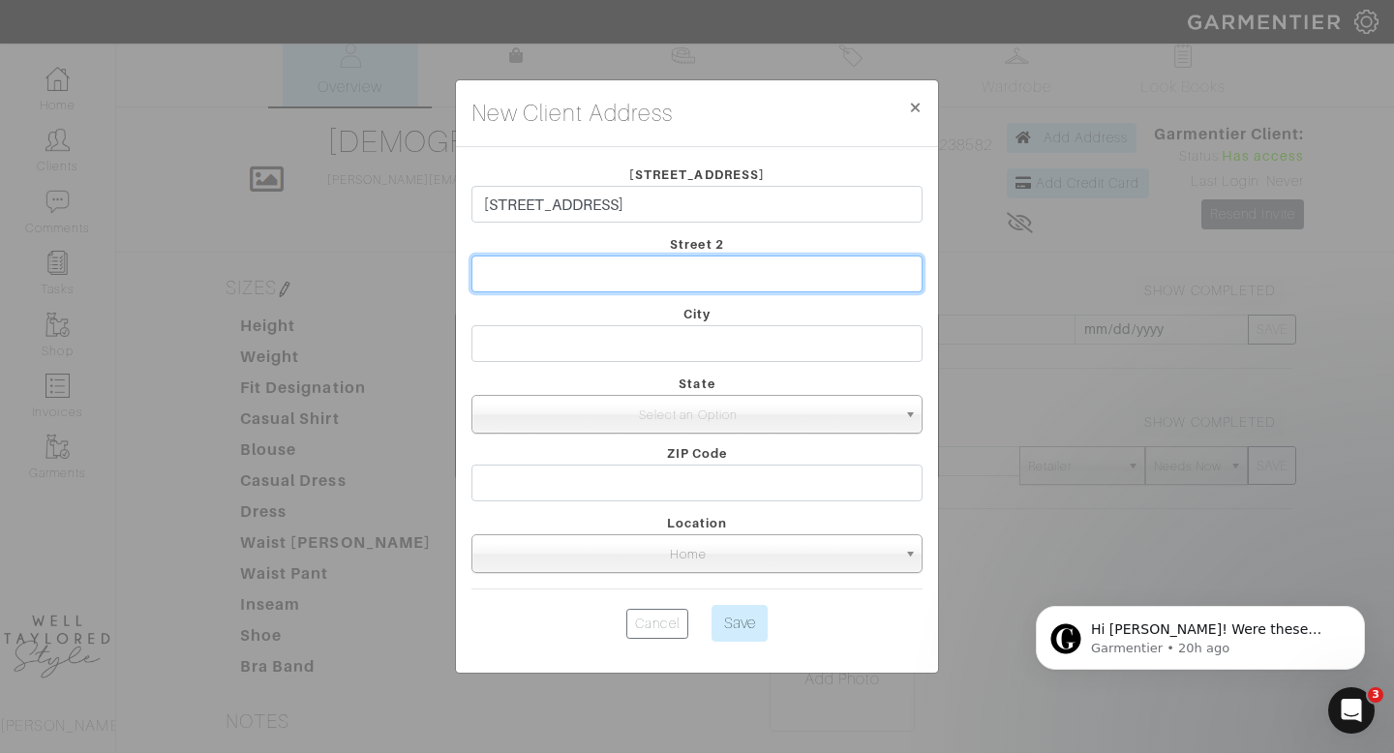
click at [552, 271] on input "text" at bounding box center [697, 274] width 451 height 37
type input "14a"
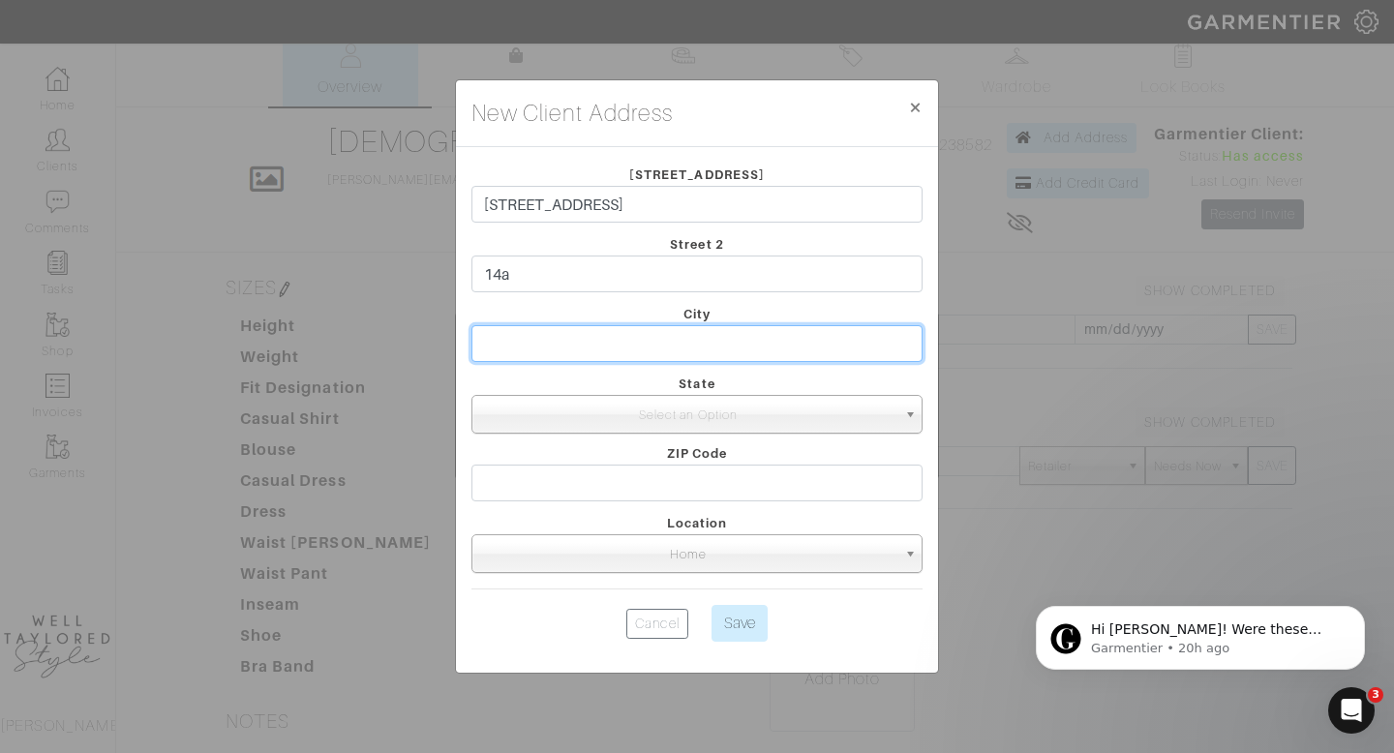
click at [549, 343] on input "text" at bounding box center [697, 343] width 451 height 37
type input "[US_STATE]"
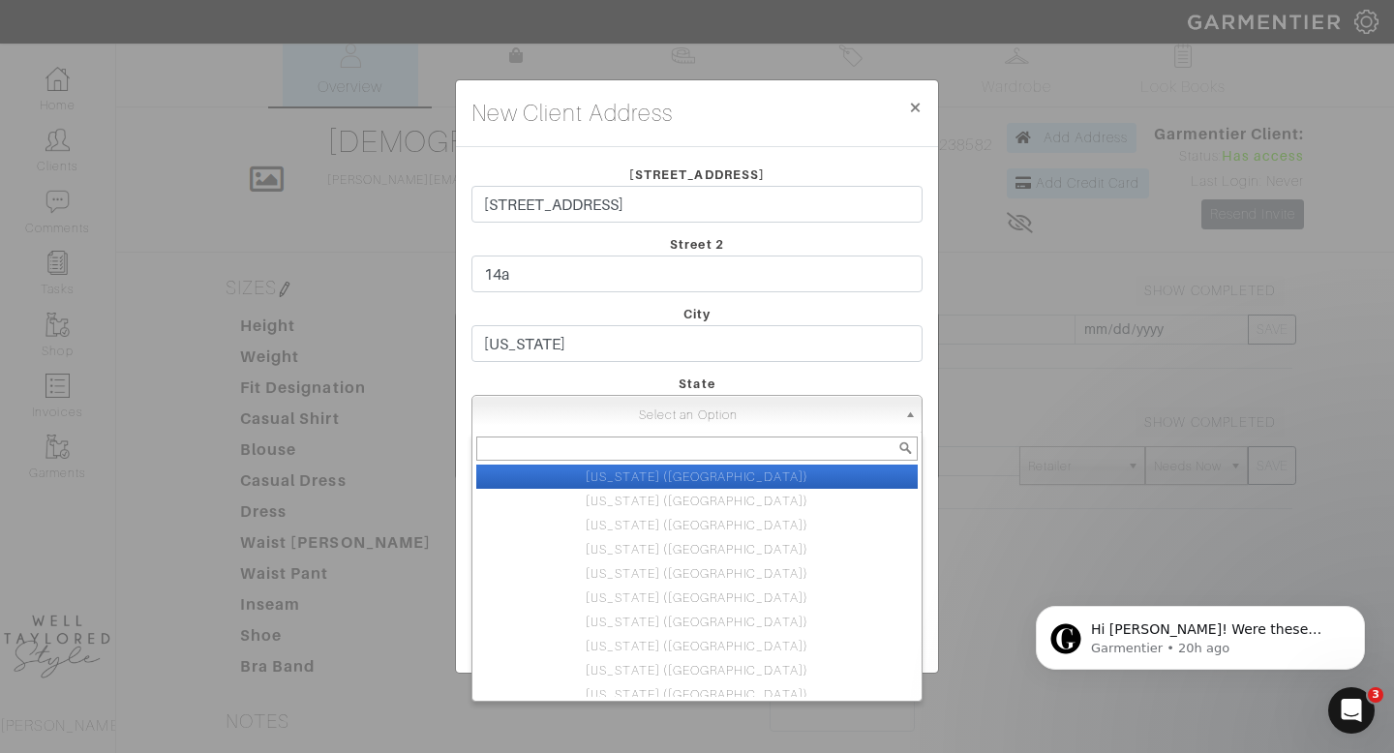
click at [593, 416] on span "Select an Option" at bounding box center [688, 415] width 416 height 39
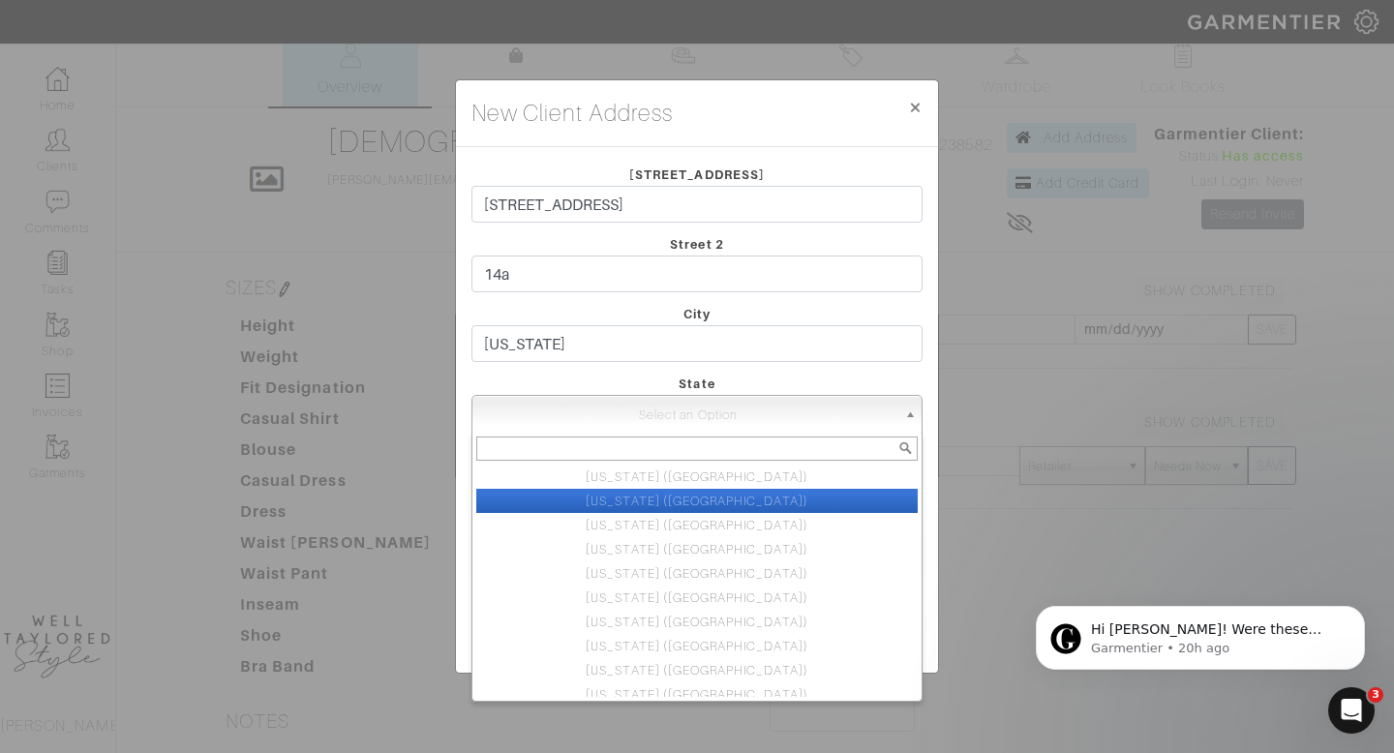
click at [615, 498] on li "[US_STATE] ([GEOGRAPHIC_DATA])" at bounding box center [697, 501] width 442 height 24
select select "2"
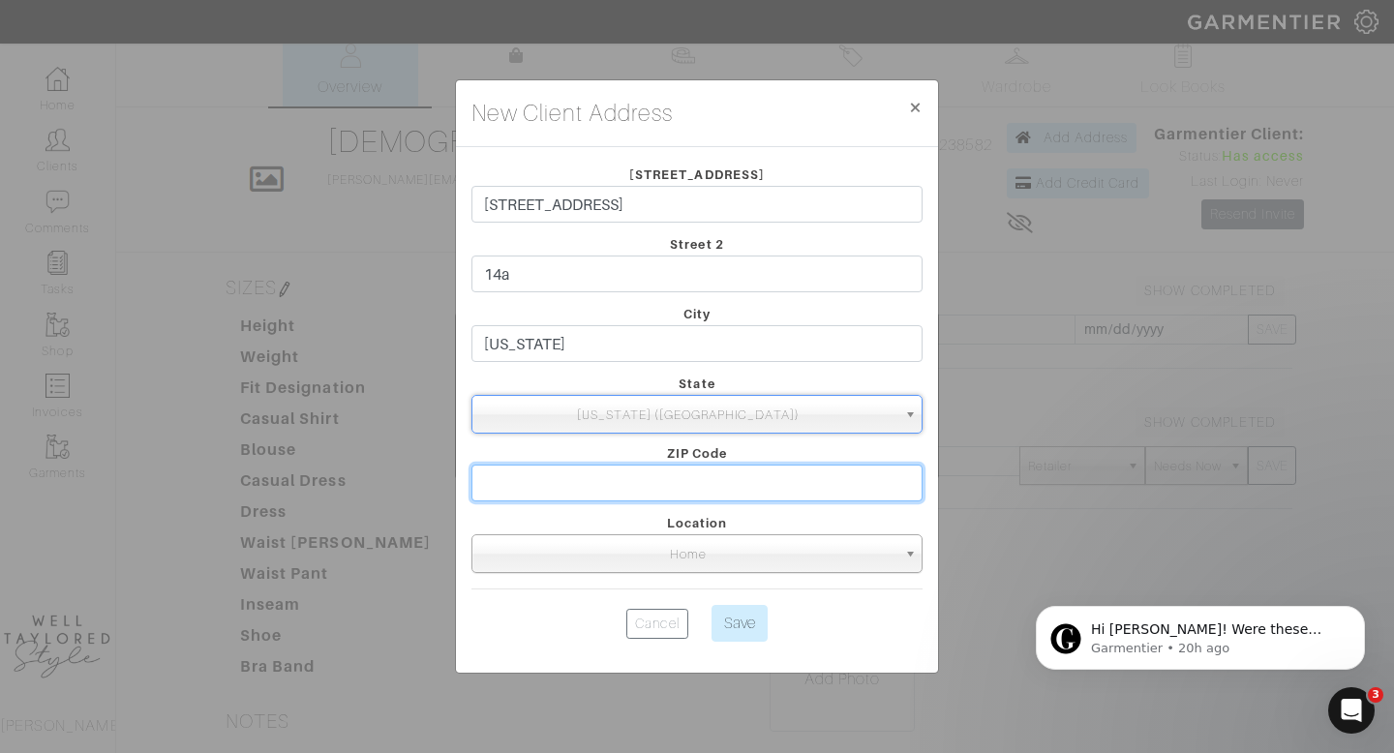
click at [598, 493] on input "text" at bounding box center [697, 483] width 451 height 37
click at [841, 476] on input "10021" at bounding box center [697, 483] width 451 height 37
type input "10021"
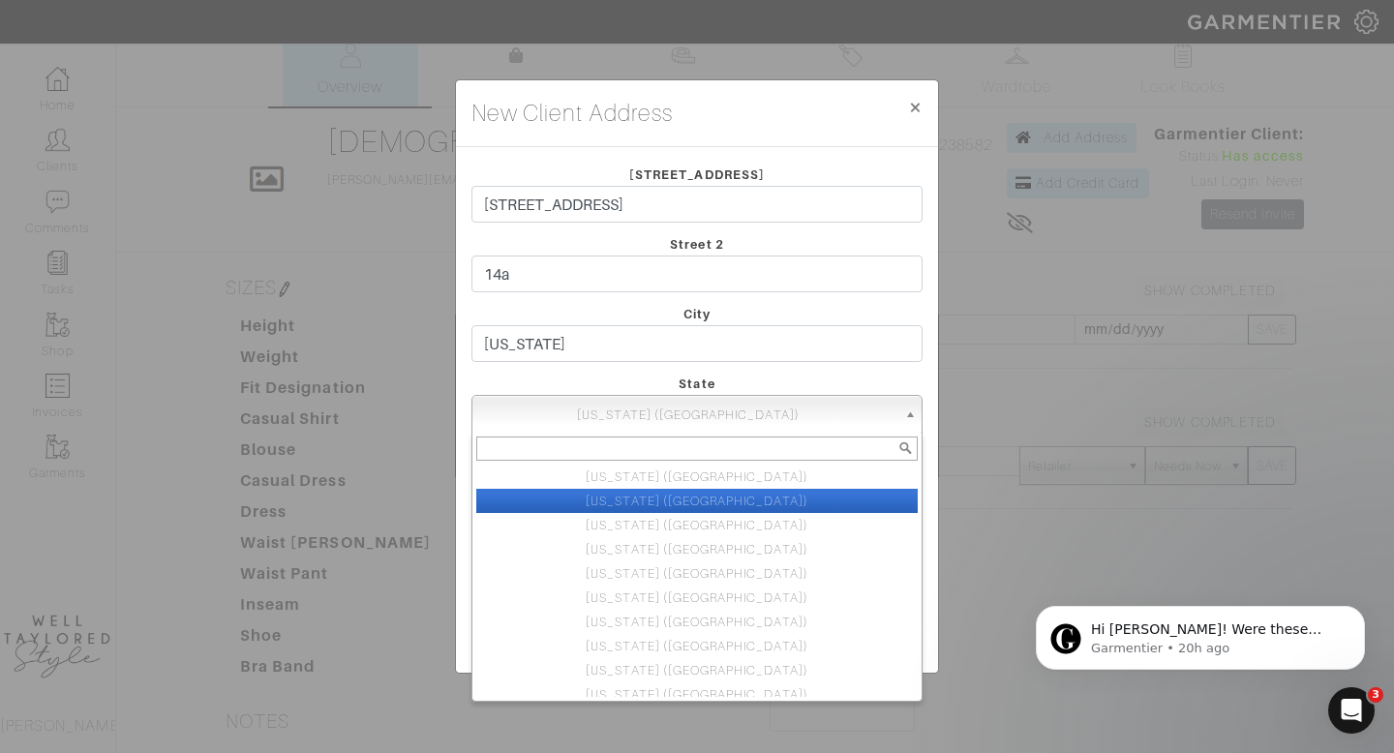
click at [858, 428] on span "[US_STATE] ([GEOGRAPHIC_DATA])" at bounding box center [688, 415] width 416 height 39
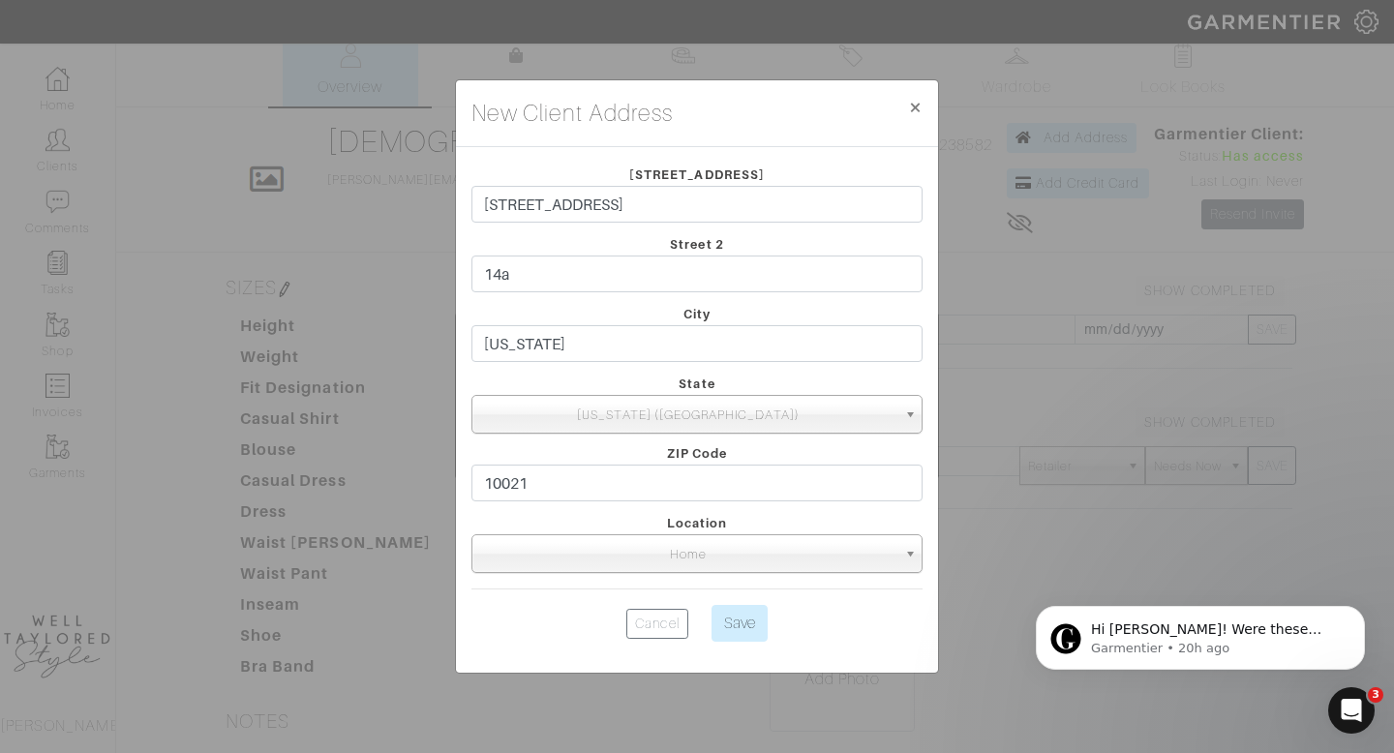
click at [892, 368] on div "City new york" at bounding box center [697, 337] width 480 height 70
click at [745, 623] on input "Save" at bounding box center [740, 623] width 56 height 37
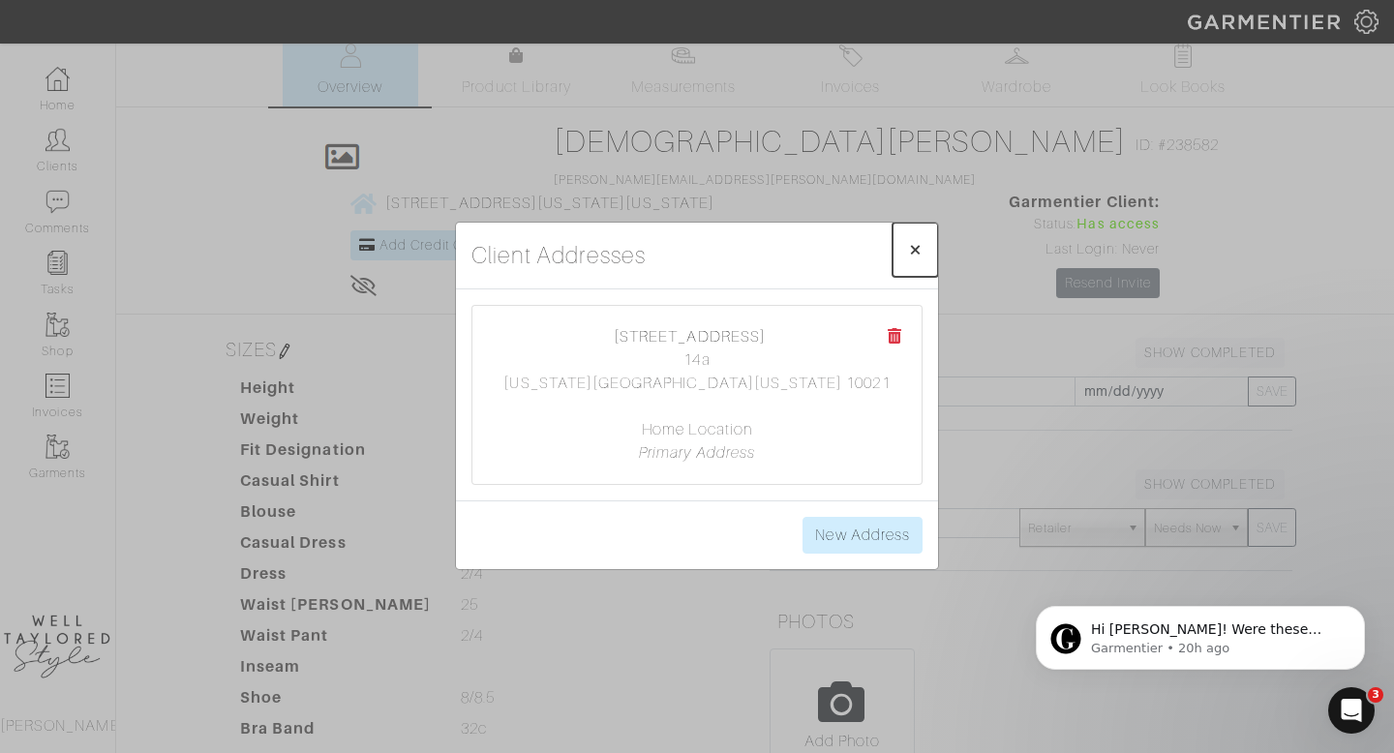
click at [914, 243] on span "×" at bounding box center [915, 249] width 15 height 26
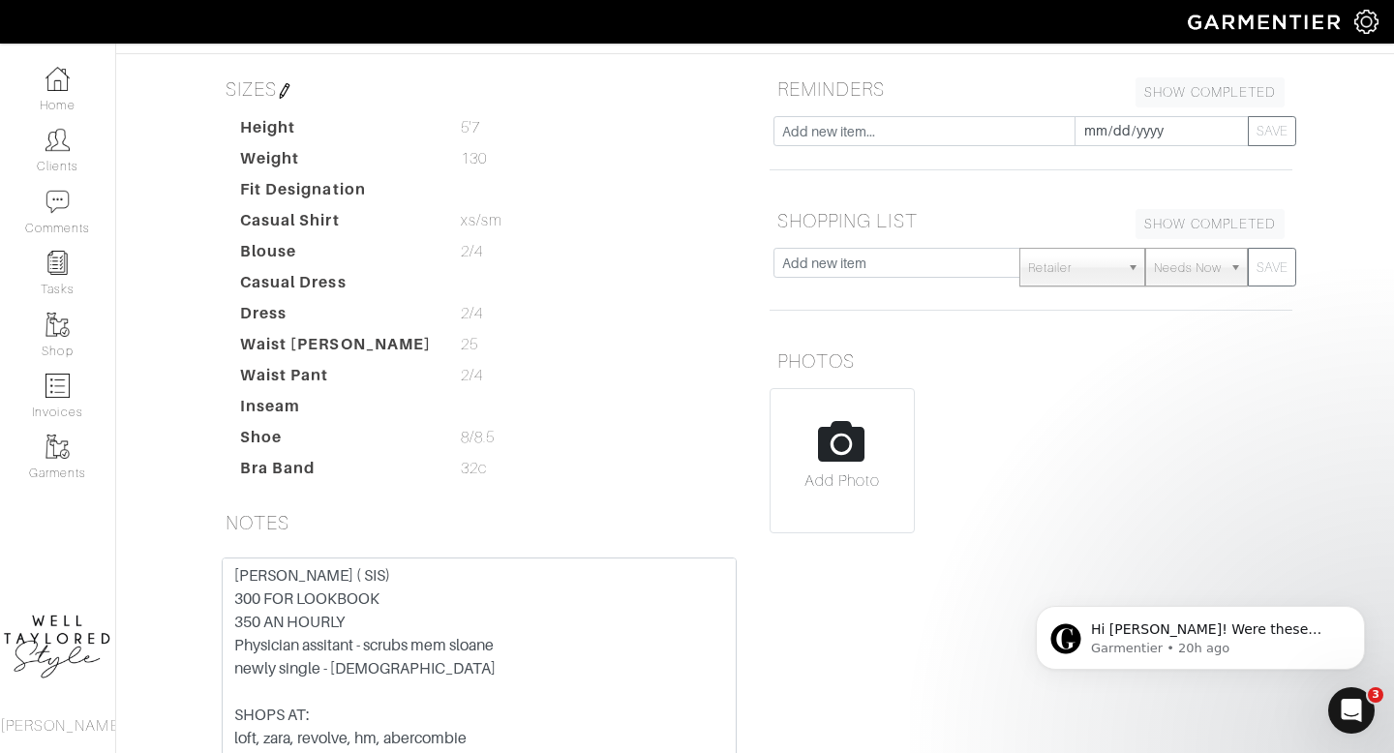
scroll to position [300, 0]
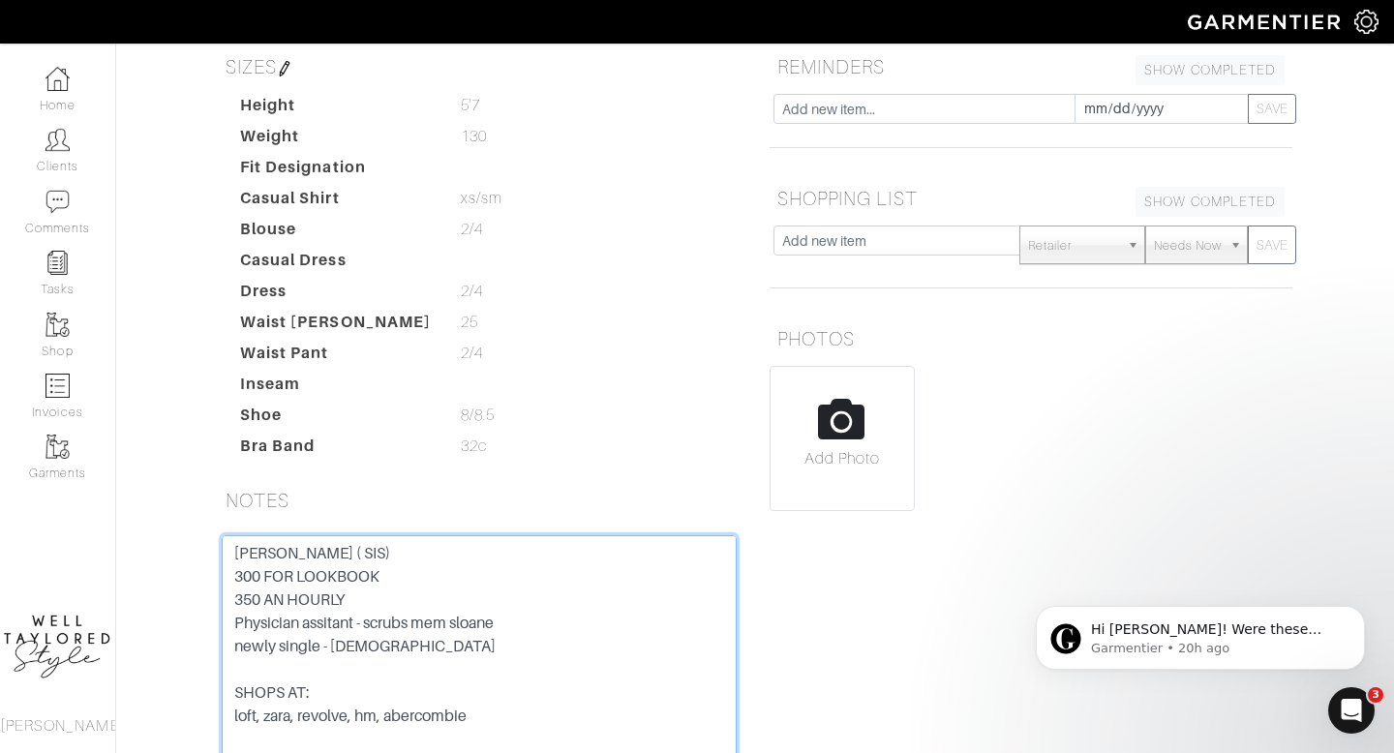
click at [236, 535] on textarea "DAN PILITERI ( SIS) 300 FOR LOOKBOOK 350 AN HOURLY Physician assitant - scrubs …" at bounding box center [479, 658] width 515 height 246
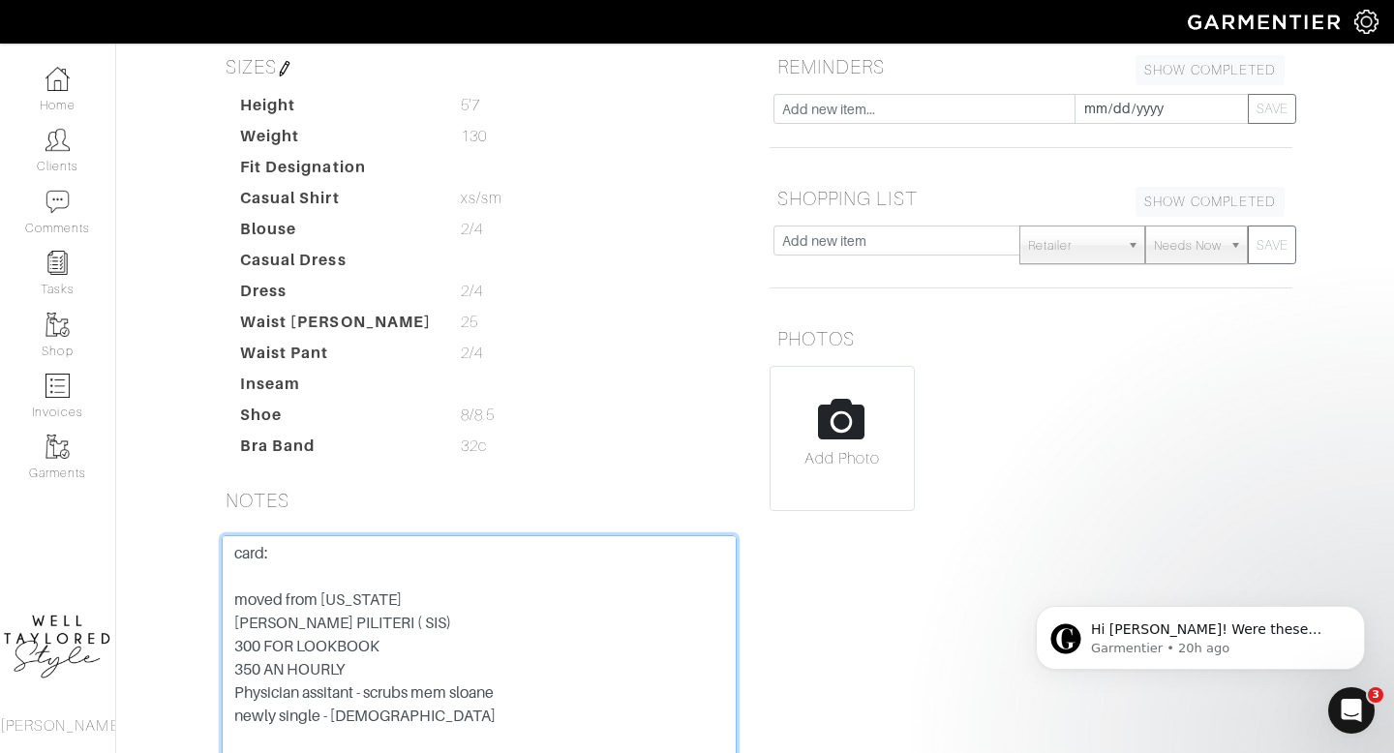
click at [321, 535] on textarea "card: moved from florida DAN PILITERI ( SIS) 300 FOR LOOKBOOK 350 AN HOURLY Phy…" at bounding box center [479, 658] width 515 height 246
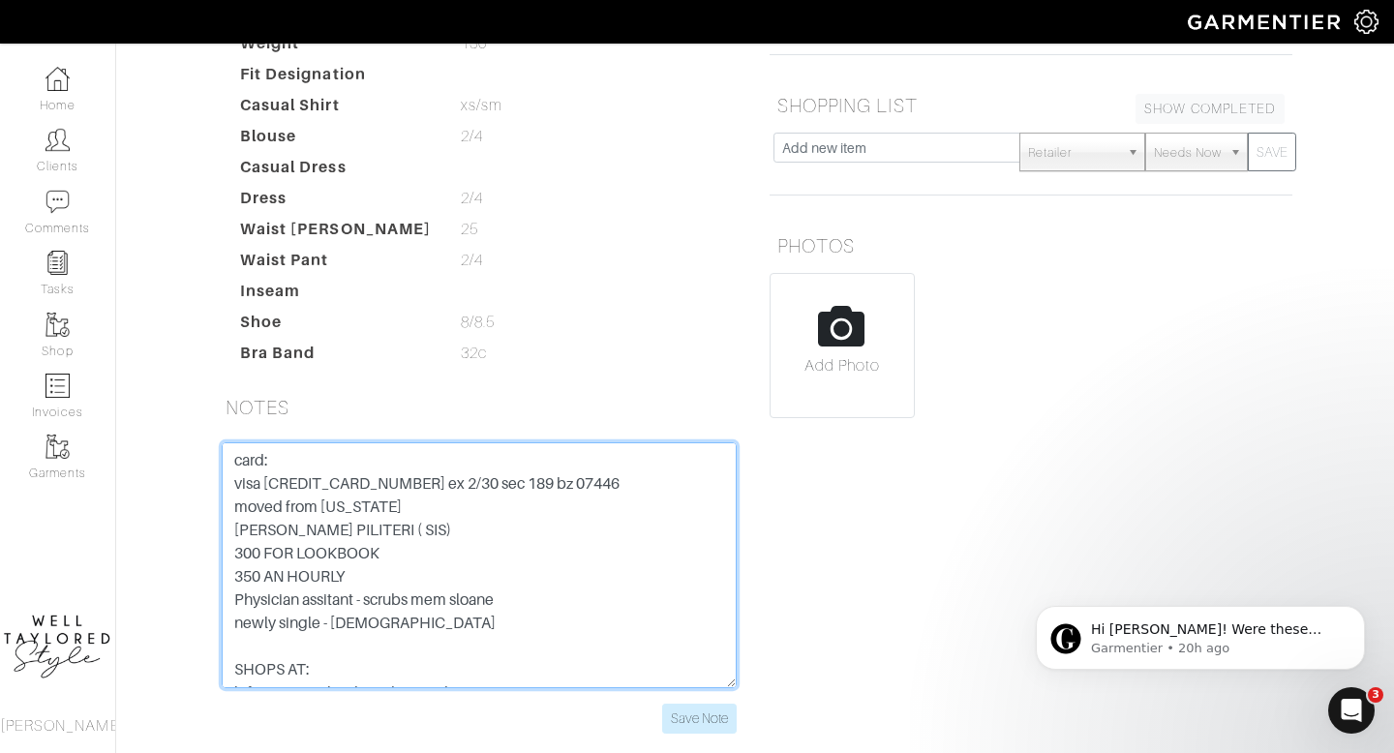
scroll to position [422, 0]
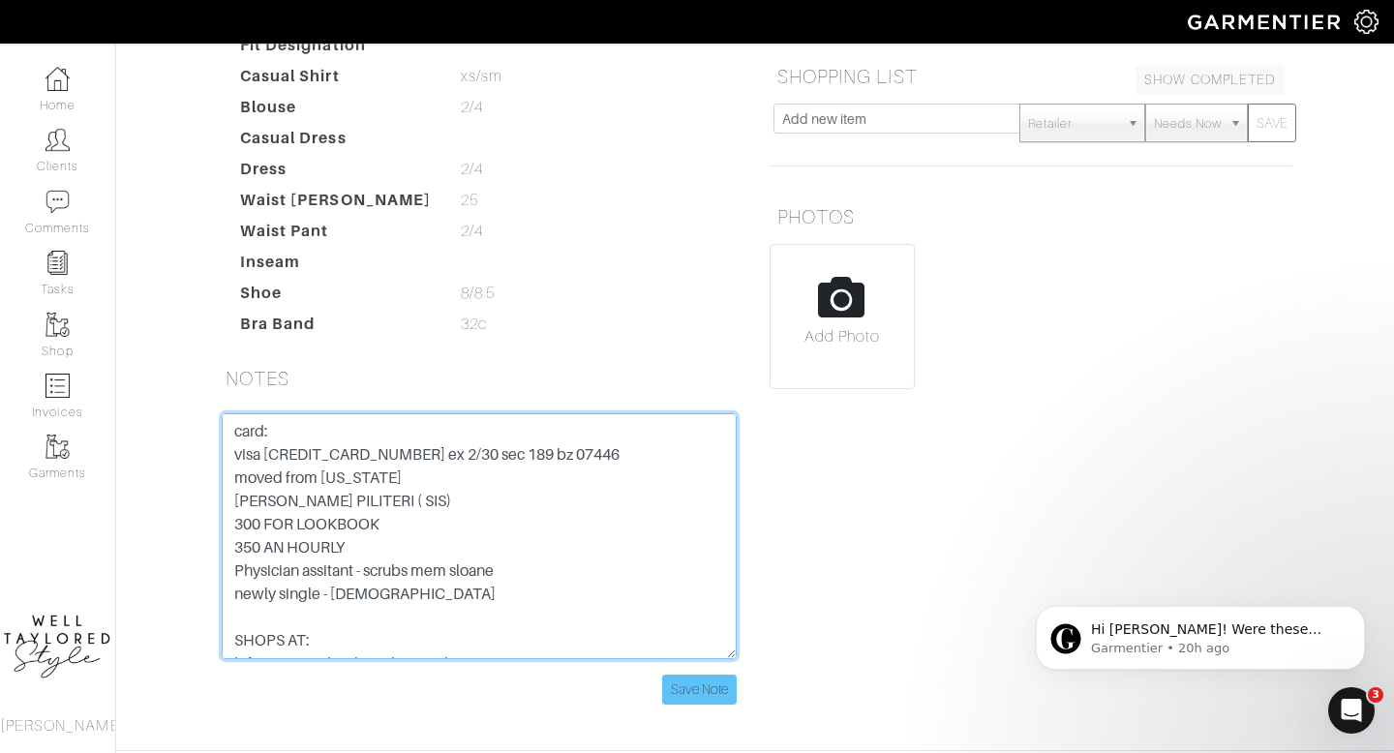
type textarea "card: visa [CREDIT_CARD_NUMBER] ex 2/30 sec 189 bz 07446 moved from [US_STATE] …"
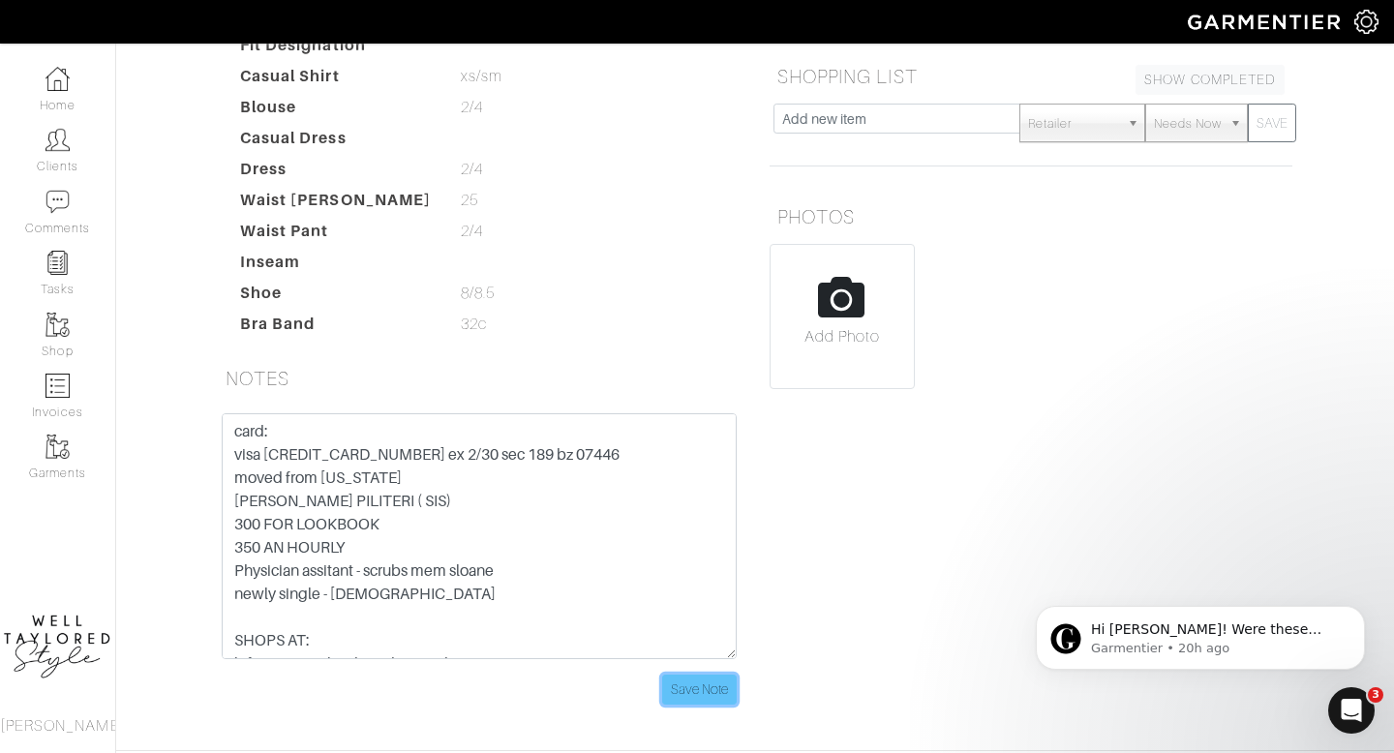
click at [694, 675] on input "Save Note" at bounding box center [699, 690] width 75 height 30
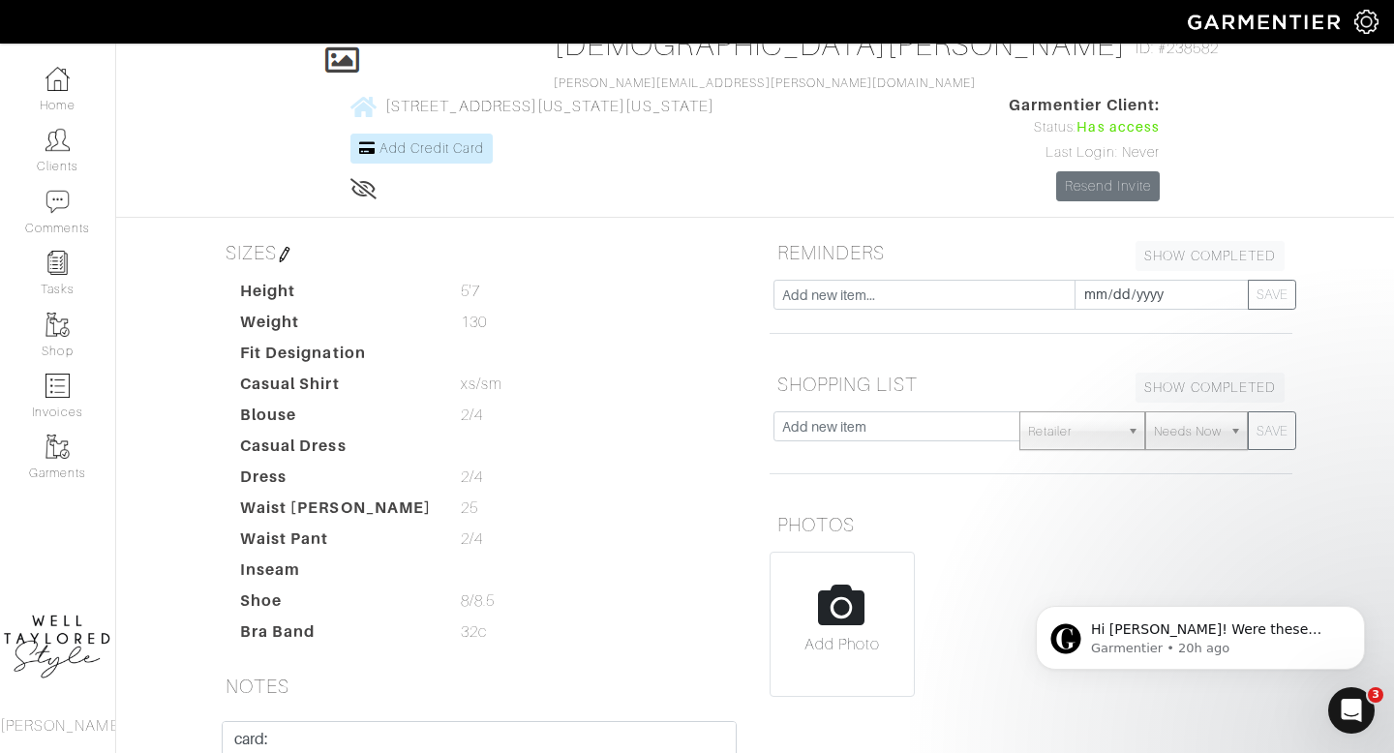
scroll to position [0, 0]
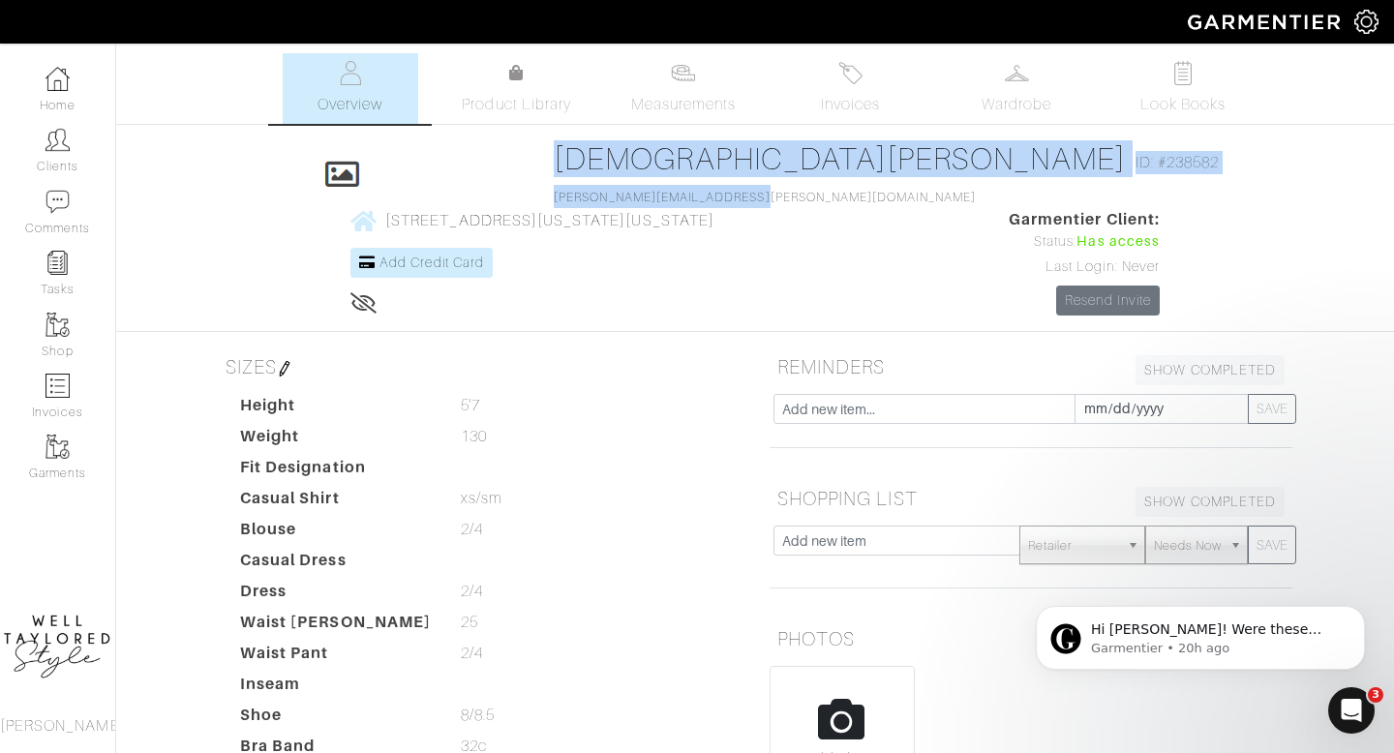
drag, startPoint x: 526, startPoint y: 196, endPoint x: 333, endPoint y: 204, distance: 192.9
click at [333, 204] on div "Click To Edit KRISTEN PILLITERI ID: #238582 kristen.pillitteri@gmail.com 240 ea…" at bounding box center [755, 227] width 1104 height 175
click at [580, 208] on div "KRISTEN PILLITERI ID: #238582 kristen.pillitteri@gmail.com" at bounding box center [891, 174] width 675 height 68
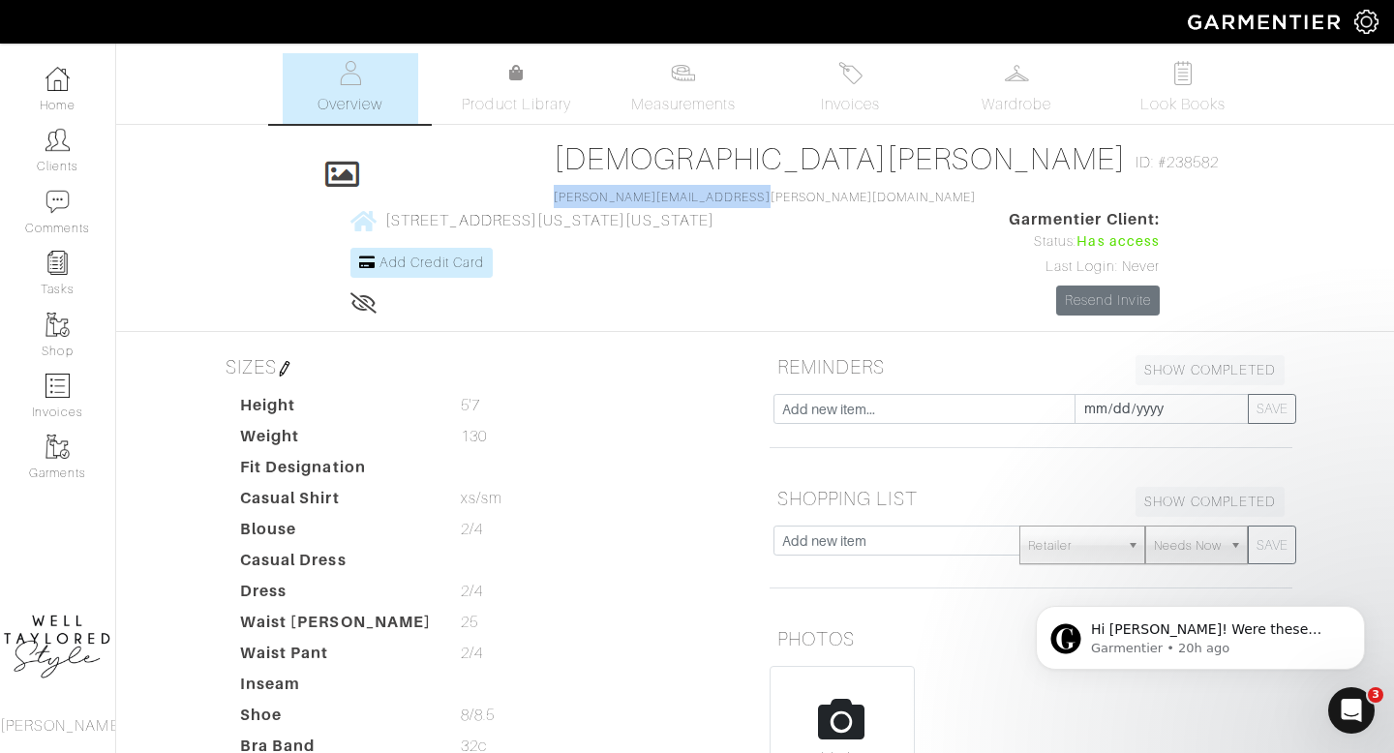
drag, startPoint x: 524, startPoint y: 202, endPoint x: 340, endPoint y: 205, distance: 184.0
click at [340, 205] on div "Click To Edit KRISTEN PILLITERI ID: #238582 kristen.pillitteri@gmail.com 240 ea…" at bounding box center [755, 227] width 1104 height 175
copy link "[PERSON_NAME][EMAIL_ADDRESS][PERSON_NAME][DOMAIN_NAME]"
click at [715, 212] on span "[STREET_ADDRESS][US_STATE][US_STATE]" at bounding box center [549, 220] width 329 height 17
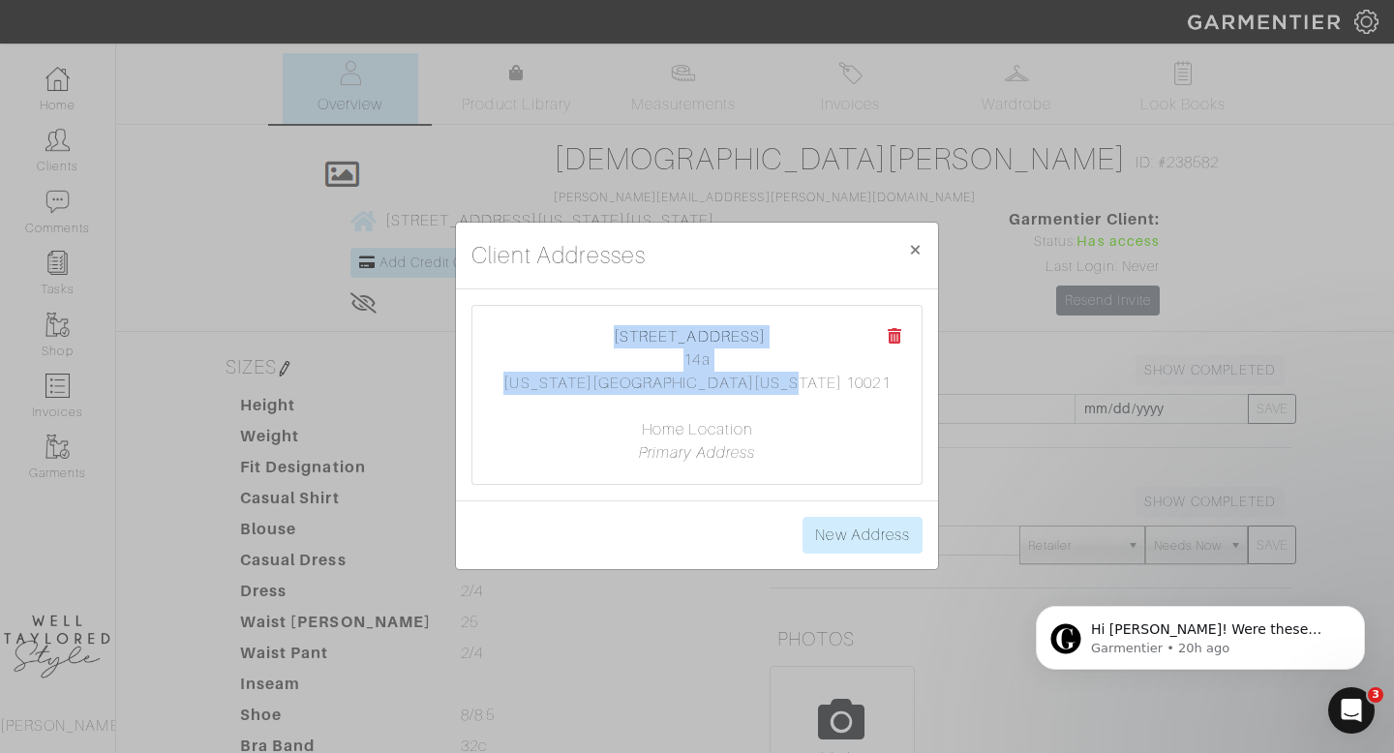
drag, startPoint x: 796, startPoint y: 387, endPoint x: 585, endPoint y: 333, distance: 218.0
click at [585, 333] on center "240 east 76 street 14a new york, New York 10021 Home Location Primary Address" at bounding box center [697, 394] width 411 height 139
copy center "240 east 76 street 14a new york, New York 10021"
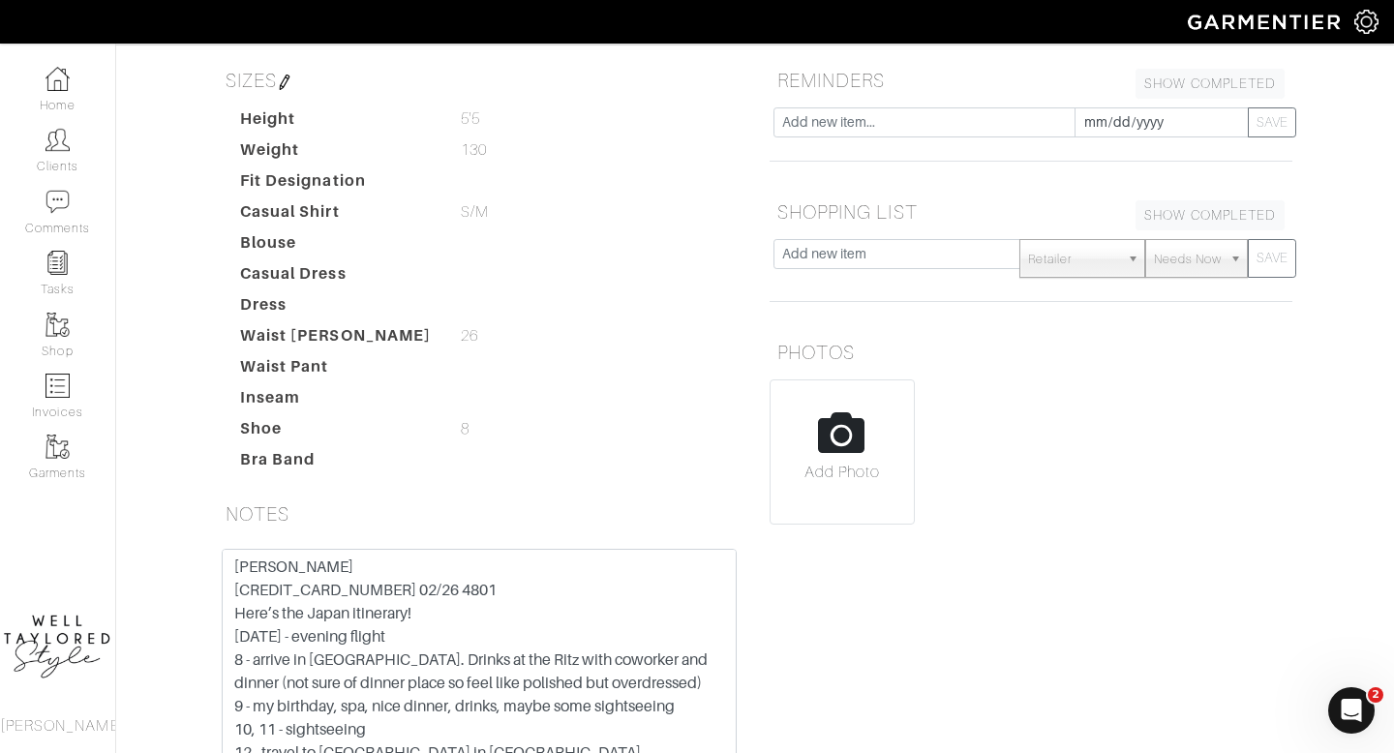
scroll to position [93, 0]
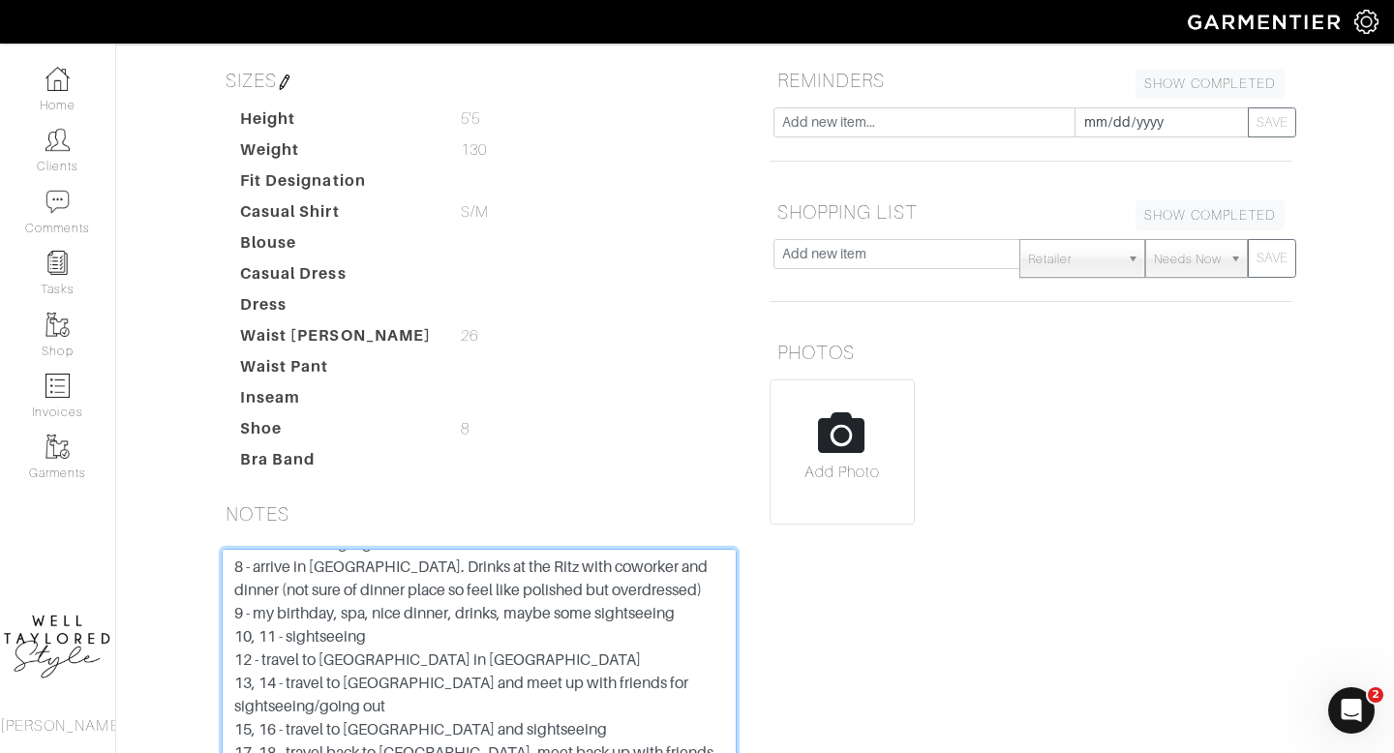
click at [418, 672] on textarea "STEPHEN KRILL 3767 518409 83005 02/26 4801 Here’s the Japan itinerary! October …" at bounding box center [479, 672] width 515 height 246
paste textarea "Ok with color Works from Home Reiss Marine layer Scalentine Doesn’t love white …"
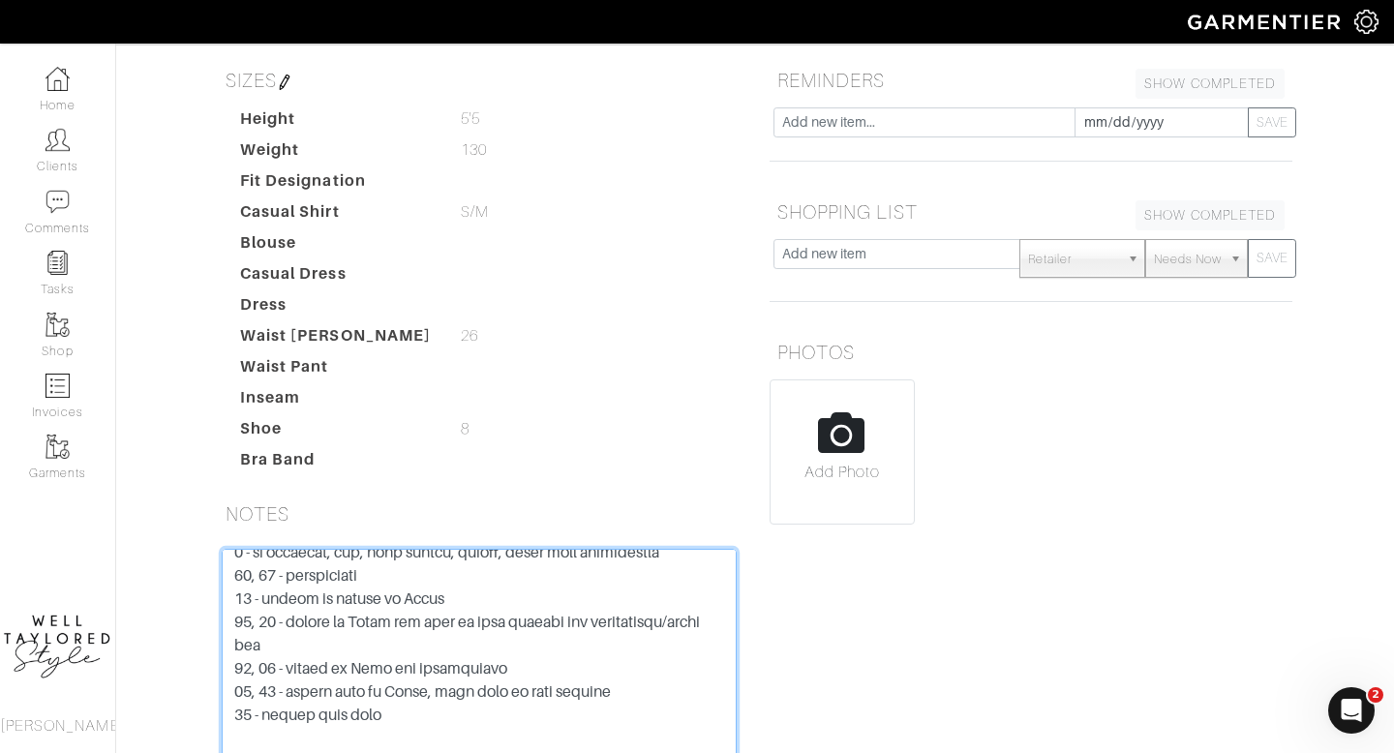
type textarea "STEPHEN KRILL 3767 518409 83005 02/26 4801 Here’s the Japan itinerary! October …"
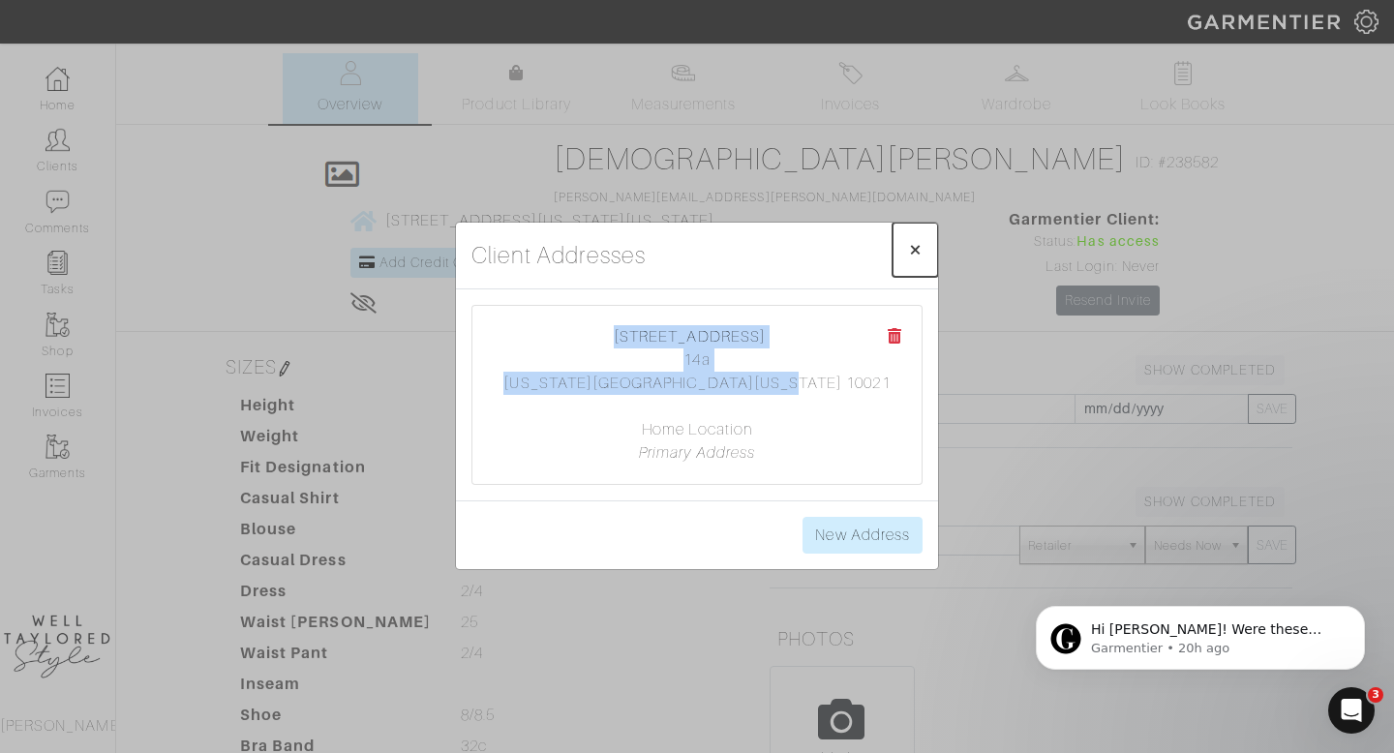
click at [915, 260] on span "×" at bounding box center [915, 249] width 15 height 26
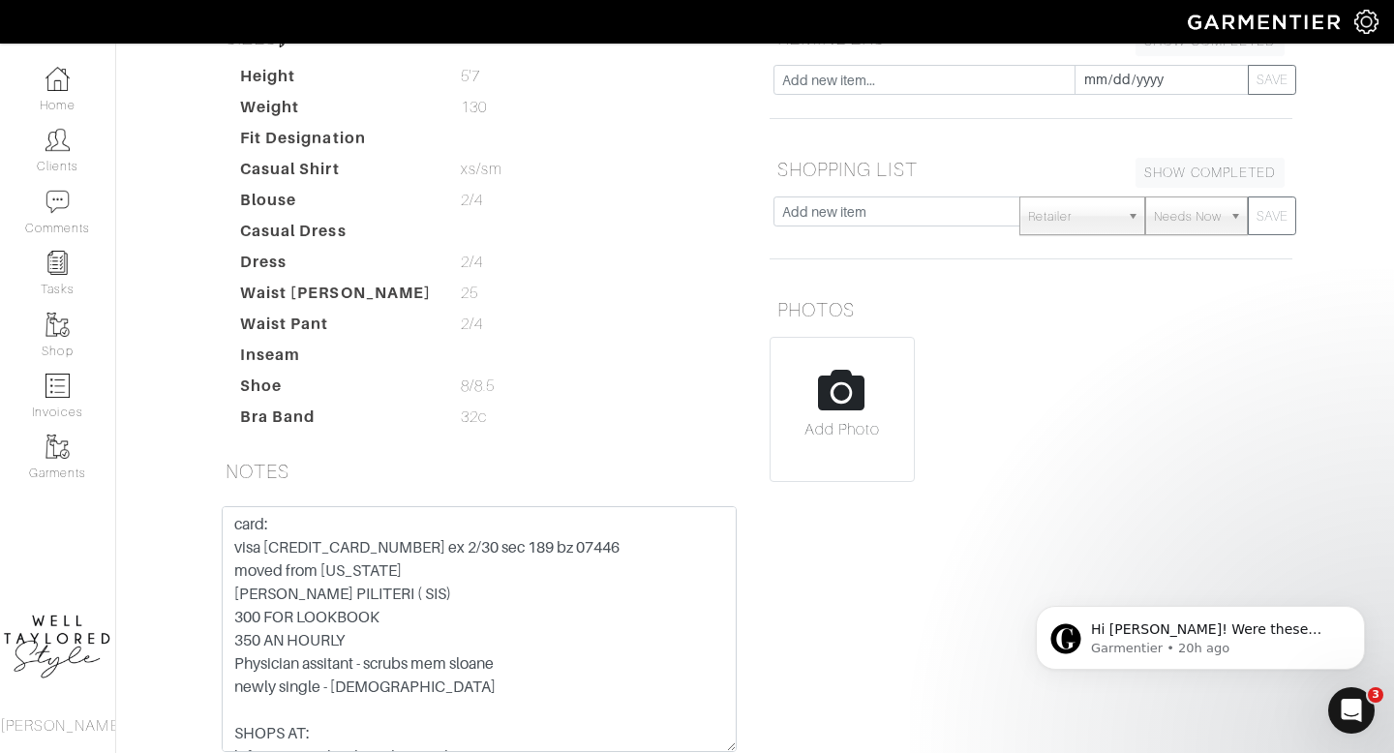
scroll to position [116, 0]
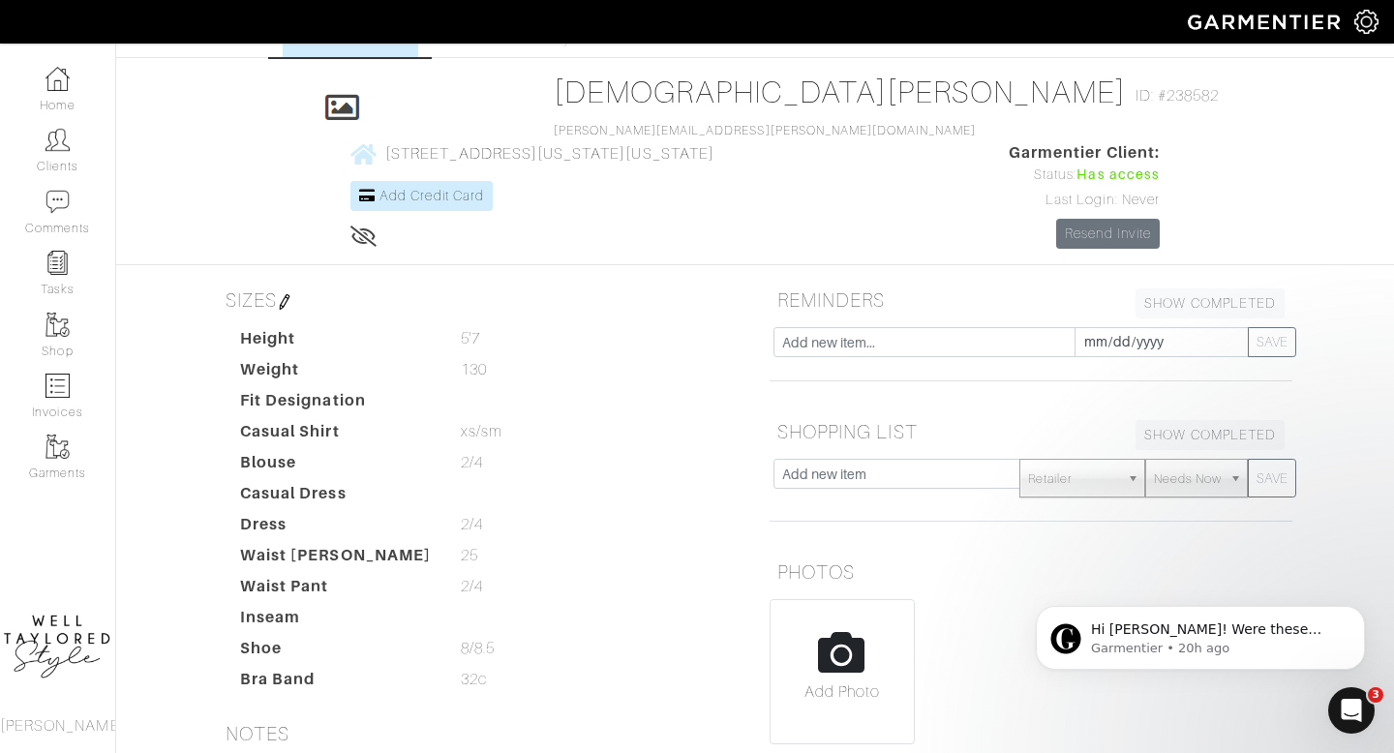
scroll to position [0, 0]
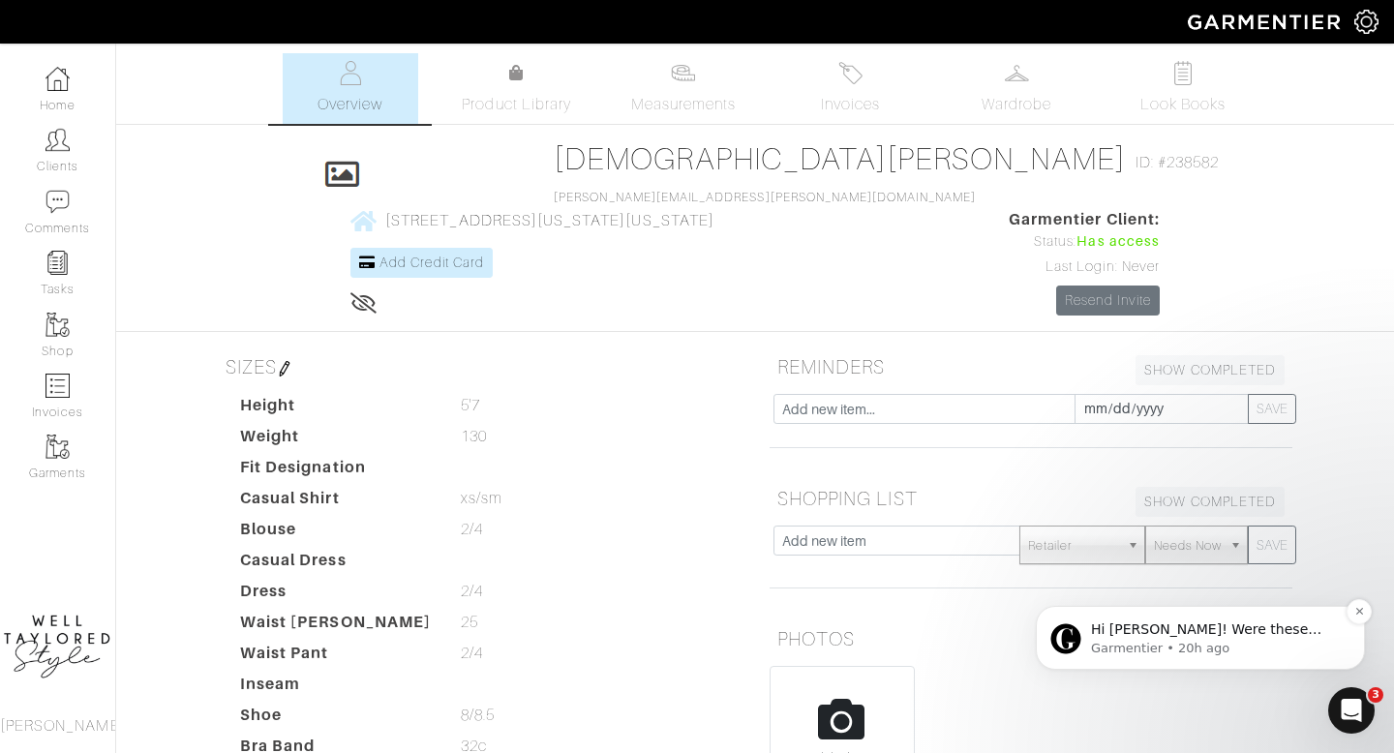
click at [1208, 629] on span "Hi [PERSON_NAME]! Were these uploaded from your phone? If they were .HEIC files…" at bounding box center [1216, 677] width 250 height 111
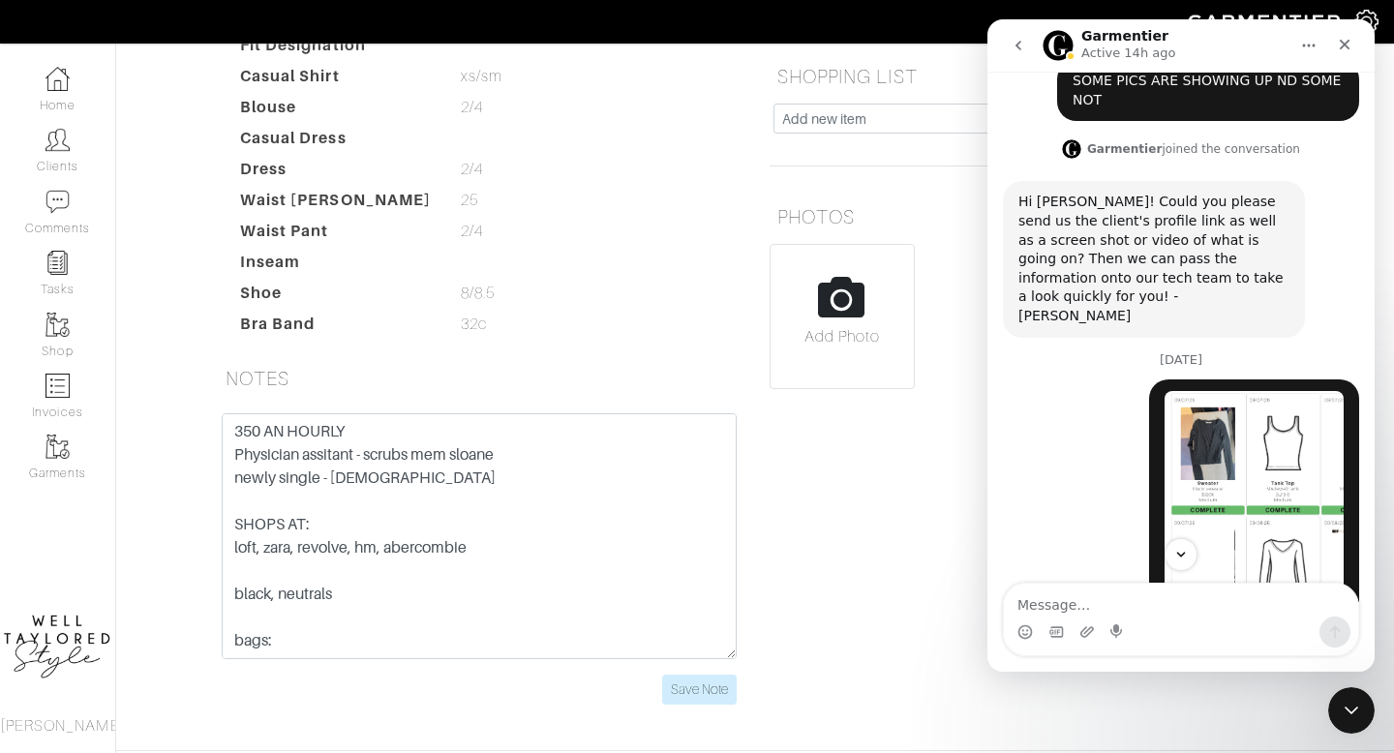
scroll to position [582, 0]
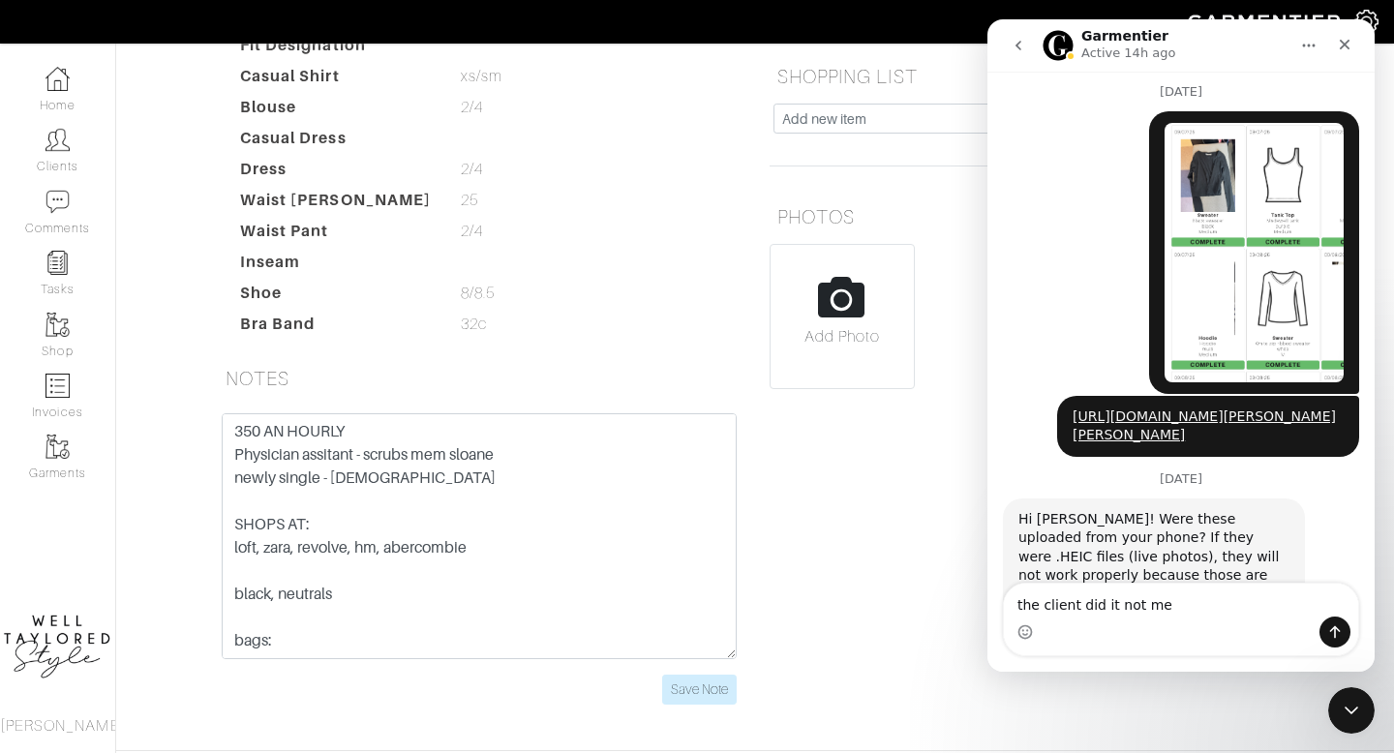
type textarea "the client did it not me"
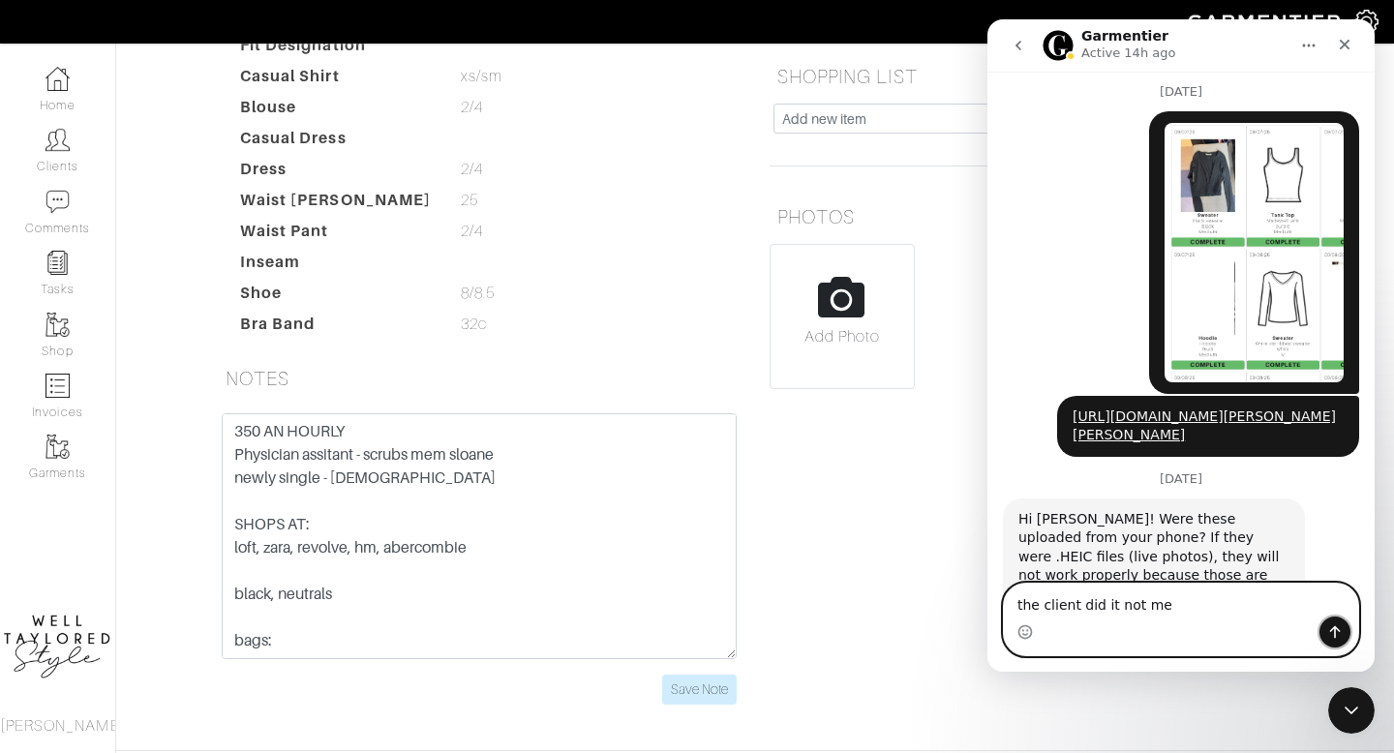
click at [1330, 634] on icon "Send a message…" at bounding box center [1335, 632] width 15 height 15
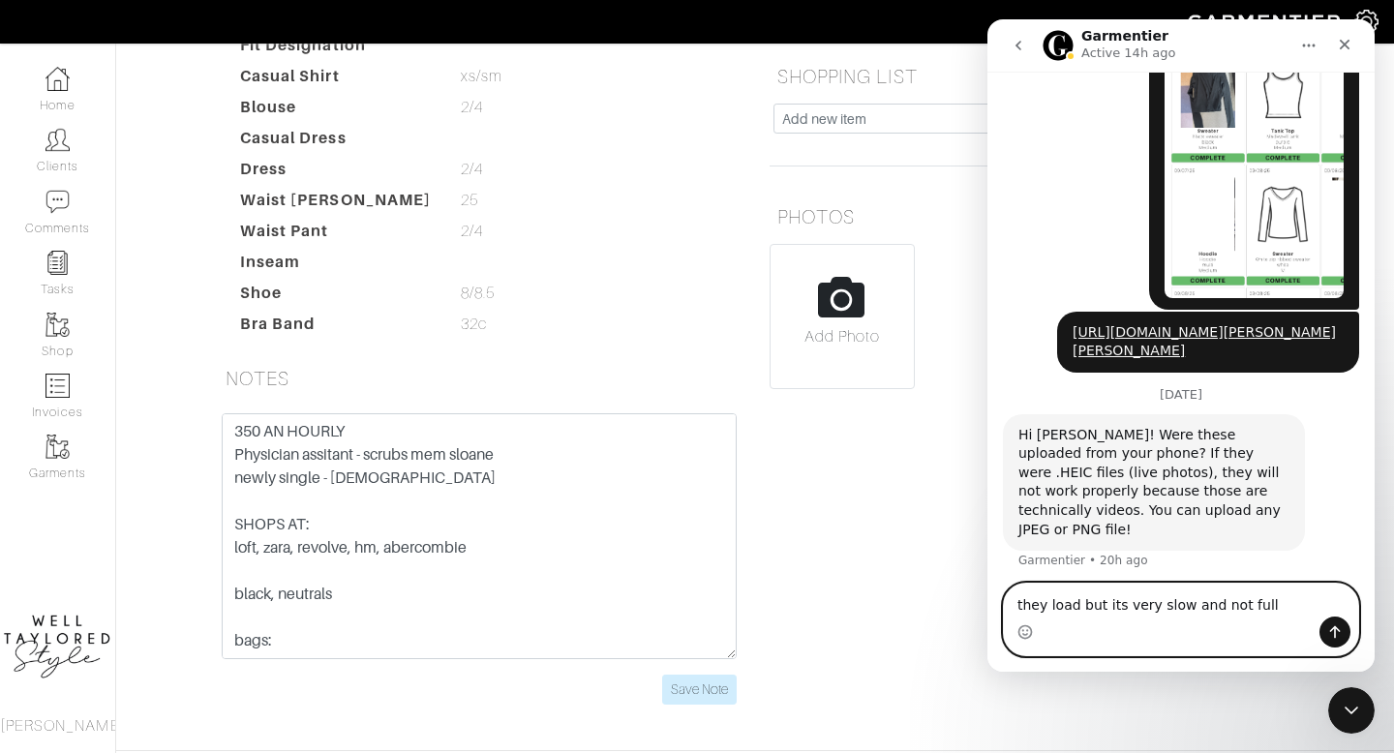
type textarea "they load but its very slow and not fully"
